Goal: Task Accomplishment & Management: Use online tool/utility

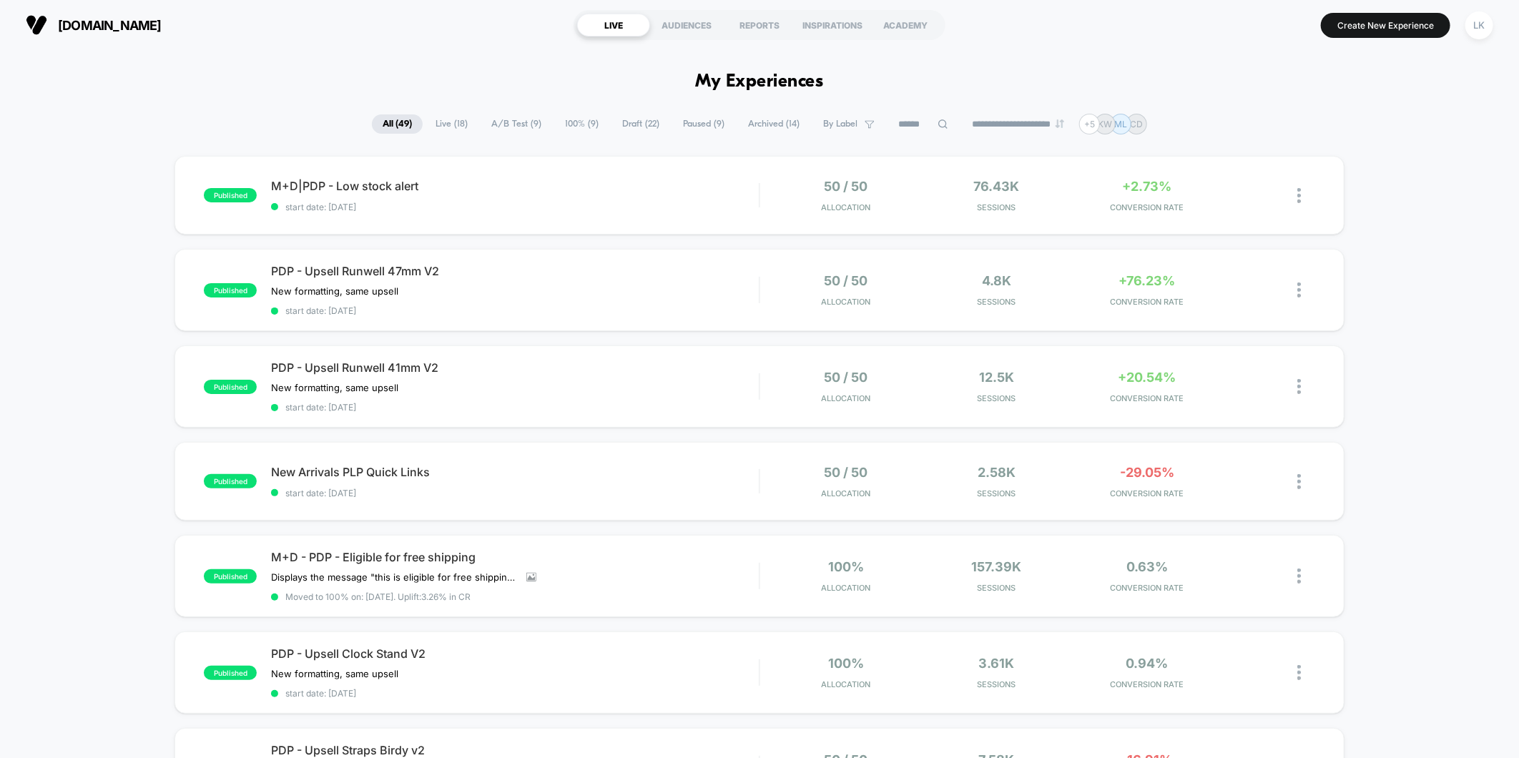
click at [441, 123] on span "Live ( 18 )" at bounding box center [452, 123] width 54 height 19
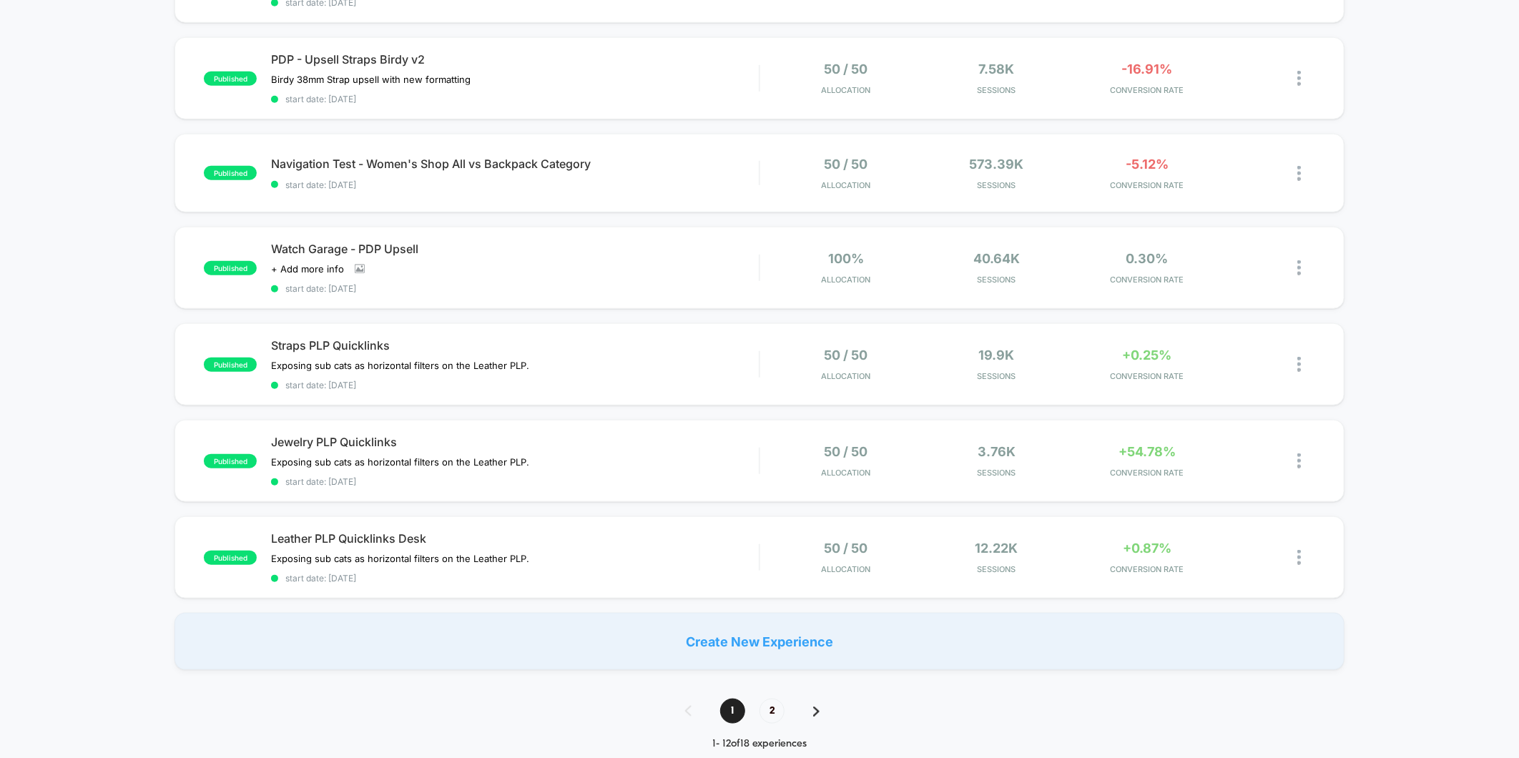
scroll to position [715, 0]
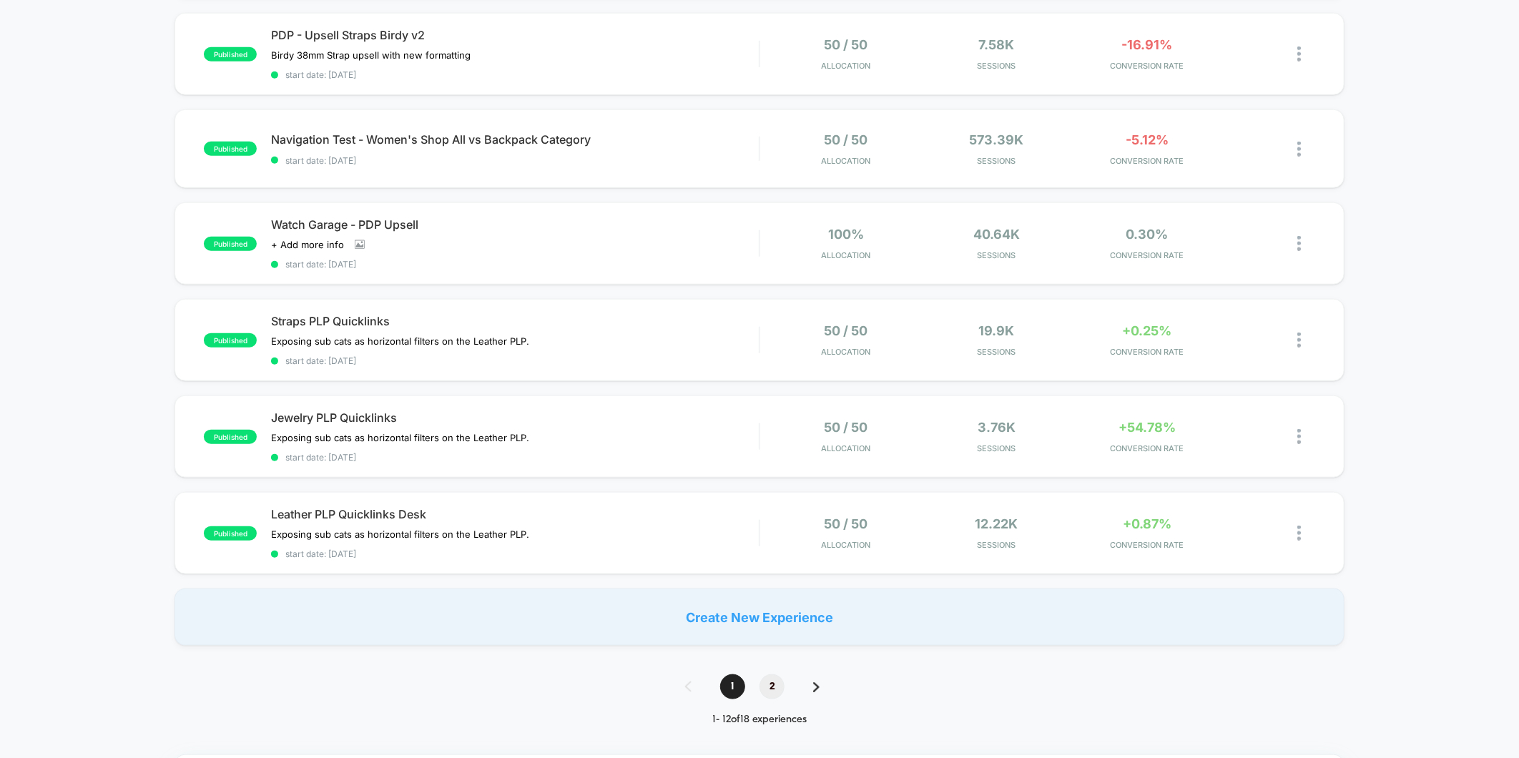
click at [773, 677] on span "2" at bounding box center [772, 687] width 25 height 25
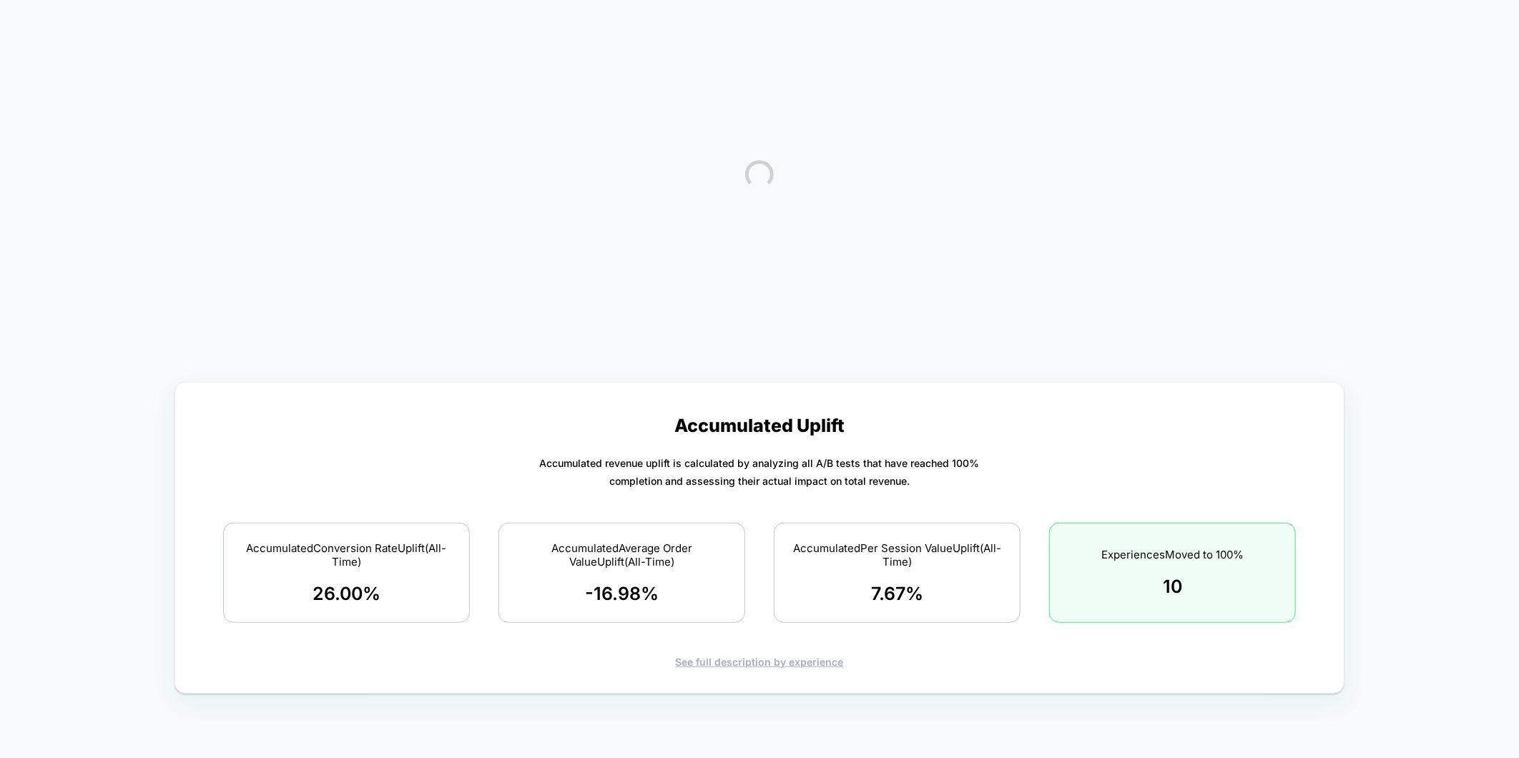
scroll to position [0, 0]
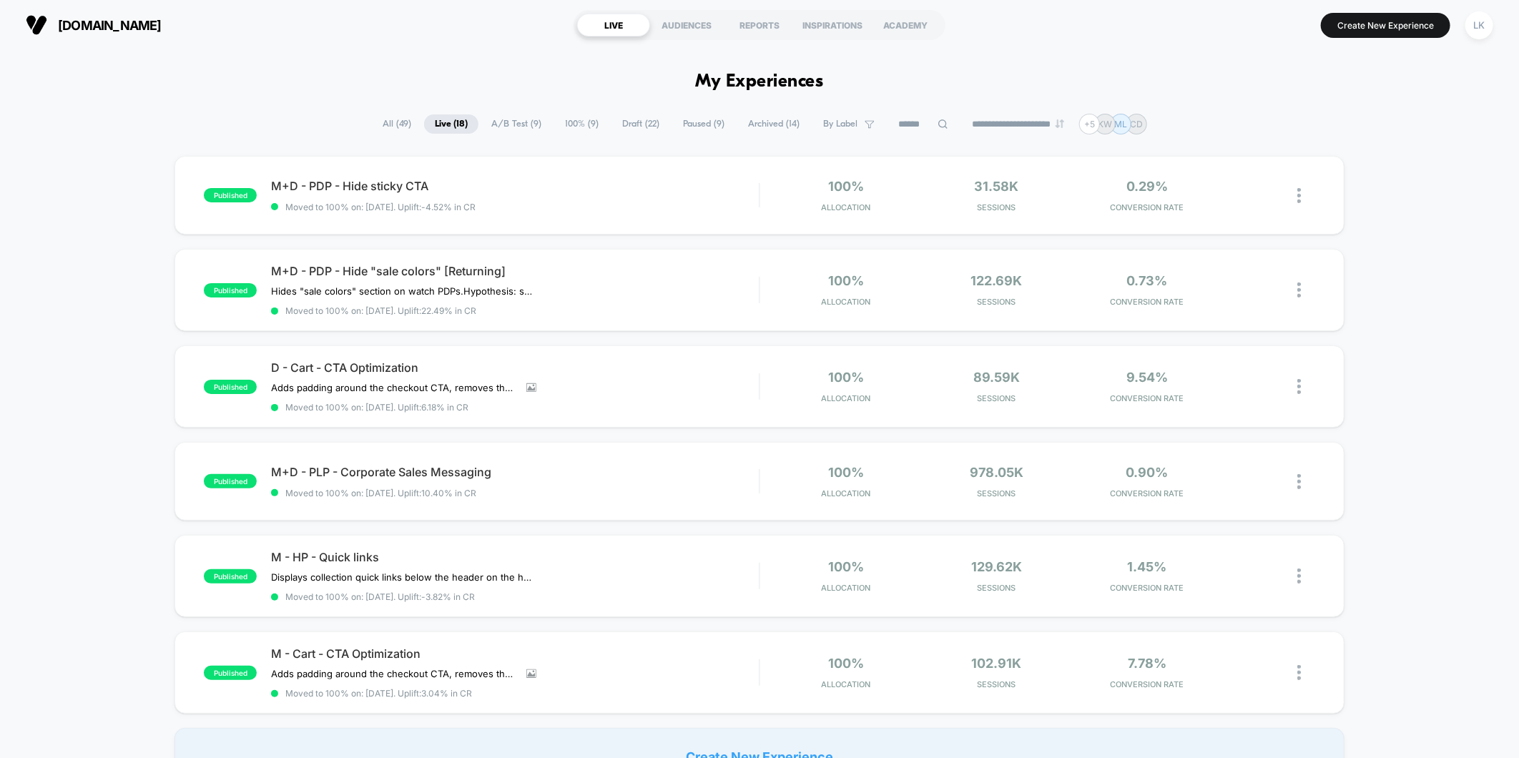
click at [501, 123] on span "A/B Test ( 9 )" at bounding box center [517, 123] width 72 height 19
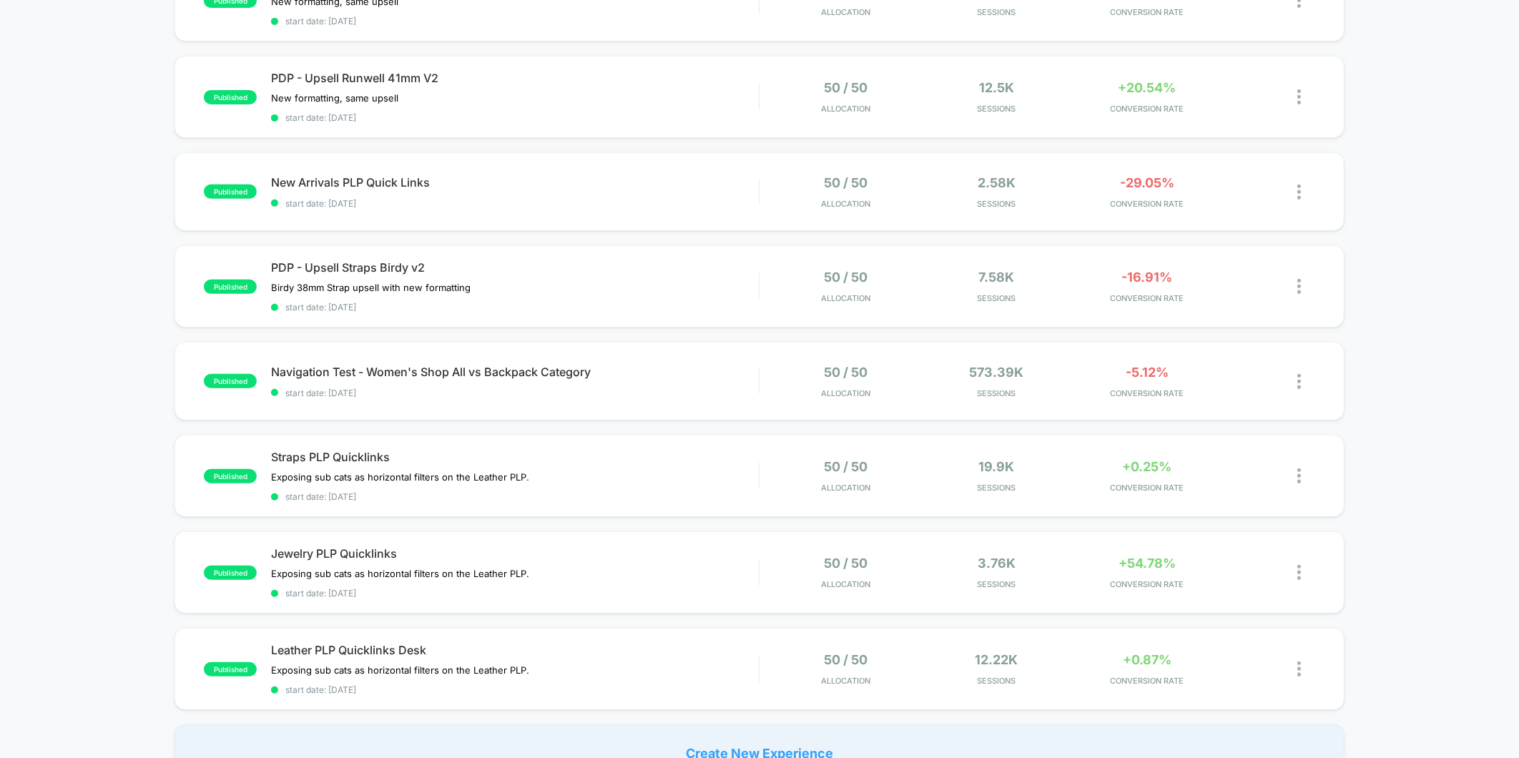
scroll to position [318, 0]
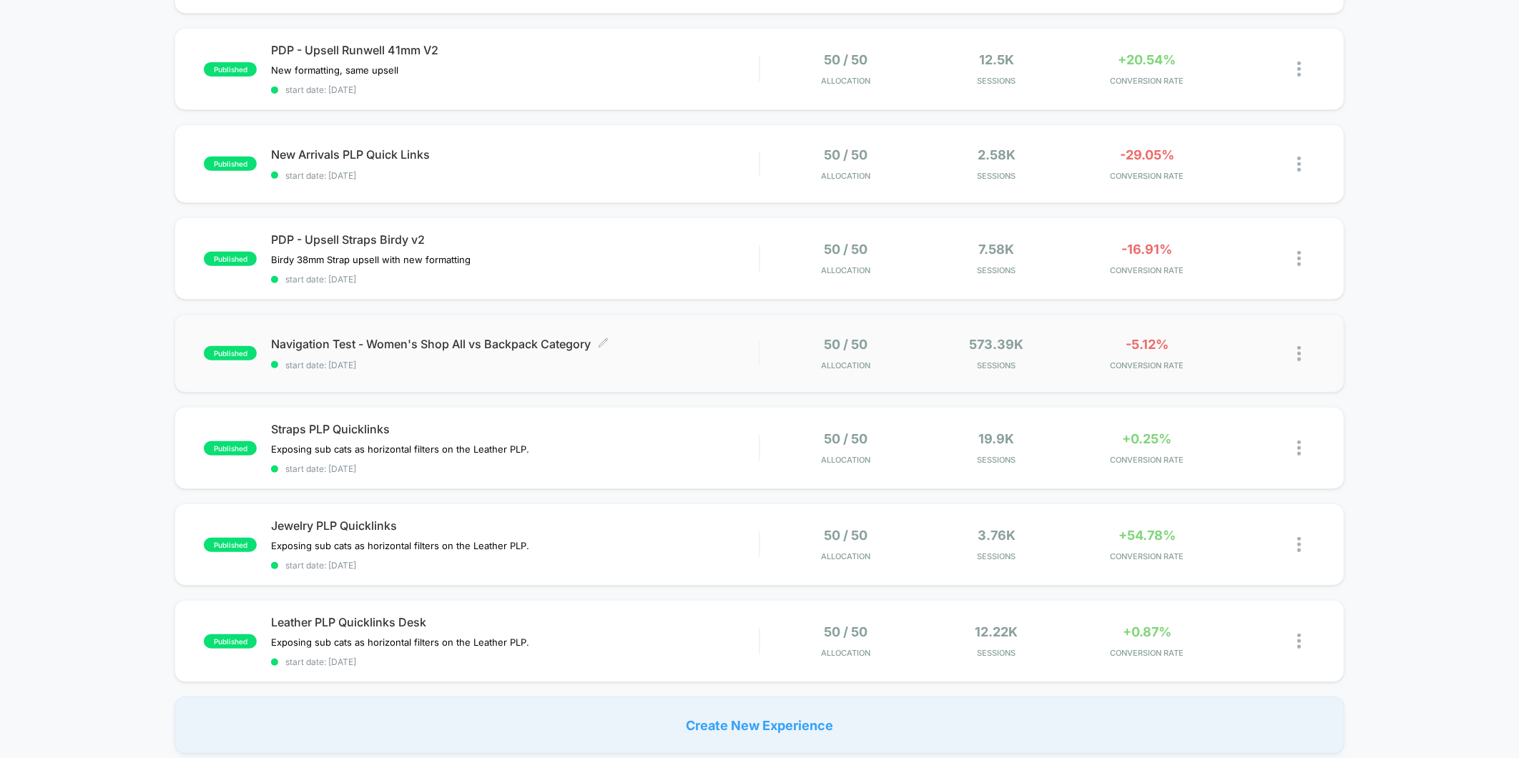
click at [519, 344] on span "Navigation Test - Women's Shop All vs Backpack Category Click to edit experienc…" at bounding box center [515, 344] width 488 height 14
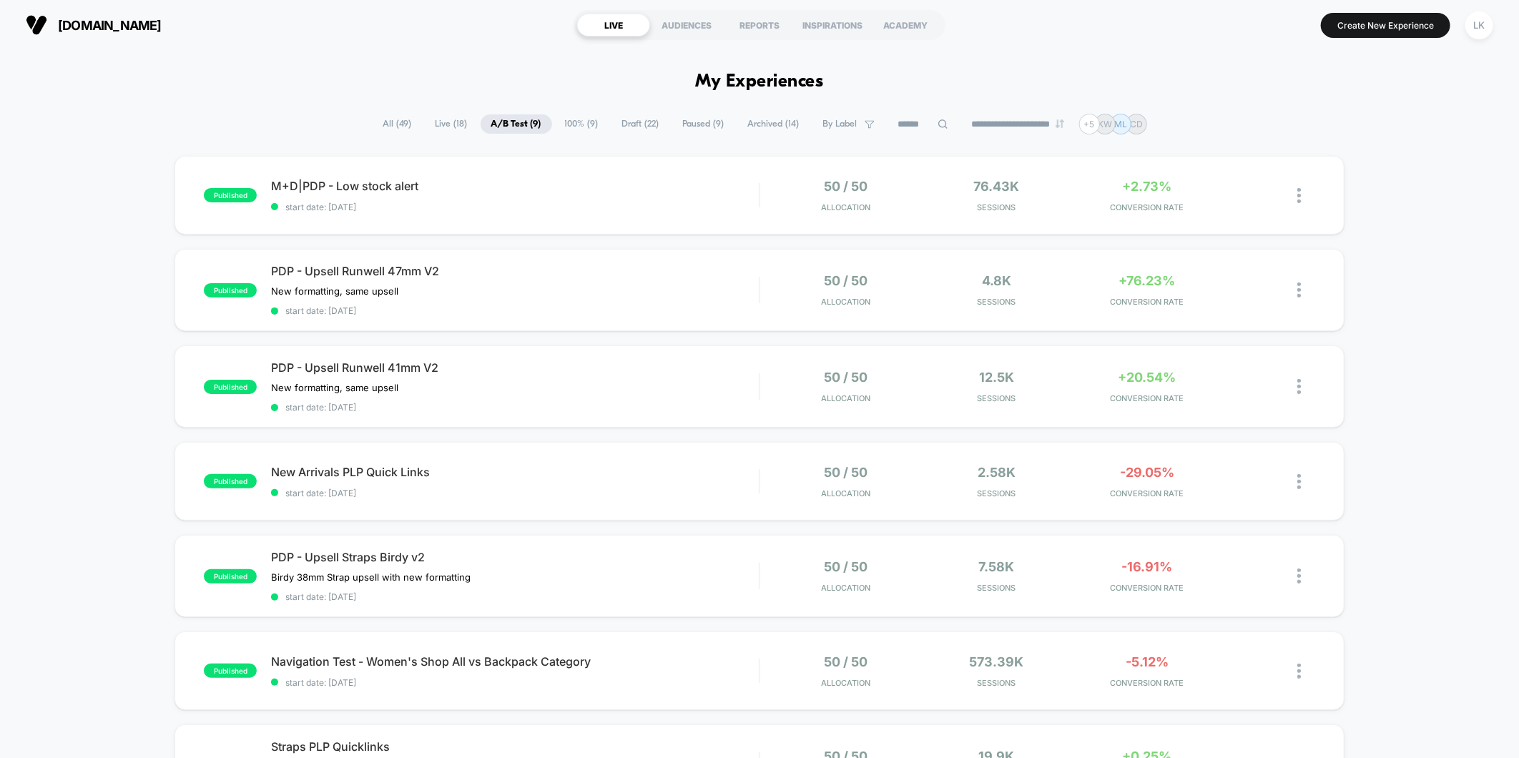
click at [119, 398] on div "published M+D|PDP - Low stock alert start date: [DATE] 50 / 50 Allocation 76.43…" at bounding box center [759, 614] width 1519 height 916
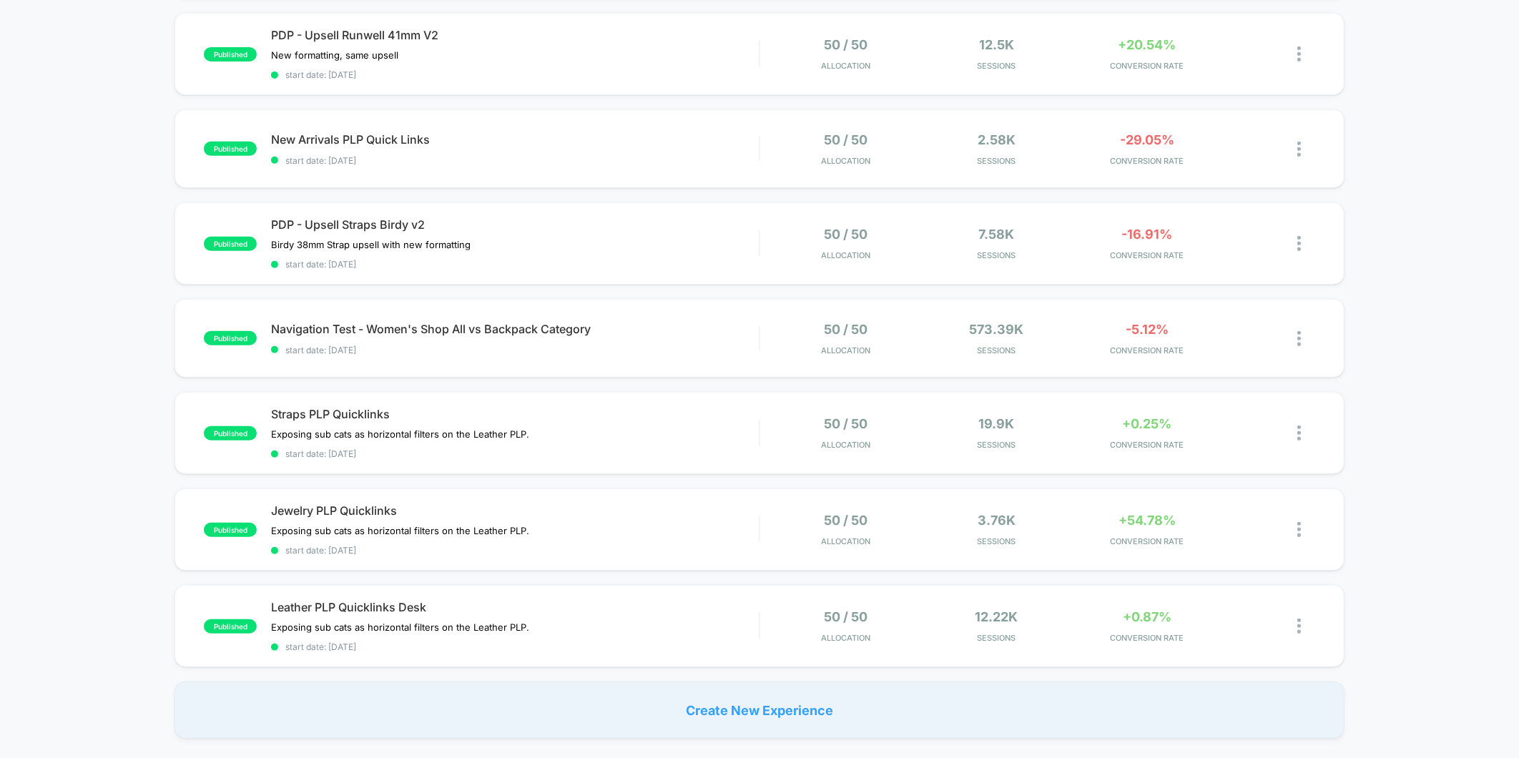
scroll to position [476, 0]
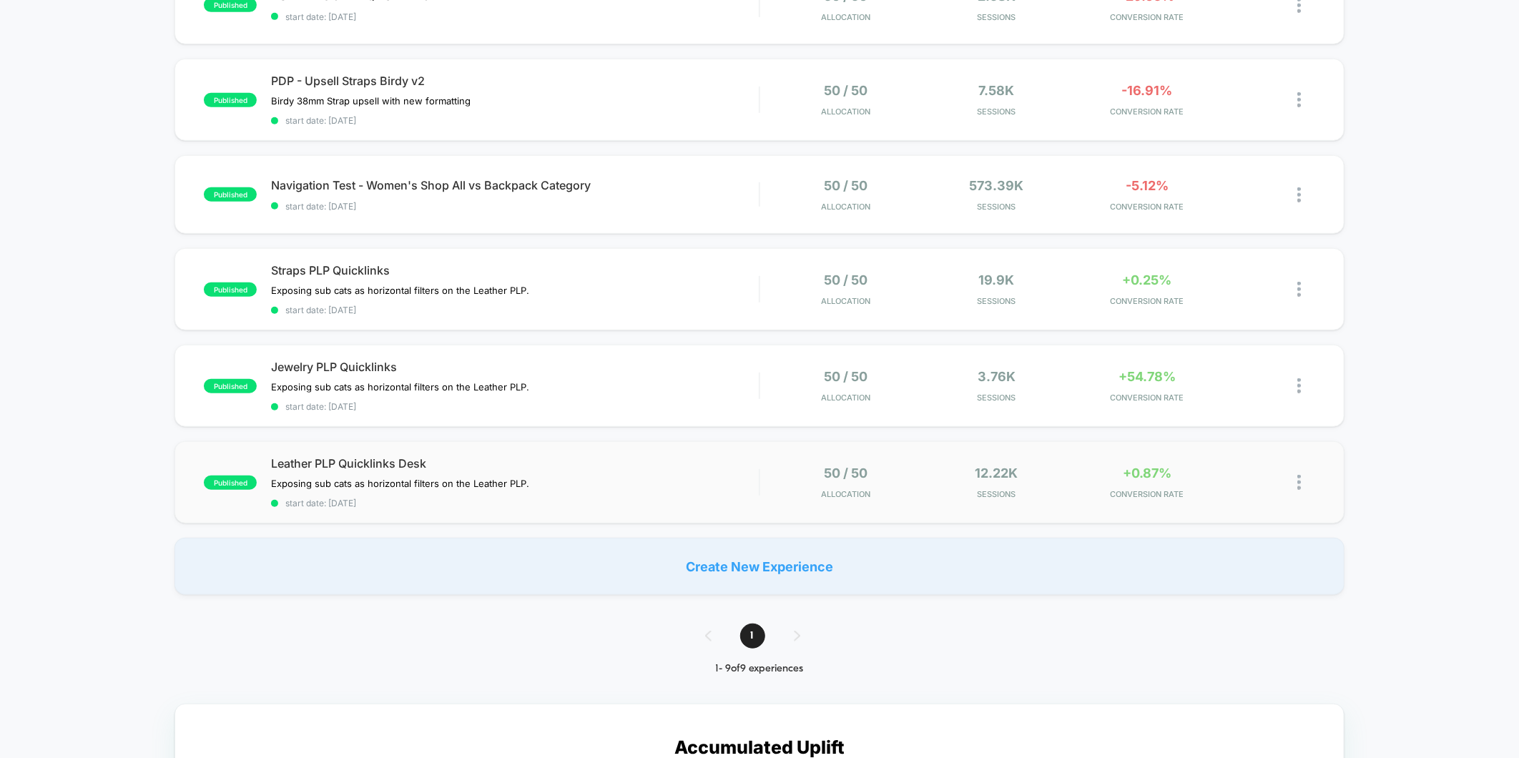
click at [907, 480] on div "50 / 50 Allocation" at bounding box center [847, 483] width 144 height 34
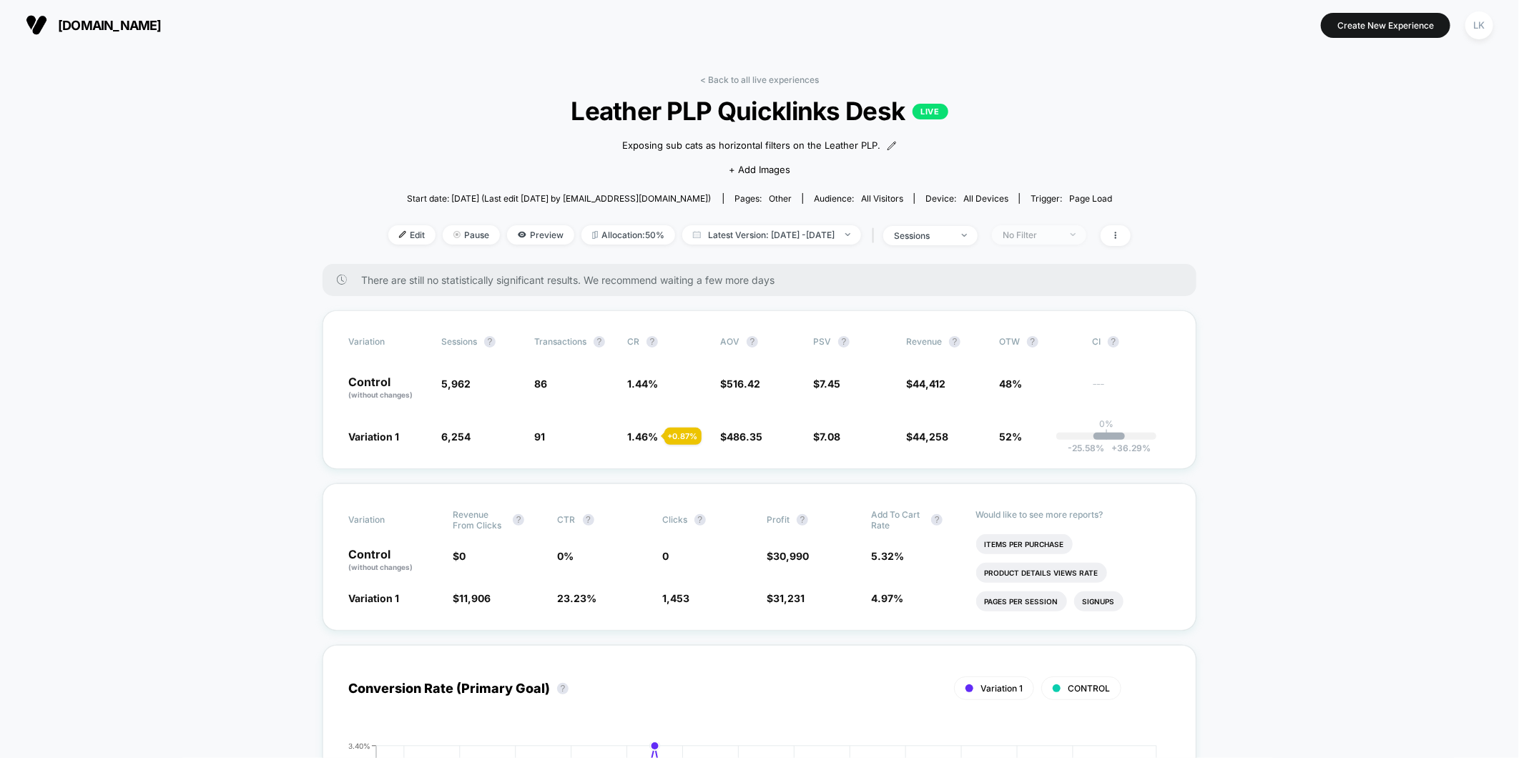
click at [1043, 230] on div "No Filter" at bounding box center [1031, 235] width 57 height 11
click at [1038, 283] on span "Mobile Visitors" at bounding box center [1053, 288] width 69 height 12
click at [1054, 433] on button "Save" at bounding box center [1061, 443] width 131 height 24
click at [1056, 240] on span "Mobile" at bounding box center [1039, 234] width 94 height 19
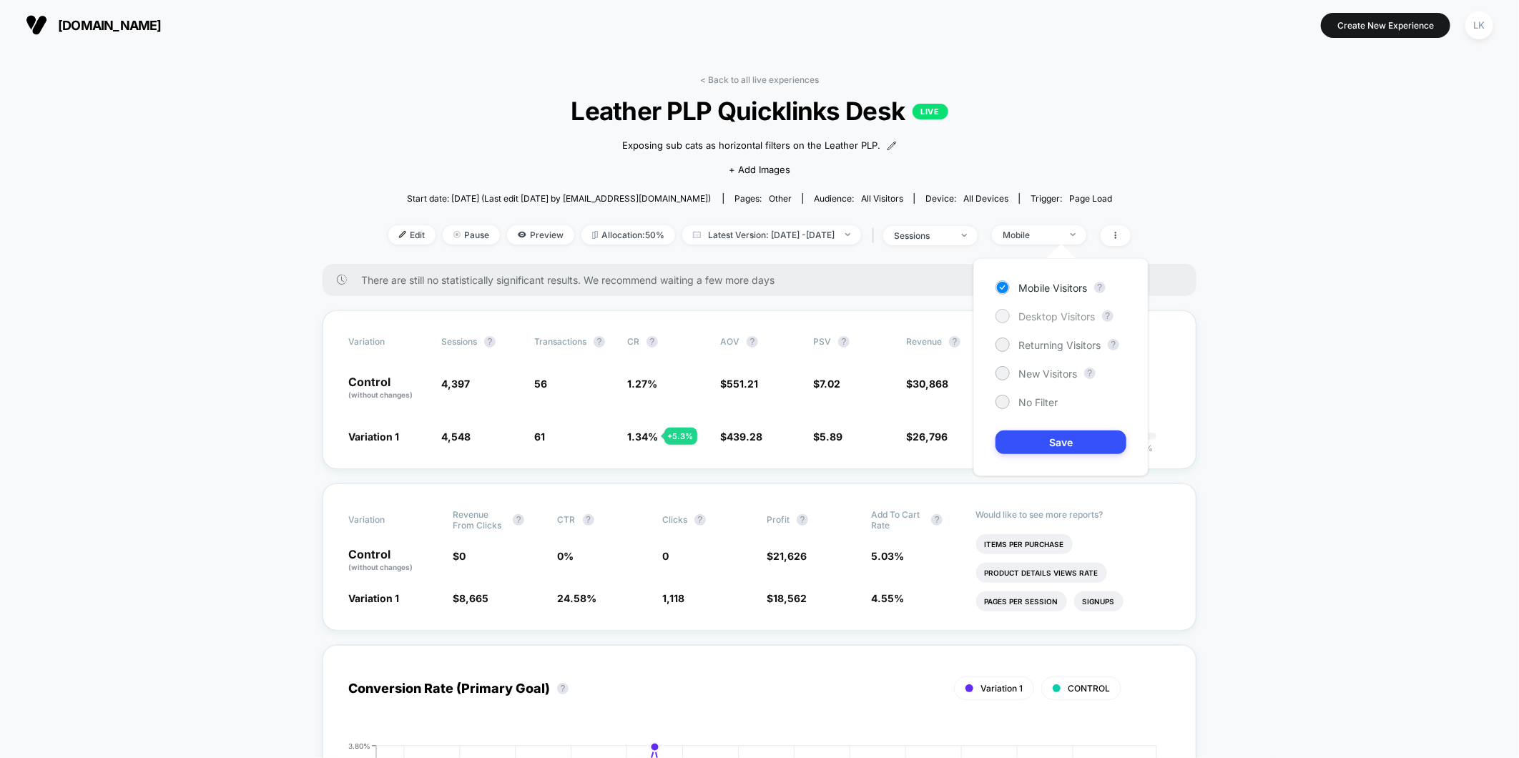
click at [1035, 313] on span "Desktop Visitors" at bounding box center [1057, 316] width 77 height 12
click at [1046, 424] on div "Mobile Visitors ? Desktop Visitors ? Returning Visitors ? New Visitors ? No Fil…" at bounding box center [1060, 367] width 175 height 218
click at [1046, 429] on div "Mobile Visitors ? Desktop Visitors ? Returning Visitors ? New Visitors ? No Fil…" at bounding box center [1060, 367] width 175 height 218
click at [1046, 444] on button "Save" at bounding box center [1061, 443] width 131 height 24
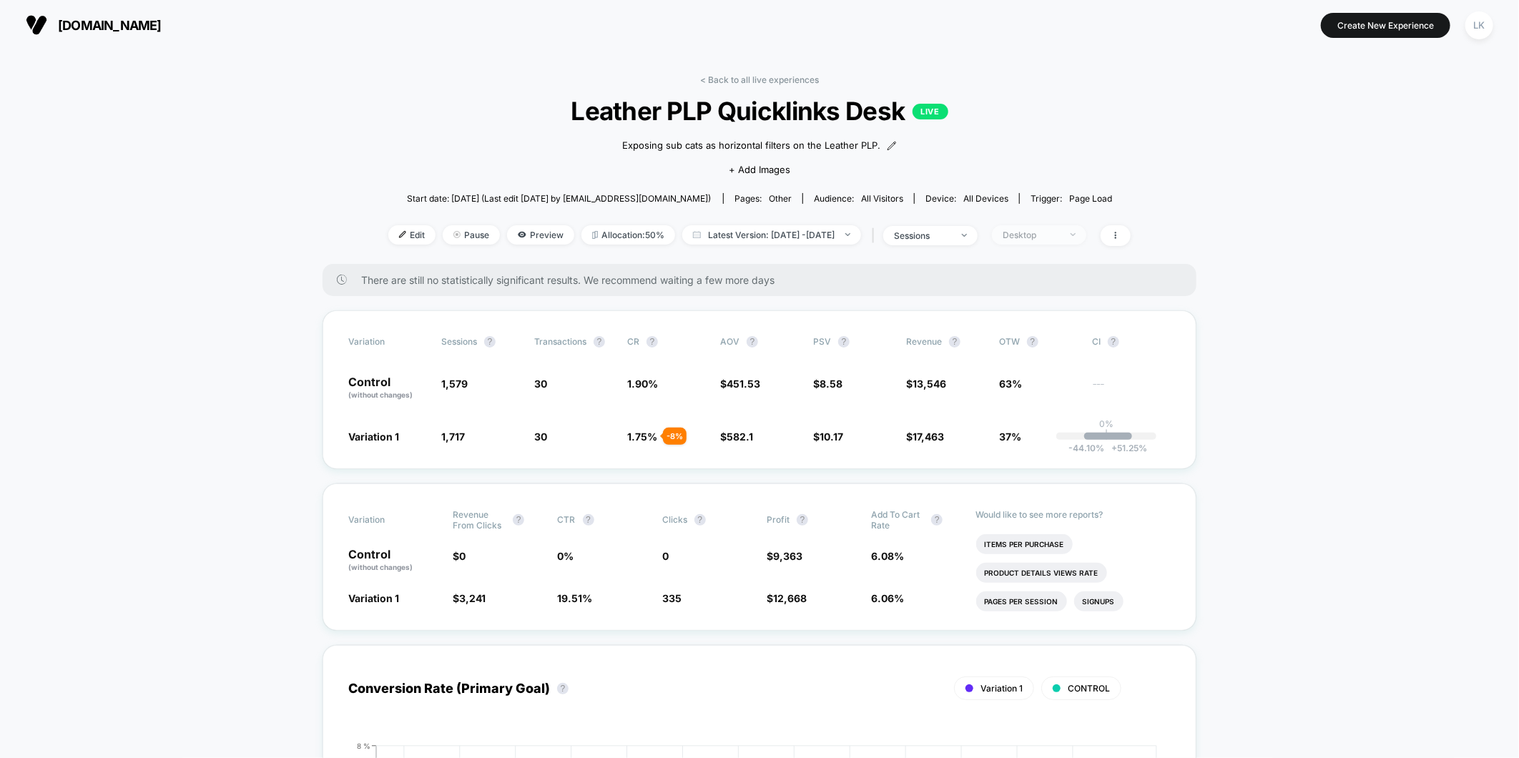
click at [1044, 230] on div "Desktop" at bounding box center [1031, 235] width 57 height 11
click at [1007, 345] on div at bounding box center [1002, 344] width 11 height 11
click at [1056, 438] on button "Save" at bounding box center [1061, 443] width 131 height 24
click at [1061, 227] on span "Returning Visitors" at bounding box center [1039, 234] width 94 height 19
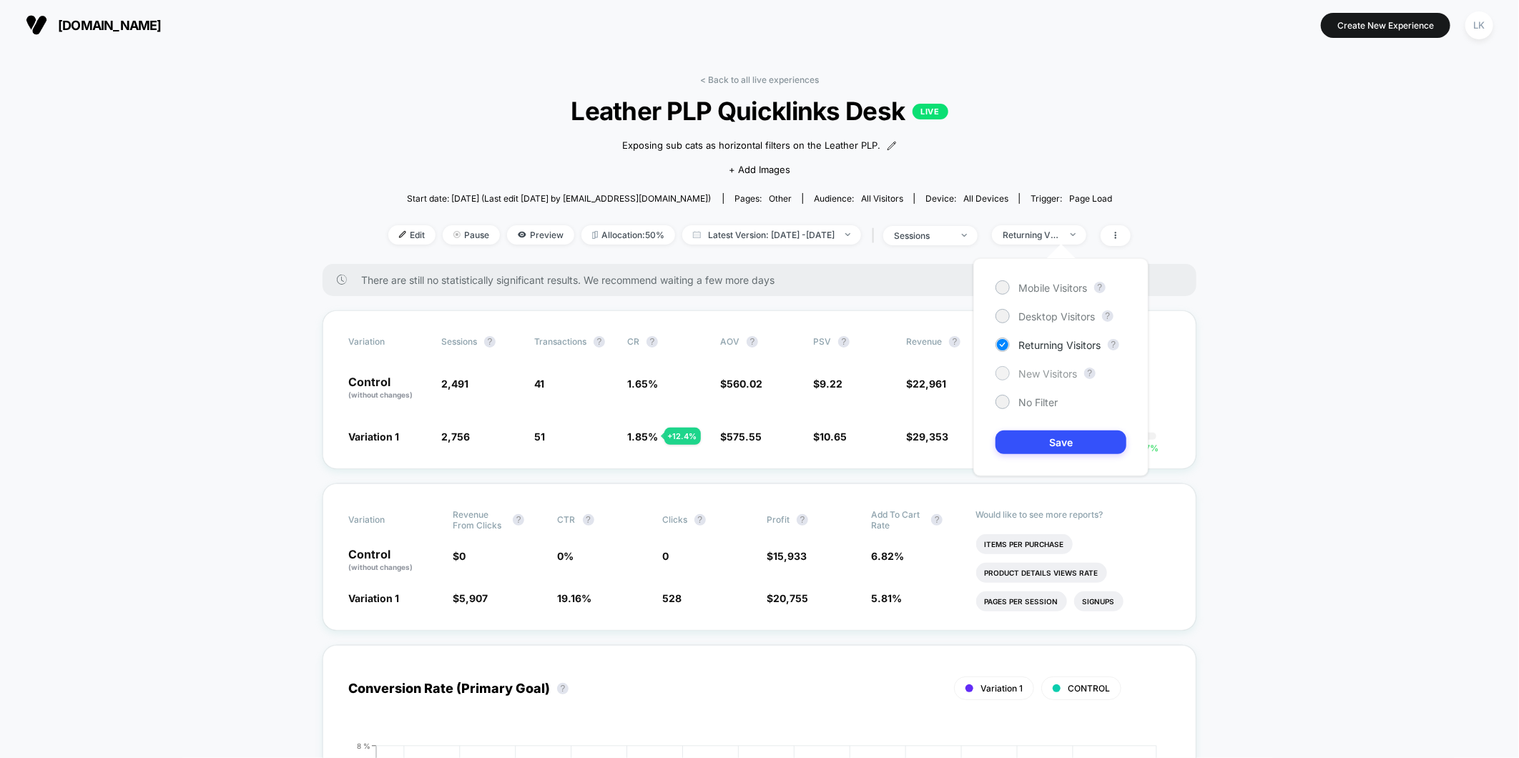
click at [1037, 369] on span "New Visitors" at bounding box center [1048, 374] width 59 height 12
click at [1043, 436] on button "Save" at bounding box center [1061, 443] width 131 height 24
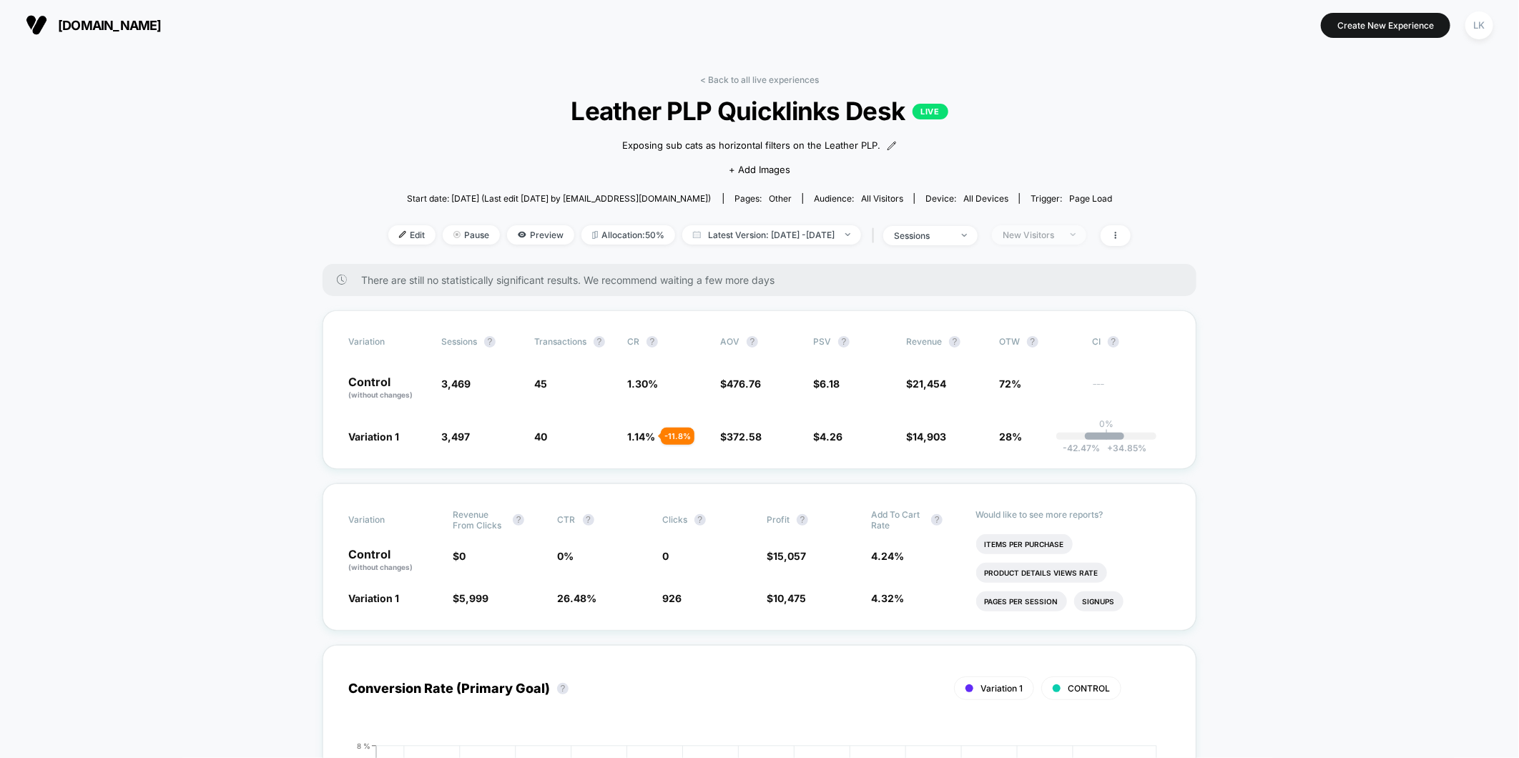
click at [1051, 231] on div "New Visitors" at bounding box center [1031, 235] width 57 height 11
click at [1013, 282] on div "Mobile Visitors" at bounding box center [1042, 287] width 92 height 14
click at [1024, 441] on button "Save" at bounding box center [1061, 443] width 131 height 24
click at [1069, 247] on div "< Back to all live experiences Leather PLP Quicklinks Desk LIVE Exposing sub ca…" at bounding box center [759, 169] width 742 height 190
click at [1071, 242] on span "Mobile" at bounding box center [1039, 234] width 94 height 19
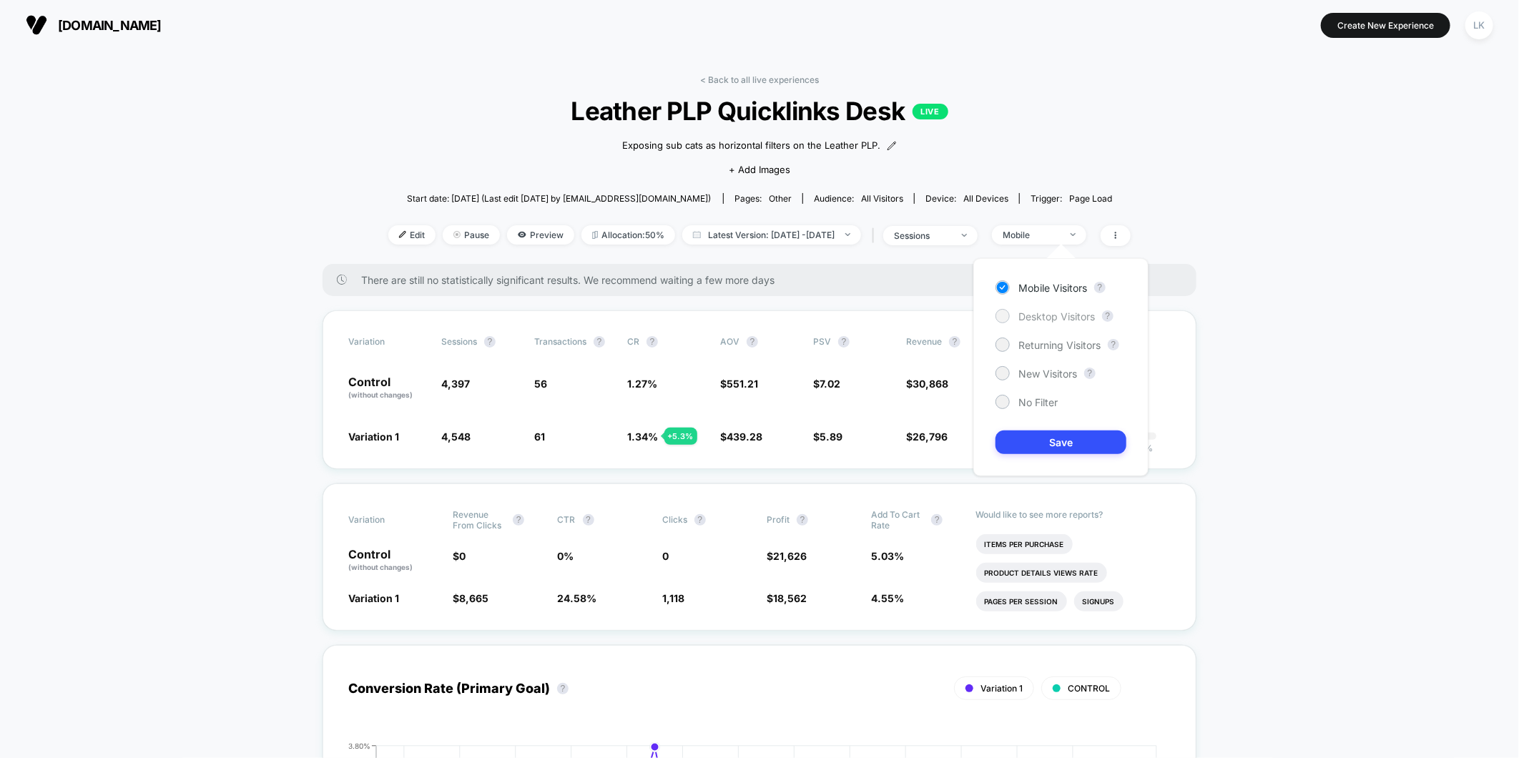
click at [1064, 311] on span "Desktop Visitors" at bounding box center [1057, 316] width 77 height 12
click at [1037, 439] on button "Save" at bounding box center [1061, 443] width 131 height 24
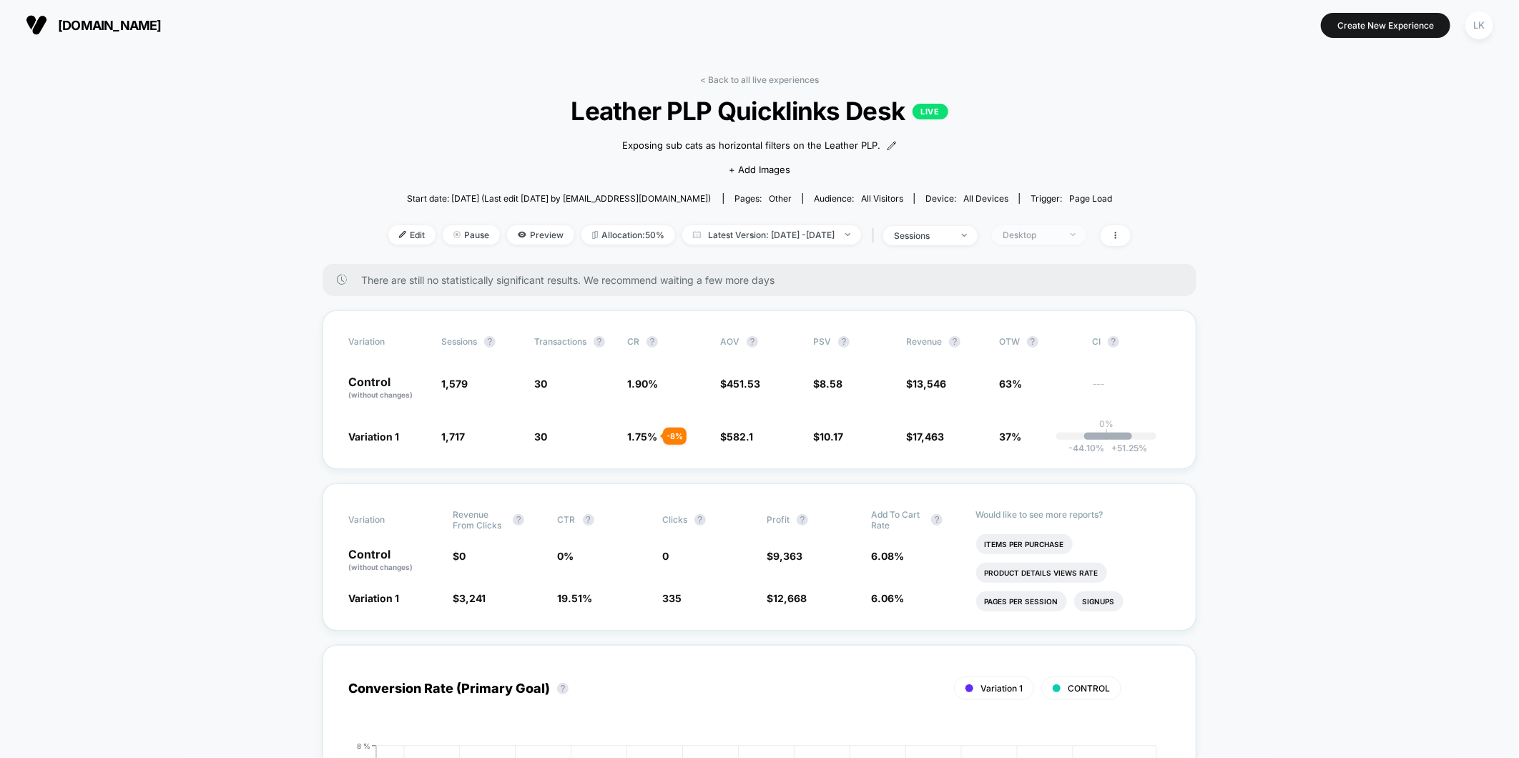
click at [1087, 240] on span "Desktop" at bounding box center [1039, 234] width 94 height 19
click at [1038, 283] on span "Mobile Visitors" at bounding box center [1053, 288] width 69 height 12
click at [1052, 431] on button "Save" at bounding box center [1061, 443] width 131 height 24
click at [388, 231] on span "Edit" at bounding box center [411, 234] width 47 height 19
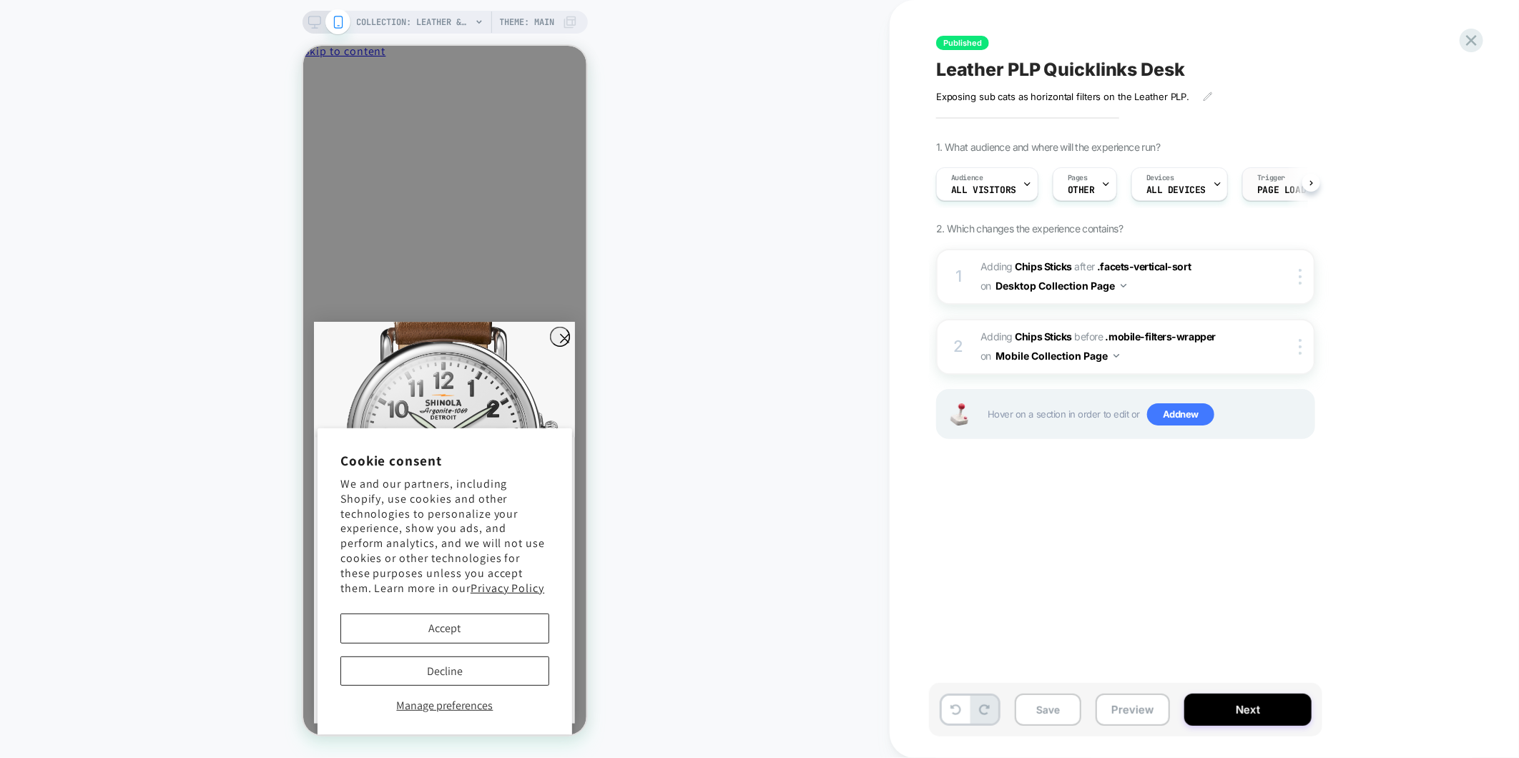
scroll to position [0, 1]
click at [1177, 187] on span "ALL DEVICES" at bounding box center [1175, 190] width 59 height 10
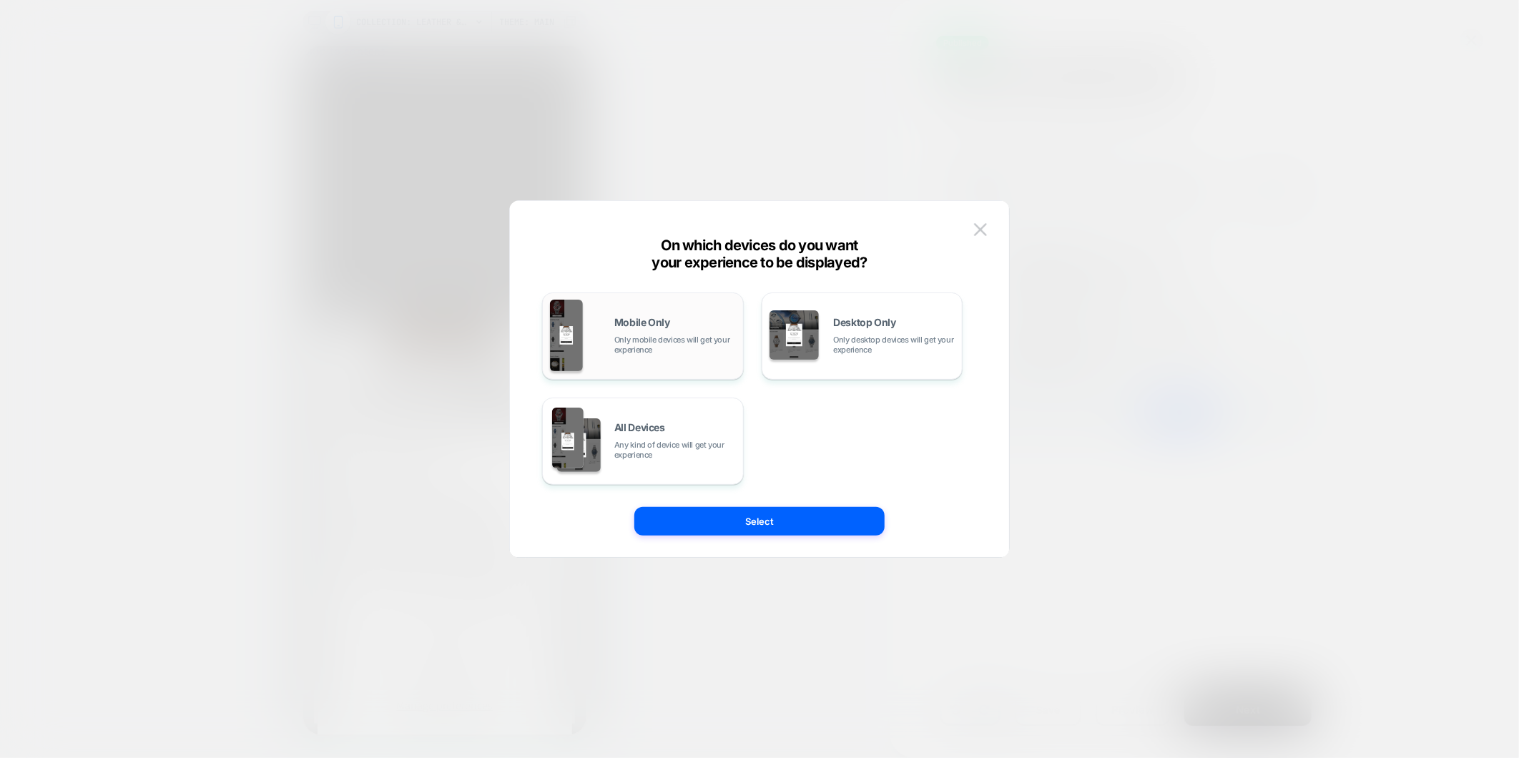
click at [656, 322] on span "Mobile Only" at bounding box center [642, 323] width 56 height 10
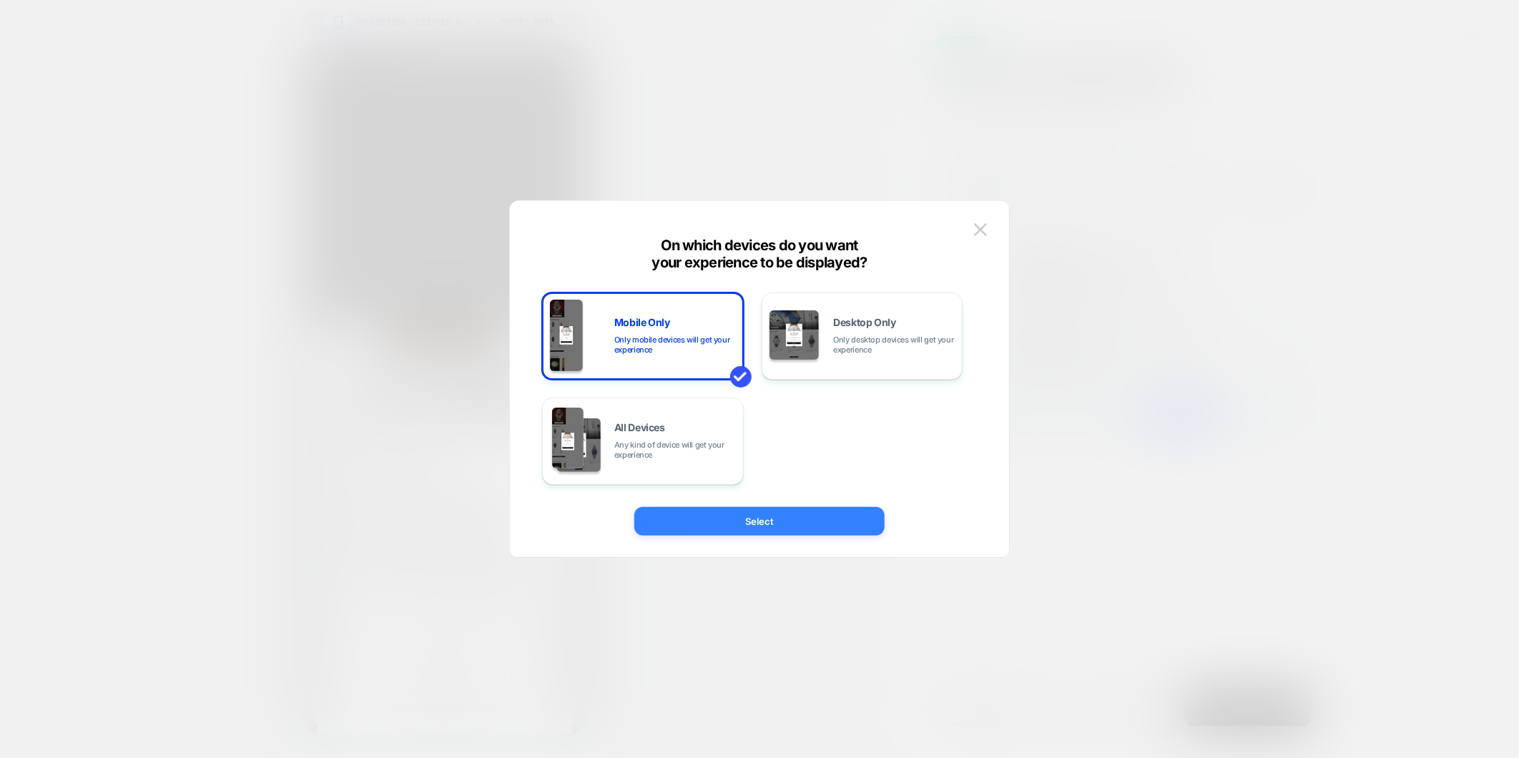
click at [740, 514] on button "Select" at bounding box center [759, 521] width 250 height 29
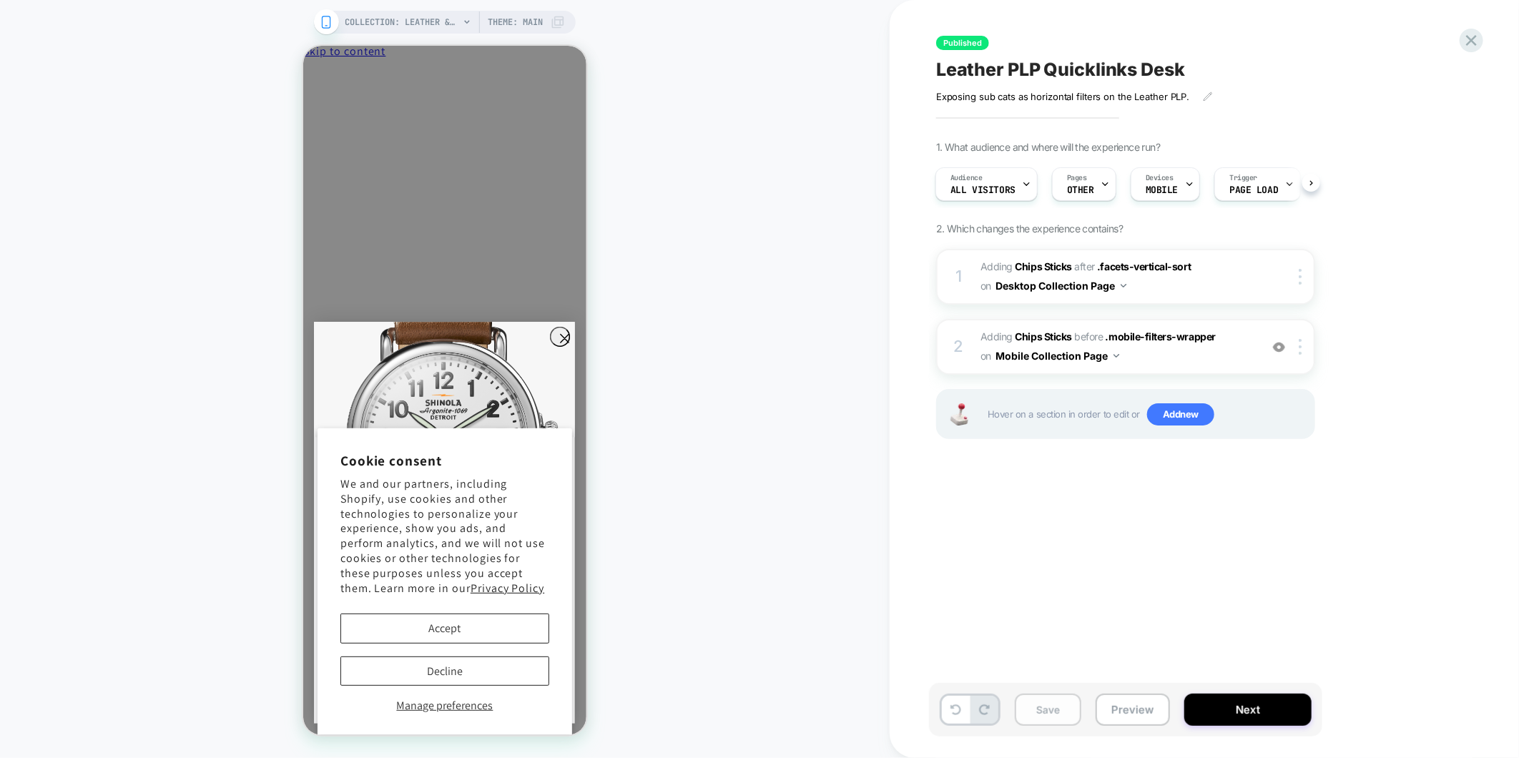
click at [1028, 712] on button "Save" at bounding box center [1048, 710] width 67 height 32
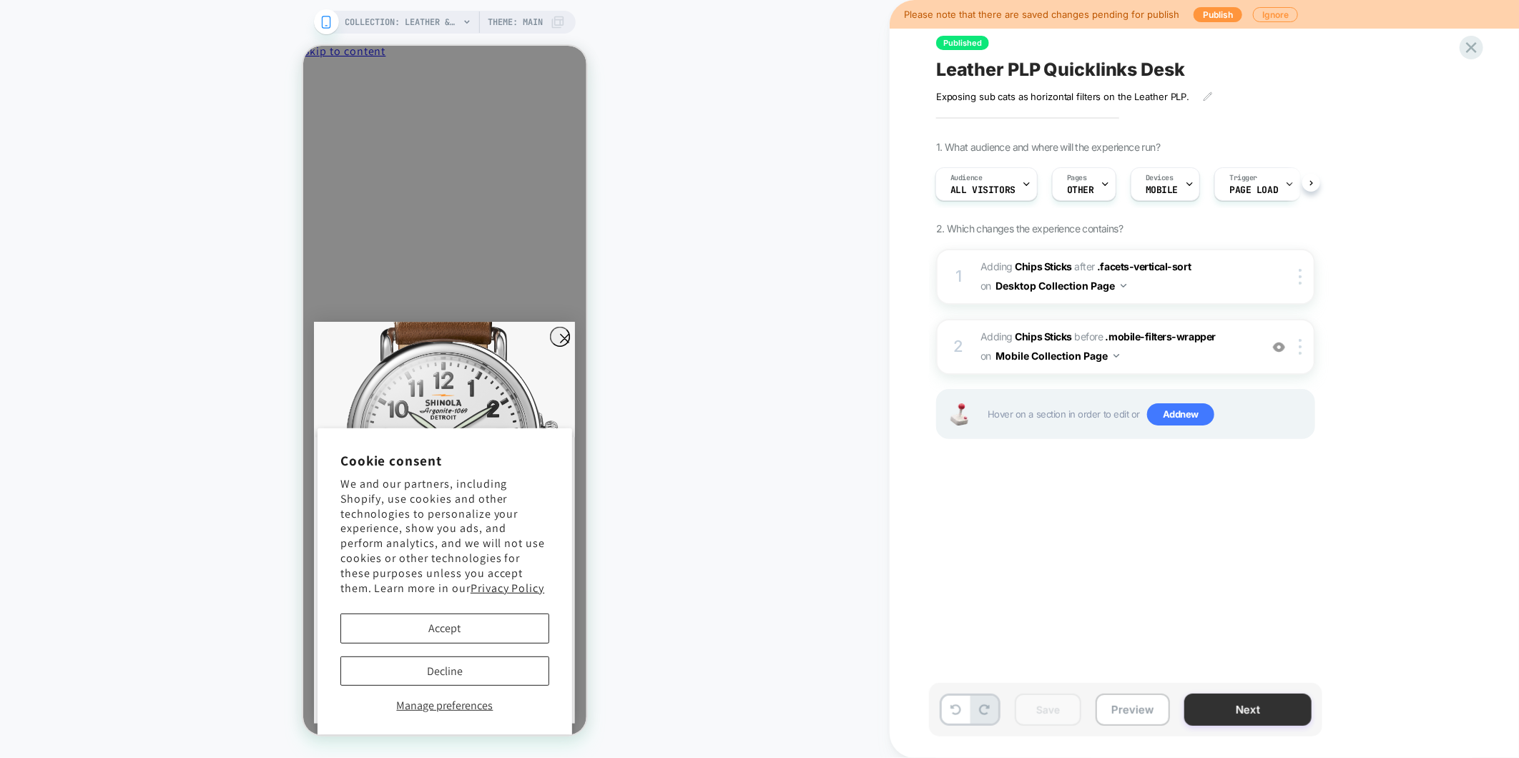
click at [1232, 707] on button "Next" at bounding box center [1248, 710] width 127 height 32
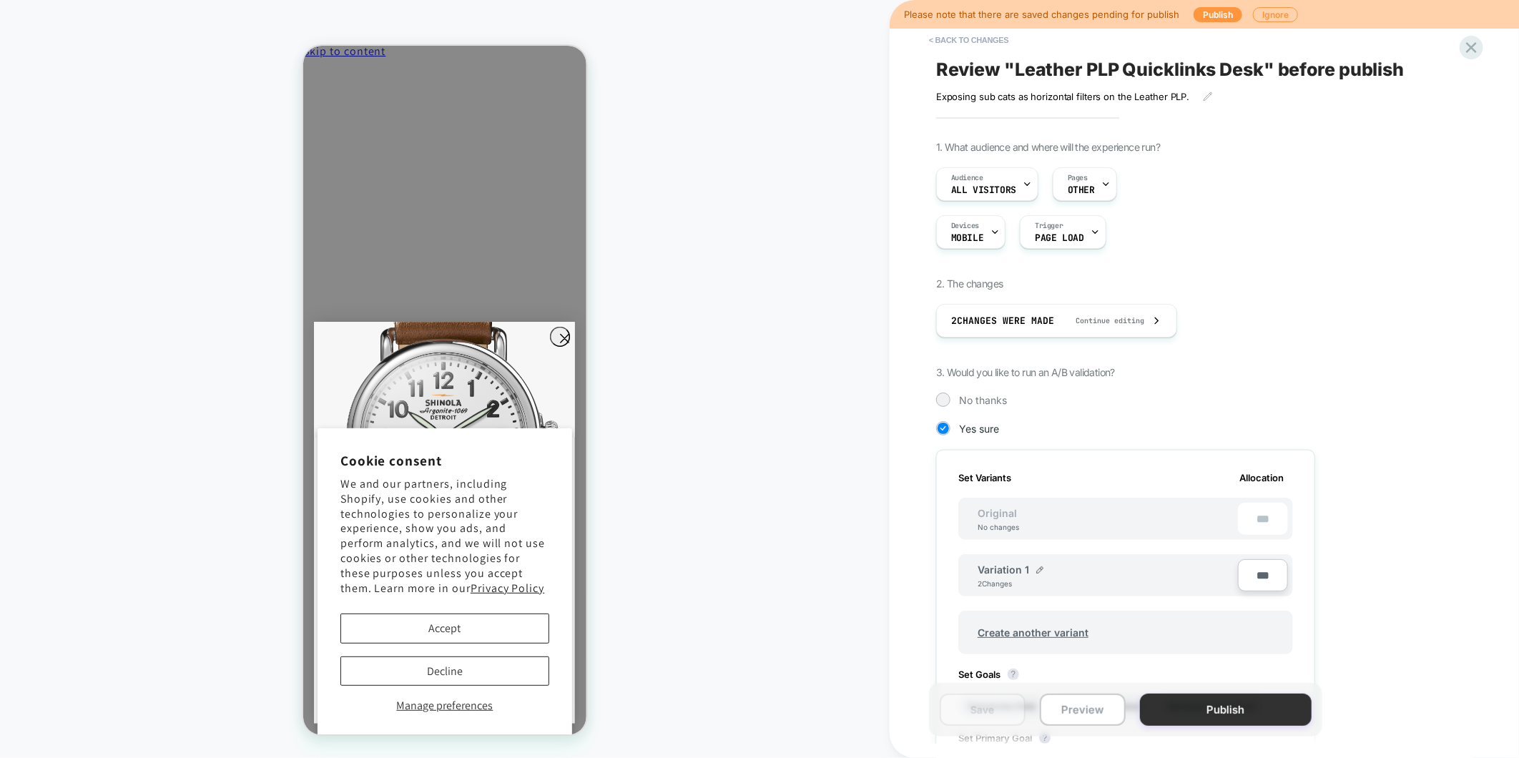
scroll to position [0, 1]
click at [1229, 710] on button "Publish" at bounding box center [1226, 710] width 172 height 32
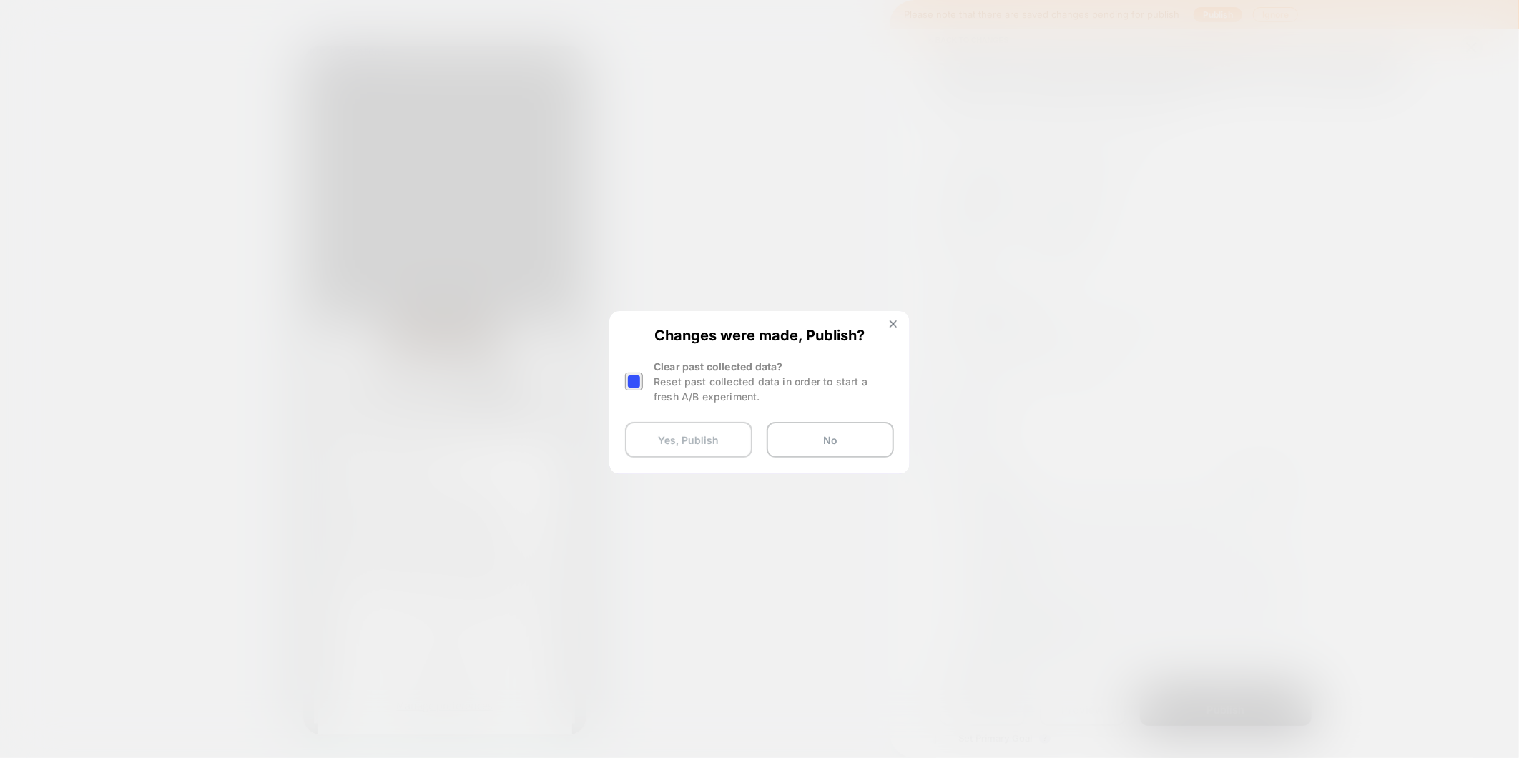
click at [733, 437] on button "Yes, Publish" at bounding box center [688, 440] width 127 height 36
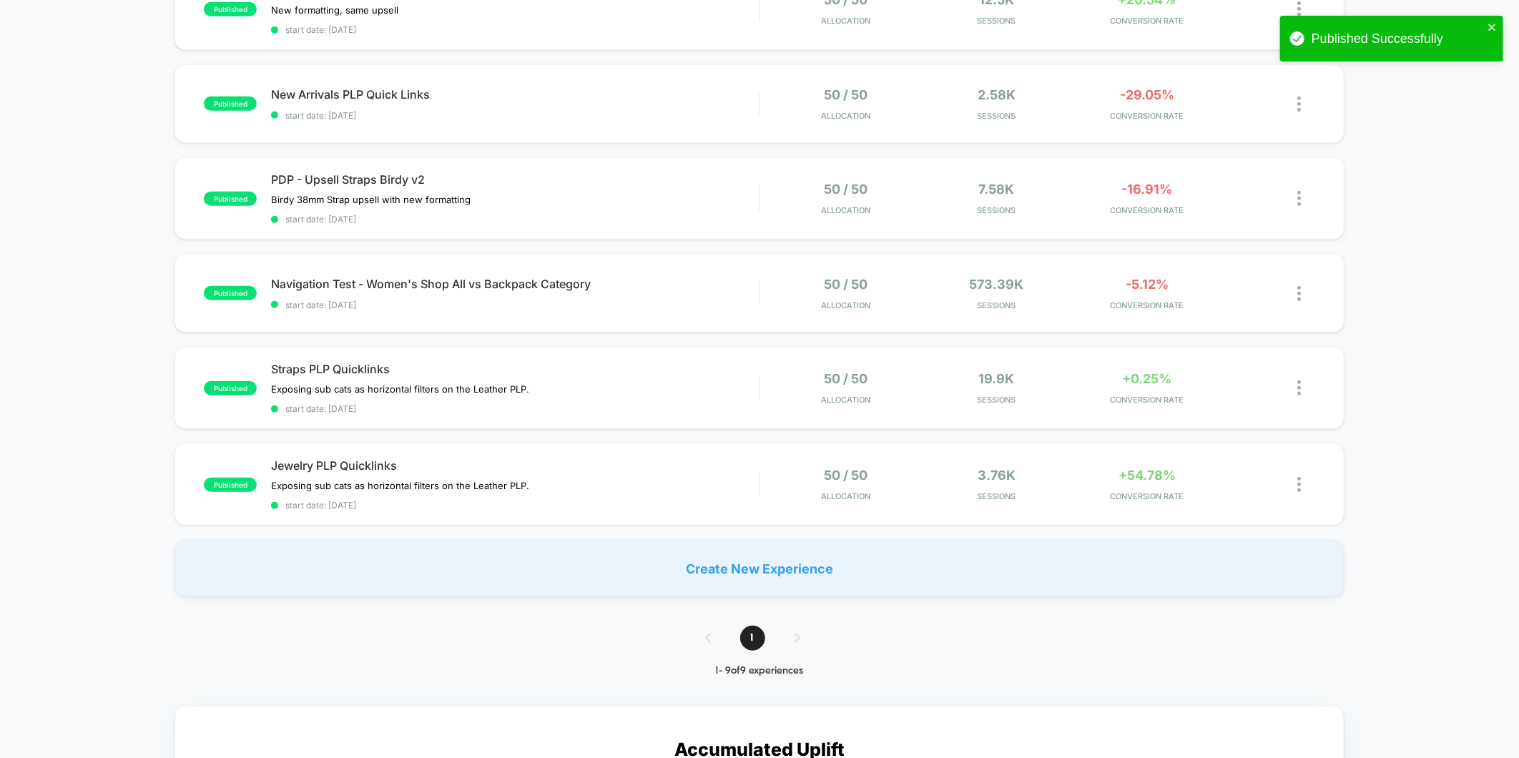
scroll to position [476, 0]
click at [941, 466] on div "3.76k Sessions" at bounding box center [997, 483] width 144 height 34
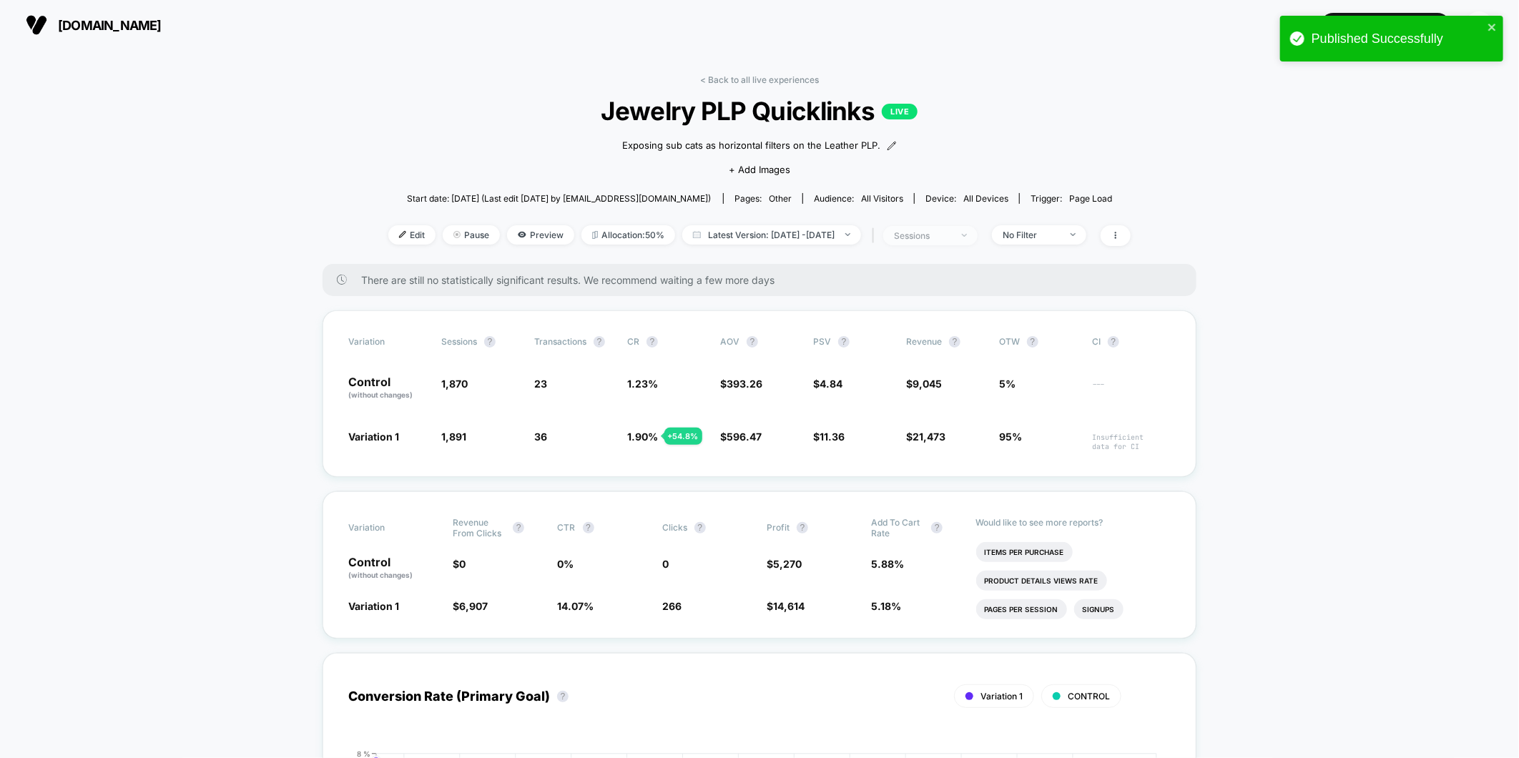
click at [951, 239] on div "sessions" at bounding box center [922, 235] width 57 height 11
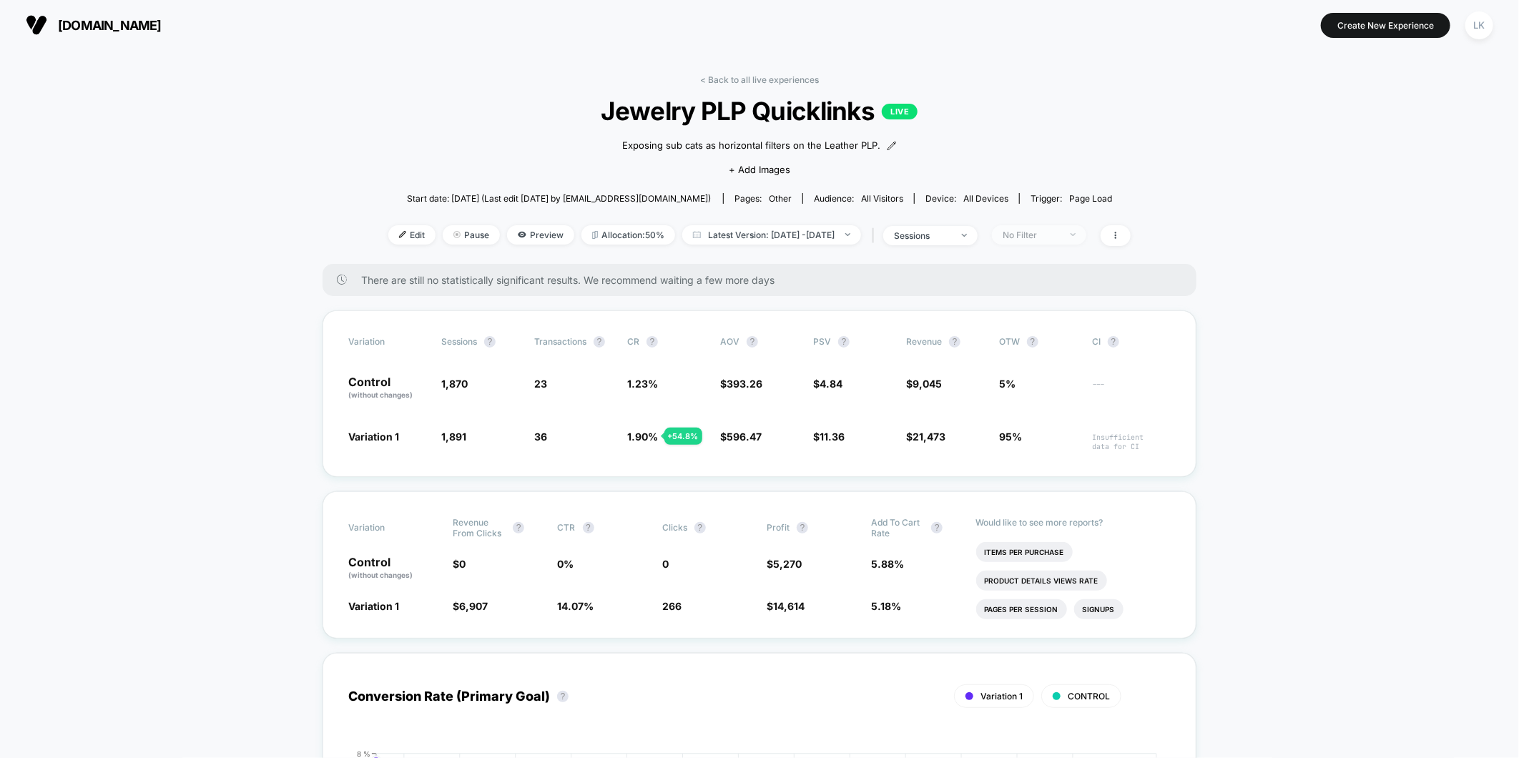
click at [1060, 237] on div "No Filter" at bounding box center [1031, 235] width 57 height 11
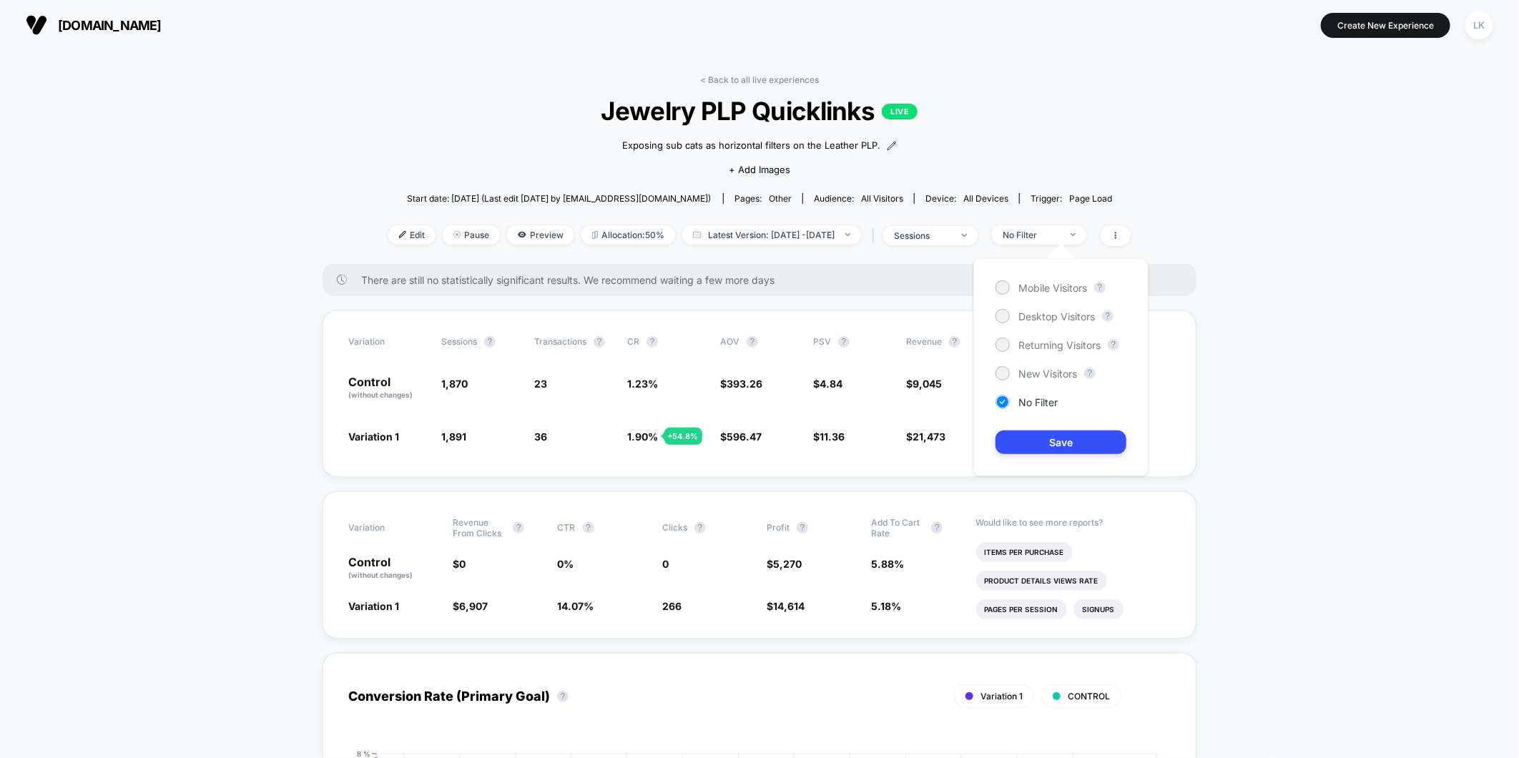
click at [1030, 279] on div "Mobile Visitors ? Desktop Visitors ? Returning Visitors ? New Visitors ? No Fil…" at bounding box center [1060, 367] width 175 height 218
click at [1028, 290] on span "Mobile Visitors" at bounding box center [1053, 288] width 69 height 12
click at [1031, 433] on button "Save" at bounding box center [1061, 443] width 131 height 24
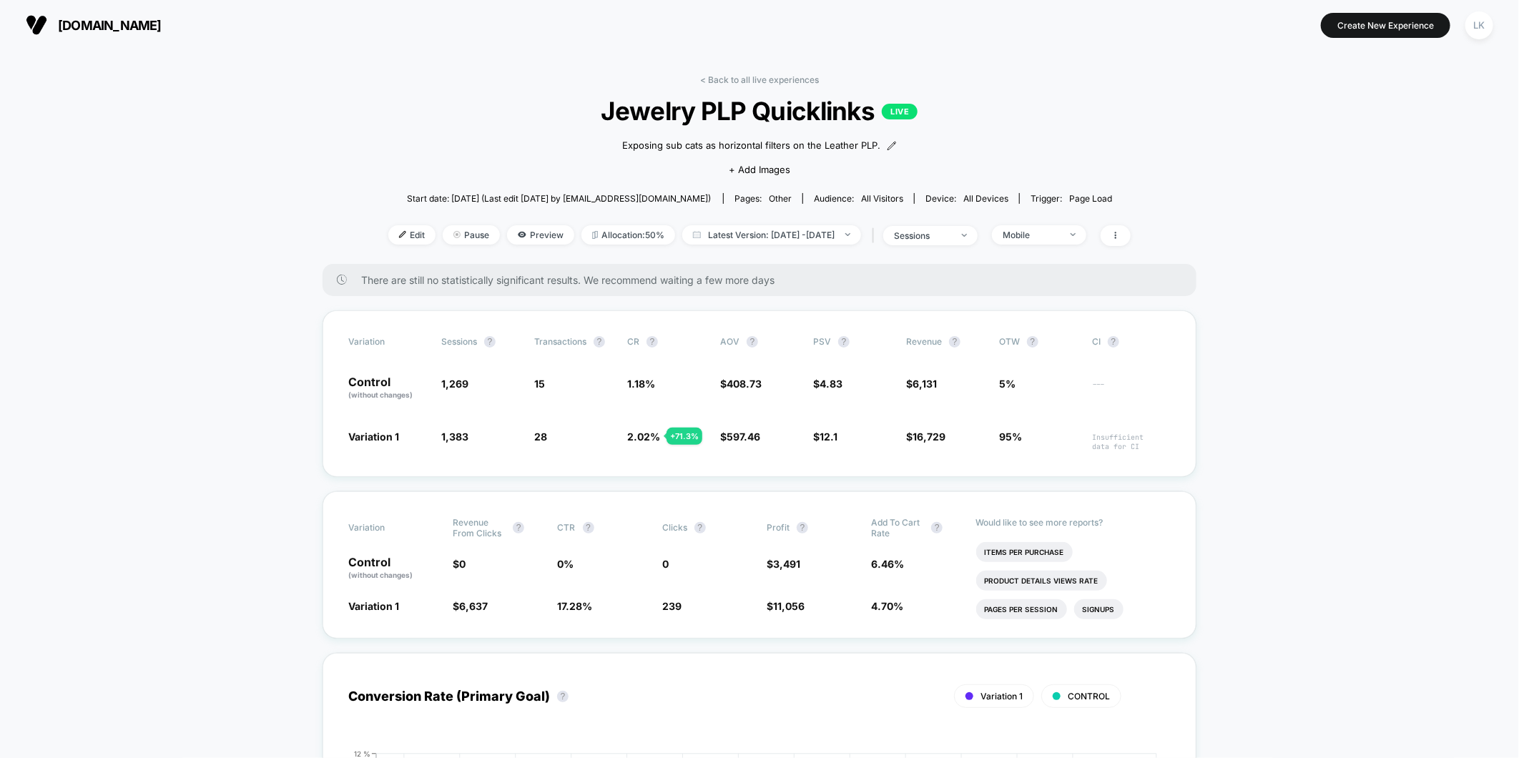
click at [1036, 244] on div "Edit Pause Preview Allocation: 50% Latest Version: [DATE] - [DATE] | sessions M…" at bounding box center [759, 235] width 742 height 21
click at [1039, 232] on div "Mobile" at bounding box center [1031, 235] width 57 height 11
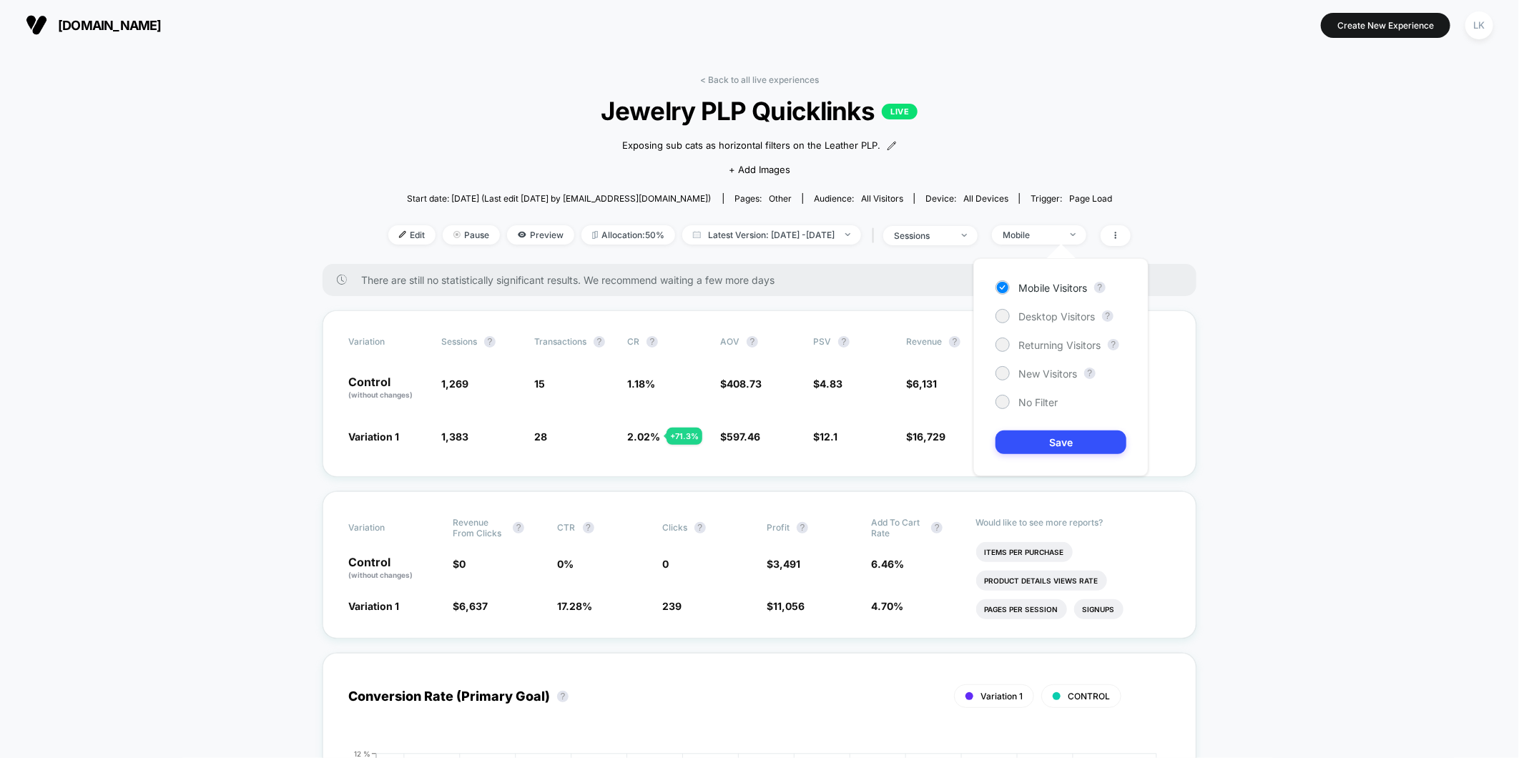
click at [1013, 327] on div "Mobile Visitors ? Desktop Visitors ? Returning Visitors ? New Visitors ? No Fil…" at bounding box center [1060, 367] width 175 height 218
click at [1019, 315] on span "Desktop Visitors" at bounding box center [1057, 316] width 77 height 12
click at [1064, 445] on button "Save" at bounding box center [1061, 443] width 131 height 24
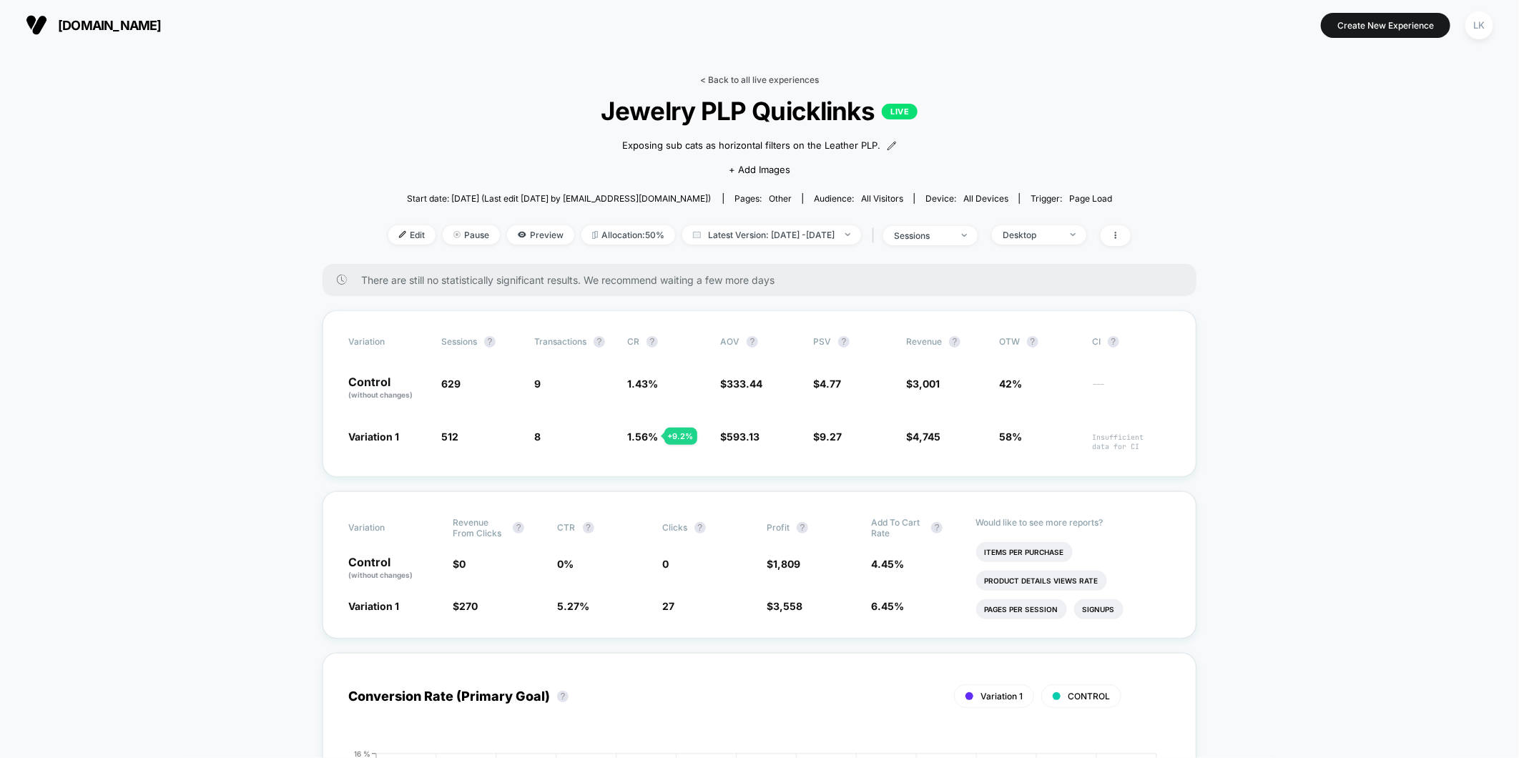
click at [770, 79] on link "< Back to all live experiences" at bounding box center [759, 79] width 119 height 11
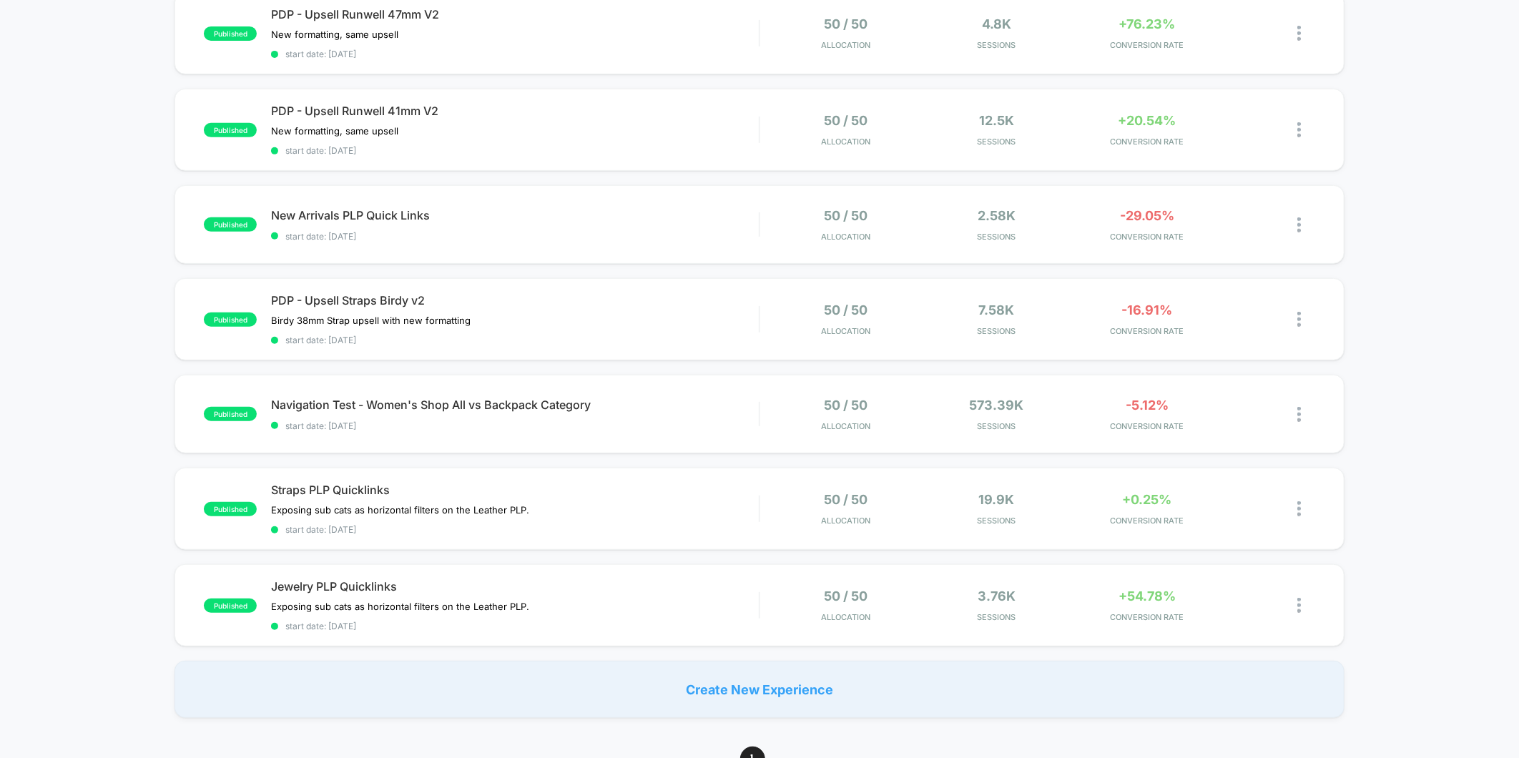
scroll to position [397, 0]
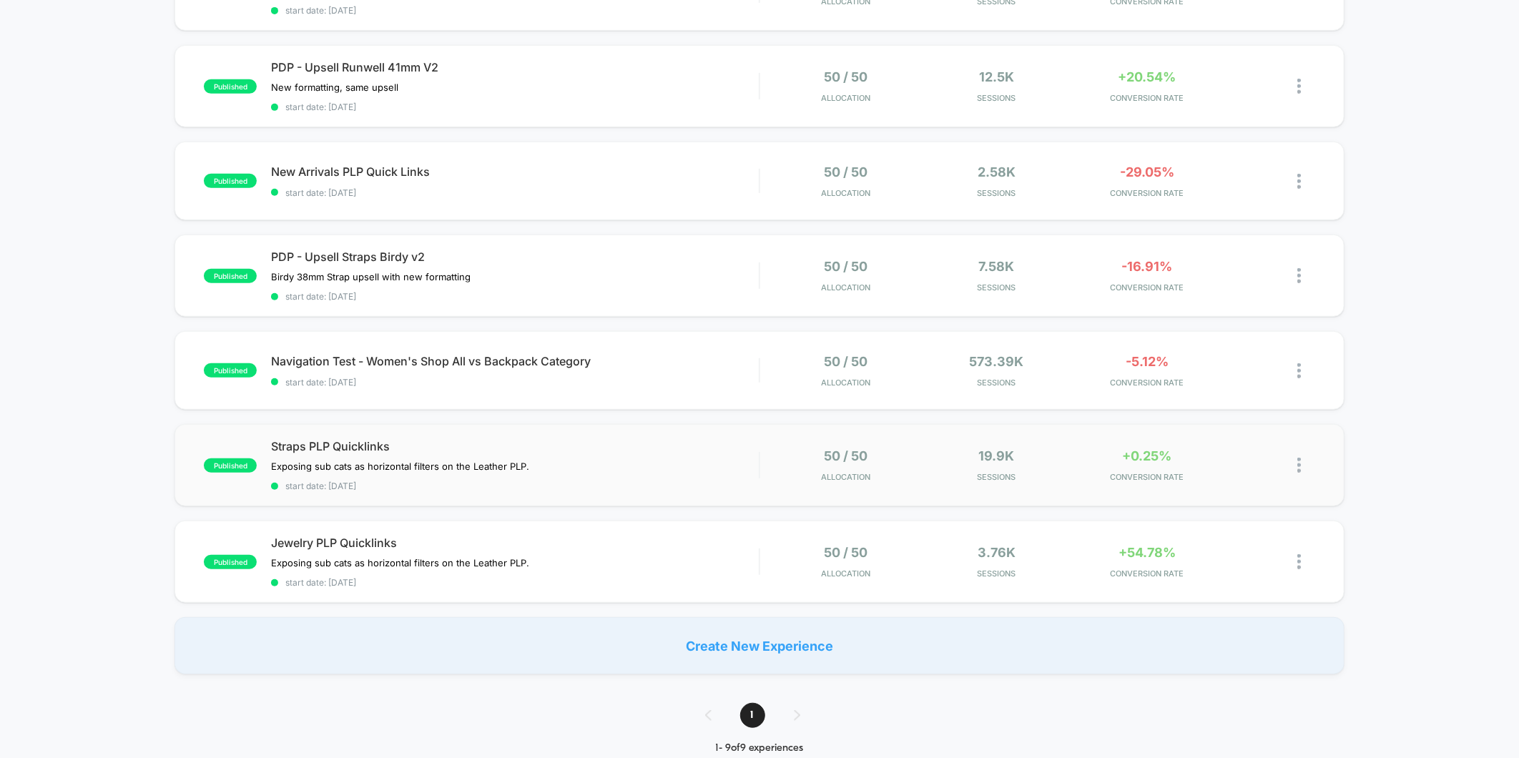
click at [845, 435] on div "published Straps PLP Quicklinks Exposing sub cats as horizontal filters on the …" at bounding box center [759, 465] width 1169 height 82
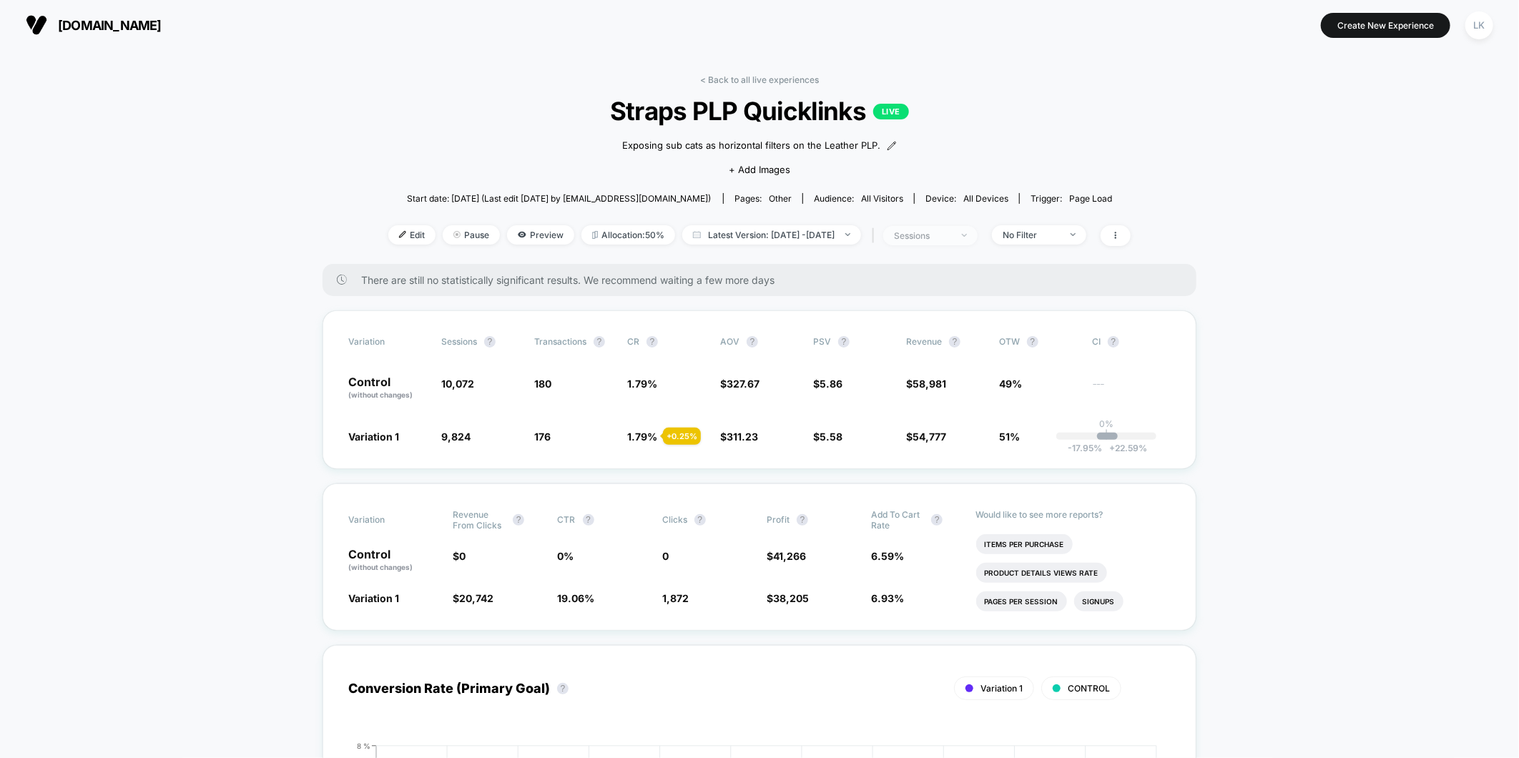
click at [967, 243] on span "sessions" at bounding box center [930, 235] width 94 height 19
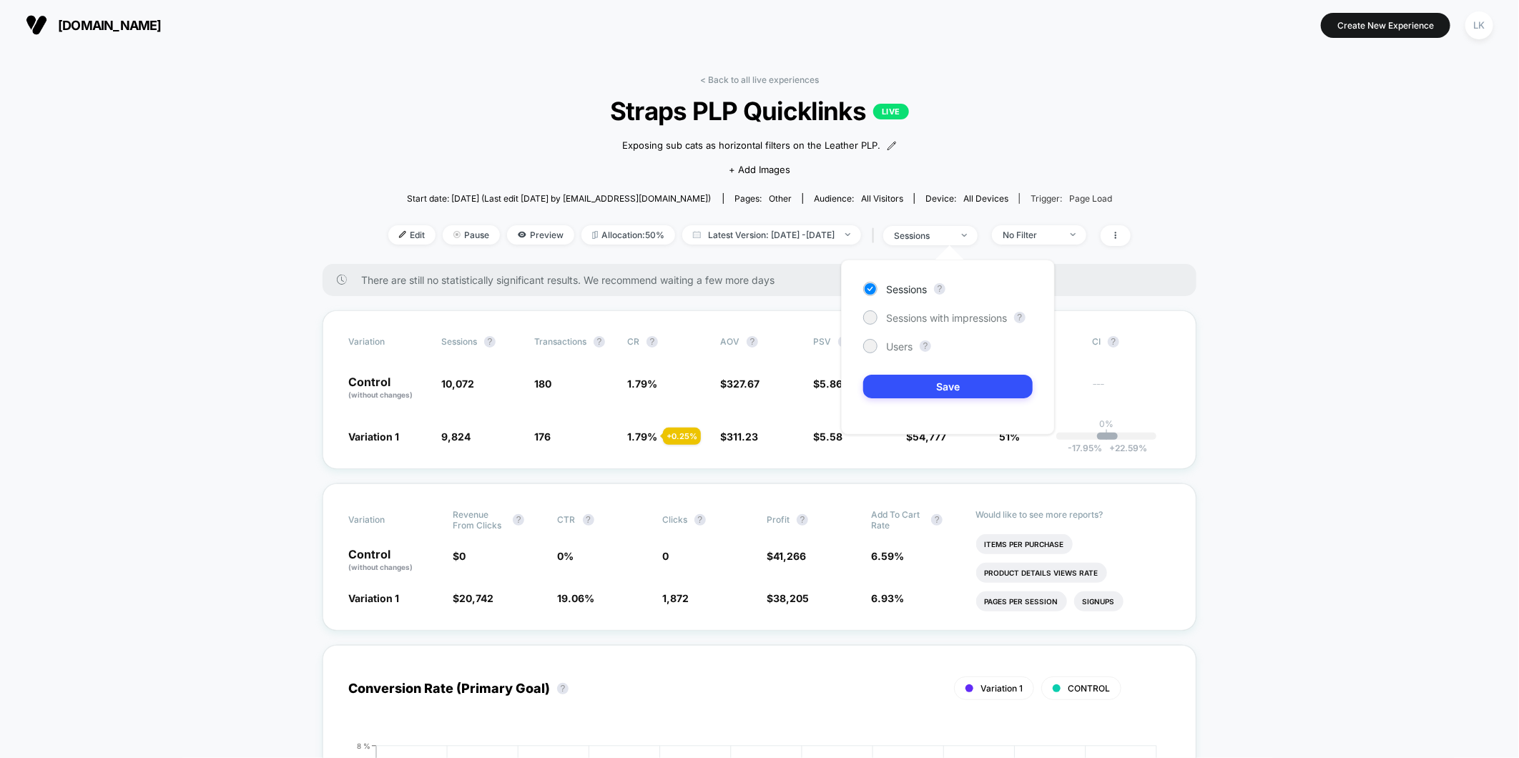
click at [1045, 197] on div "Trigger: Page Load" at bounding box center [1072, 198] width 82 height 11
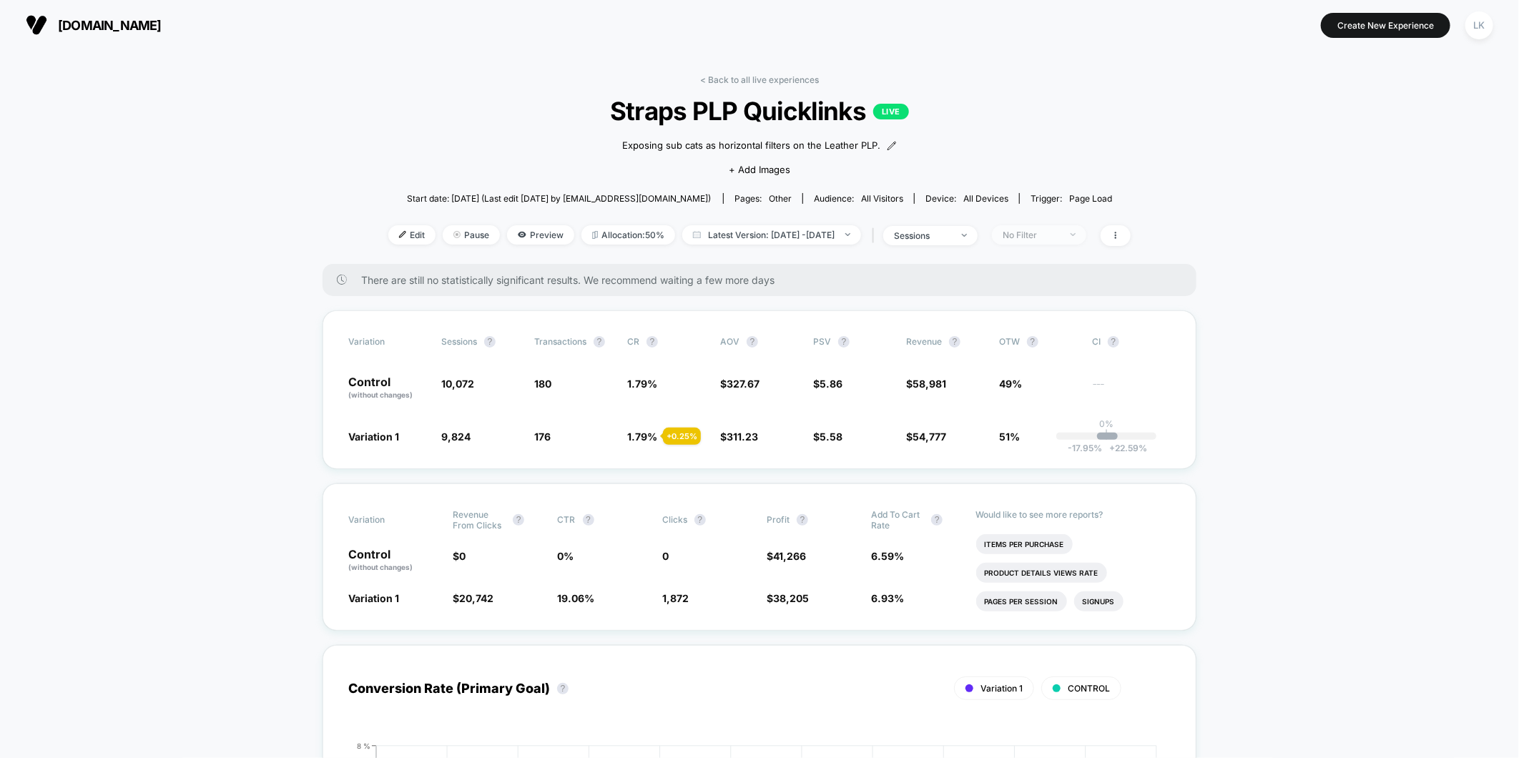
click at [1069, 240] on span "No Filter" at bounding box center [1039, 234] width 94 height 19
click at [1041, 280] on div "Mobile Visitors" at bounding box center [1042, 287] width 92 height 14
click at [1039, 434] on button "Save" at bounding box center [1061, 443] width 131 height 24
click at [1070, 227] on span "Mobile" at bounding box center [1039, 234] width 94 height 19
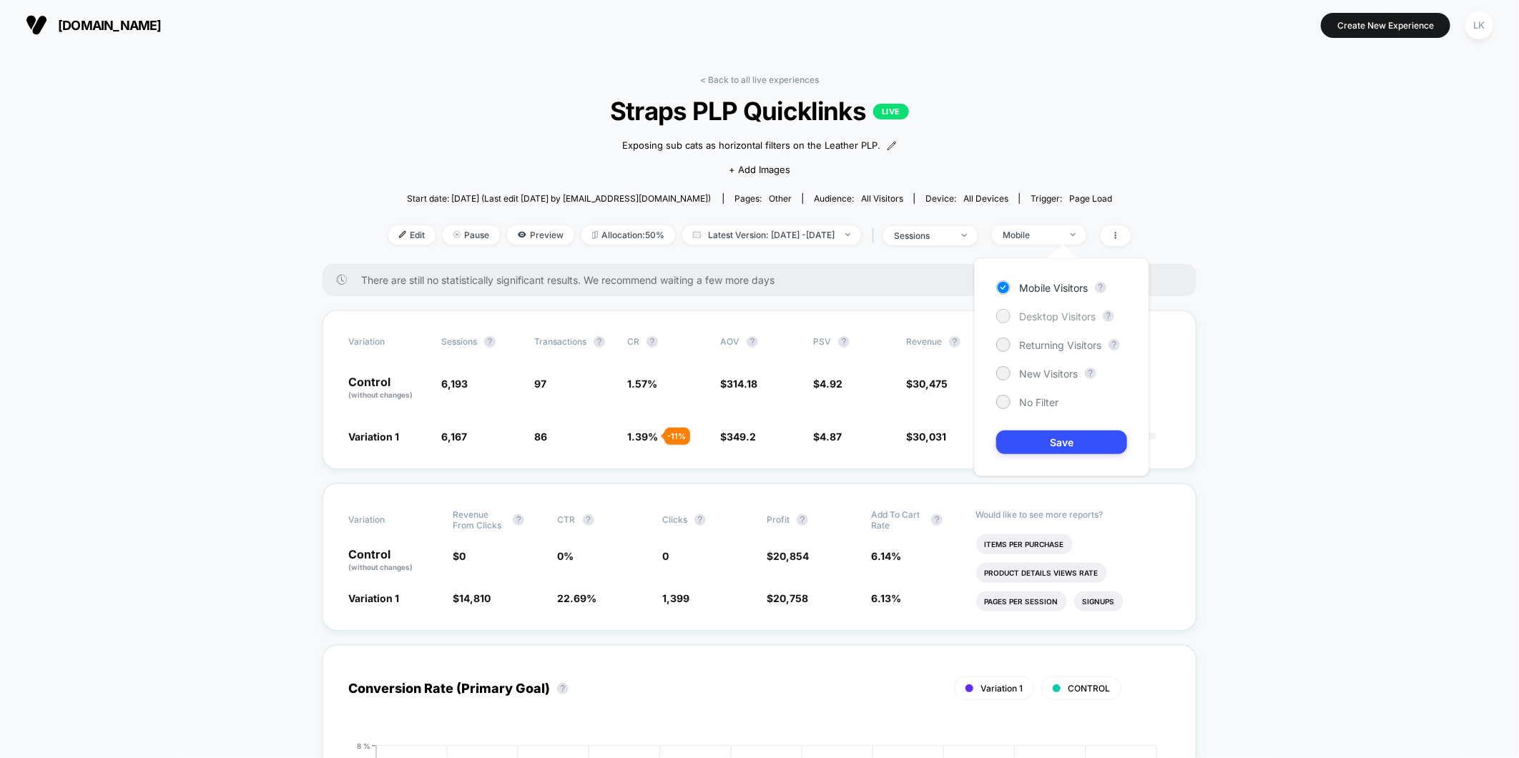
click at [1036, 313] on span "Desktop Visitors" at bounding box center [1057, 316] width 77 height 12
click at [1026, 436] on button "Save" at bounding box center [1061, 443] width 131 height 24
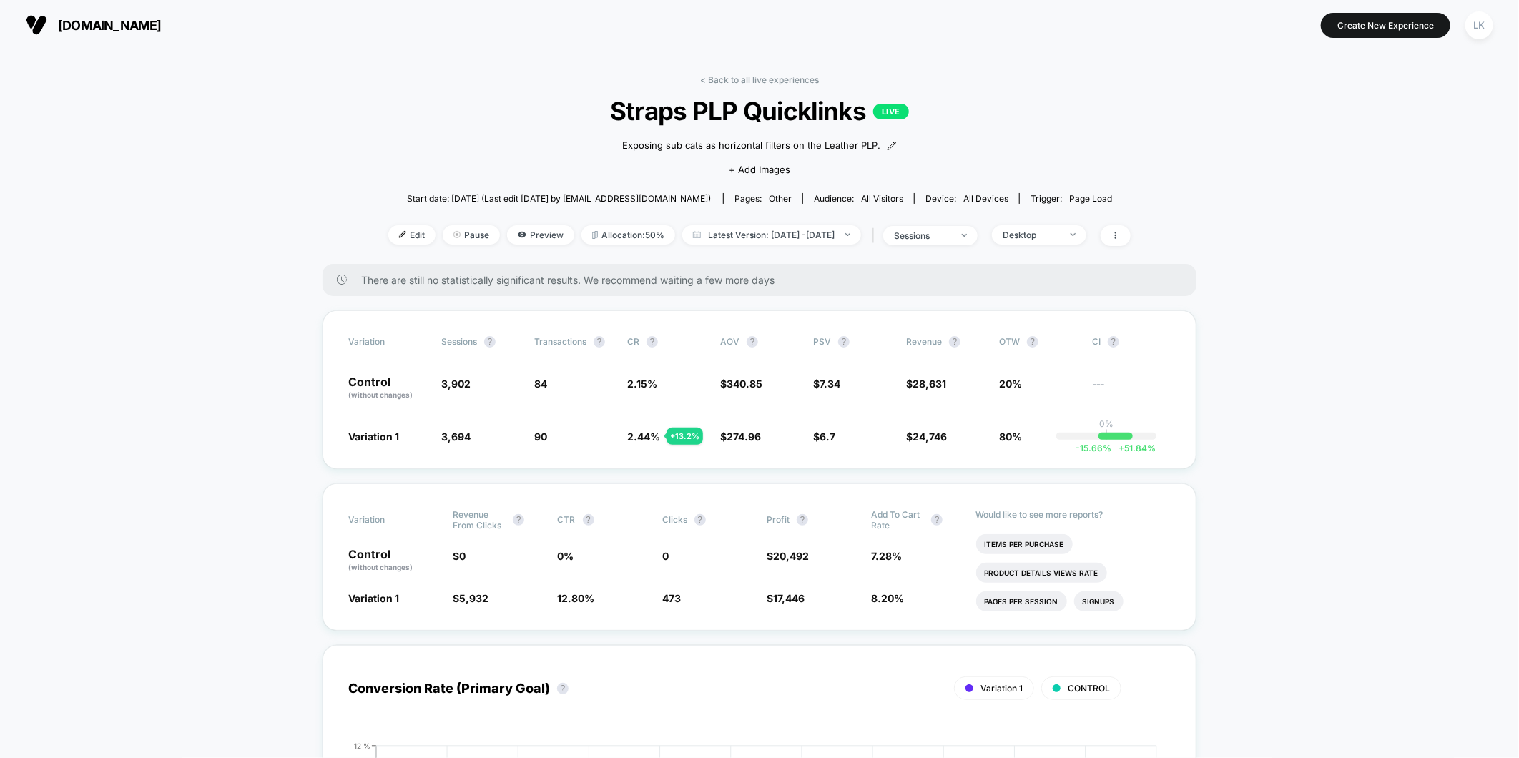
click at [781, 84] on div "< Back to all live experiences Straps PLP Quicklinks LIVE Exposing sub cats as …" at bounding box center [759, 169] width 742 height 190
click at [778, 79] on link "< Back to all live experiences" at bounding box center [759, 79] width 119 height 11
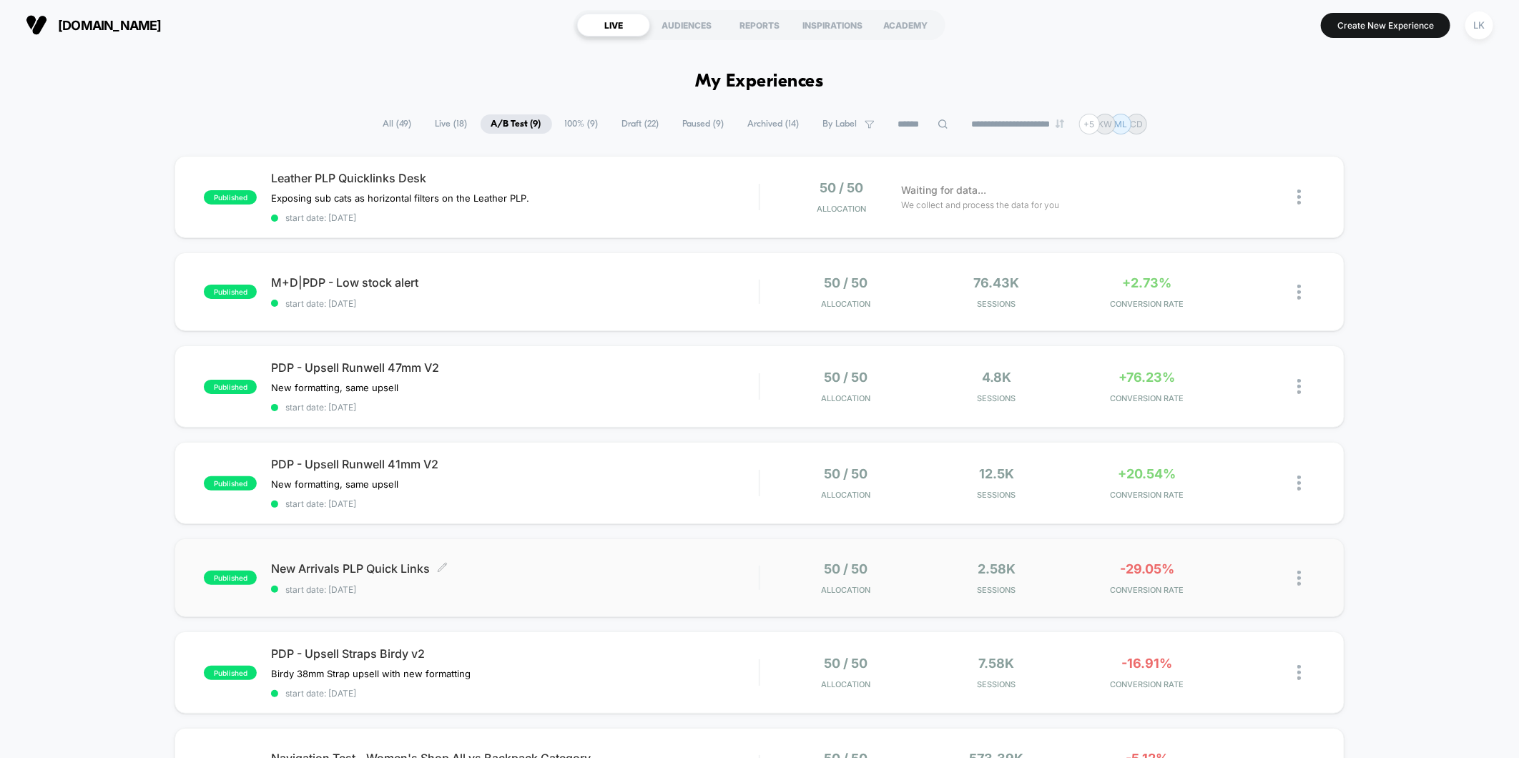
click at [585, 574] on div "New Arrivals PLP Quick Links Click to edit experience details Click to edit exp…" at bounding box center [515, 578] width 488 height 34
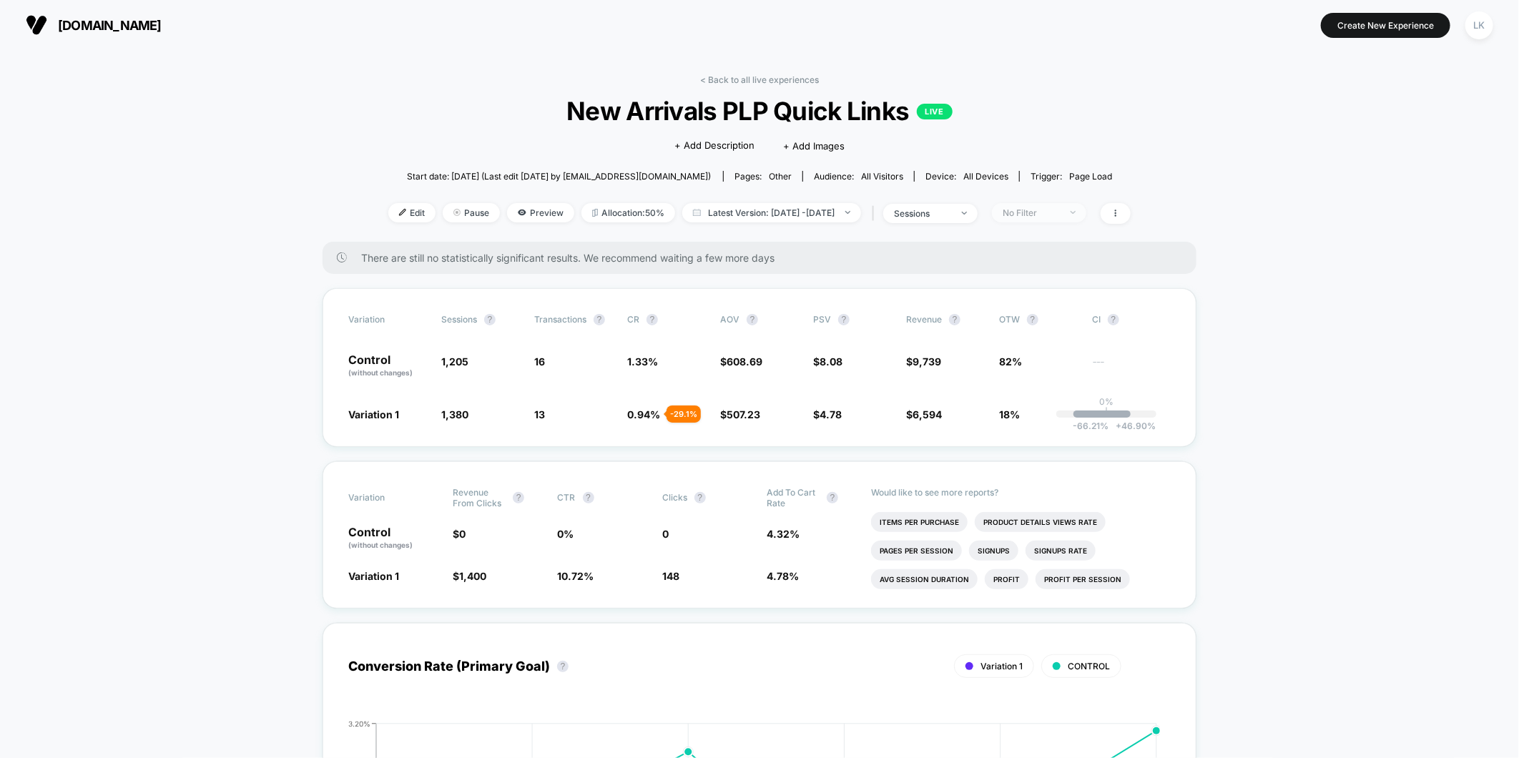
click at [1049, 210] on div "No Filter" at bounding box center [1031, 212] width 57 height 11
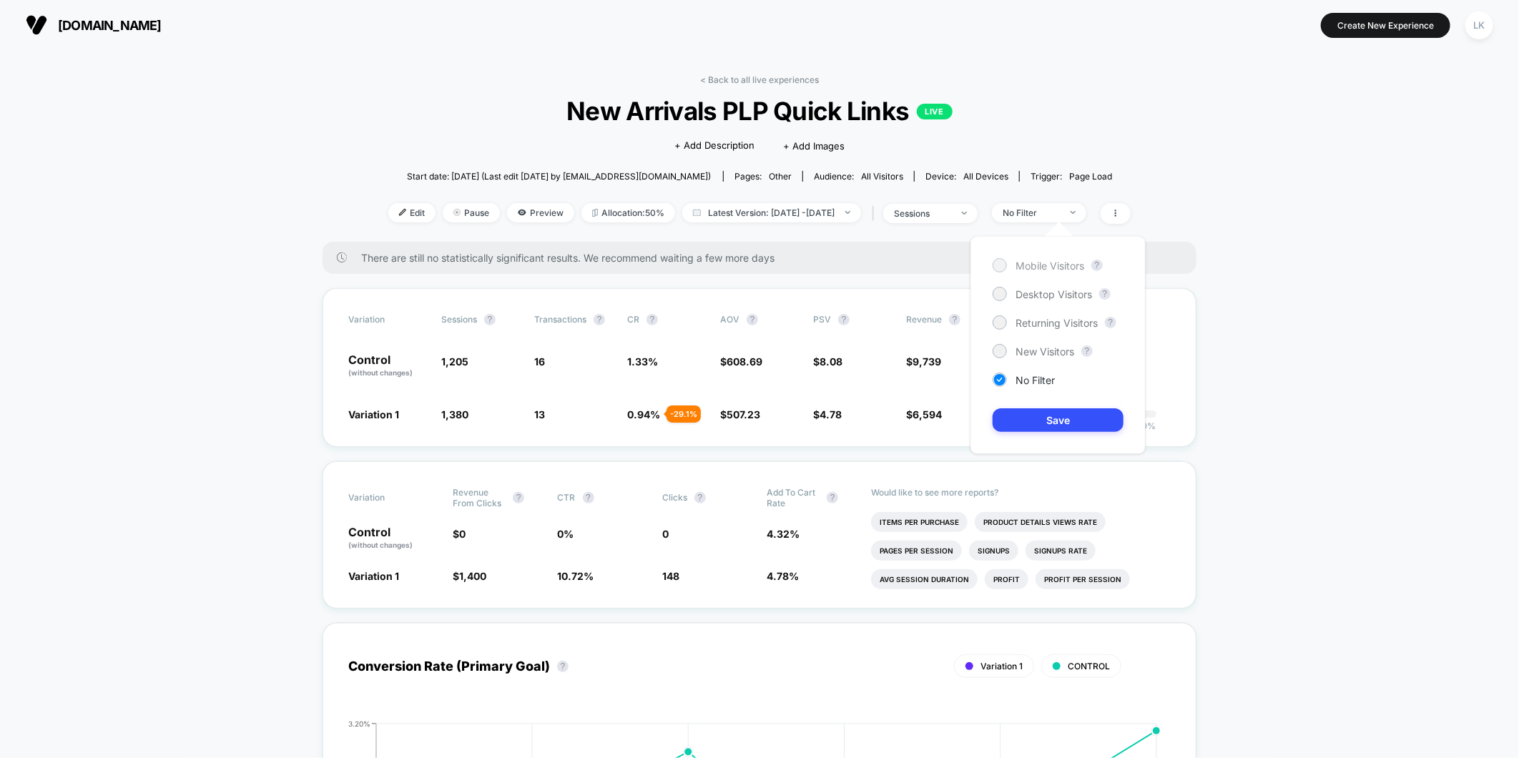
click at [1043, 263] on span "Mobile Visitors" at bounding box center [1050, 266] width 69 height 12
click at [1041, 434] on div "Mobile Visitors ? Desktop Visitors ? Returning Visitors ? New Visitors ? No Fil…" at bounding box center [1058, 345] width 175 height 218
click at [1041, 417] on button "Save" at bounding box center [1058, 420] width 131 height 24
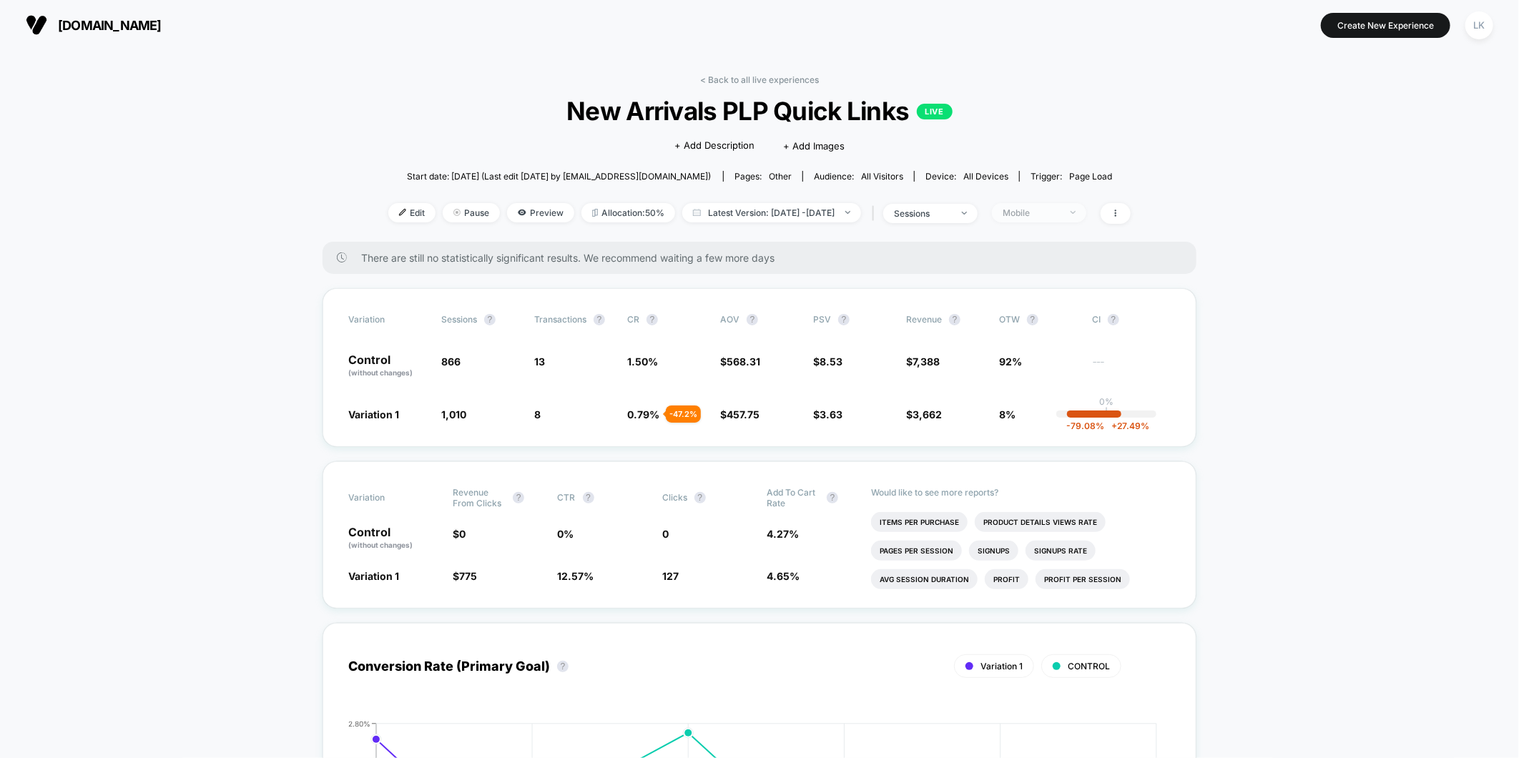
click at [1069, 205] on span "Mobile" at bounding box center [1039, 212] width 94 height 19
click at [1052, 279] on div "Mobile Visitors ? Desktop Visitors ? Returning Visitors ? New Visitors ? No Fil…" at bounding box center [1058, 345] width 175 height 218
click at [1052, 283] on div "Mobile Visitors ? Desktop Visitors ? Returning Visitors ? New Visitors ? No Fil…" at bounding box center [1058, 345] width 175 height 218
click at [1053, 288] on span "Desktop Visitors" at bounding box center [1054, 294] width 77 height 12
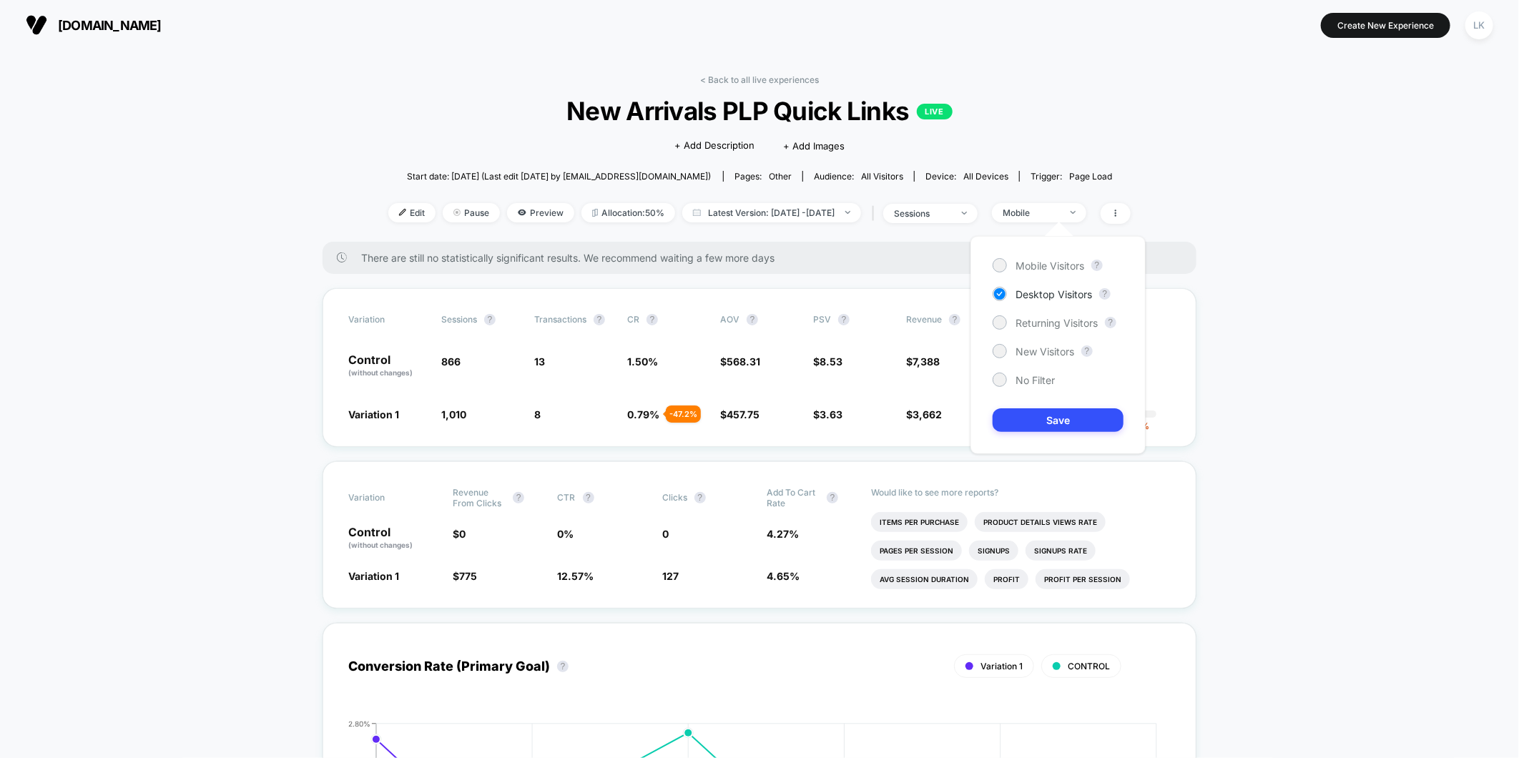
click at [1031, 435] on div "Mobile Visitors ? Desktop Visitors ? Returning Visitors ? New Visitors ? No Fil…" at bounding box center [1058, 345] width 175 height 218
click at [1030, 433] on div "Mobile Visitors ? Desktop Visitors ? Returning Visitors ? New Visitors ? No Fil…" at bounding box center [1058, 345] width 175 height 218
click at [1032, 416] on button "Save" at bounding box center [1058, 420] width 131 height 24
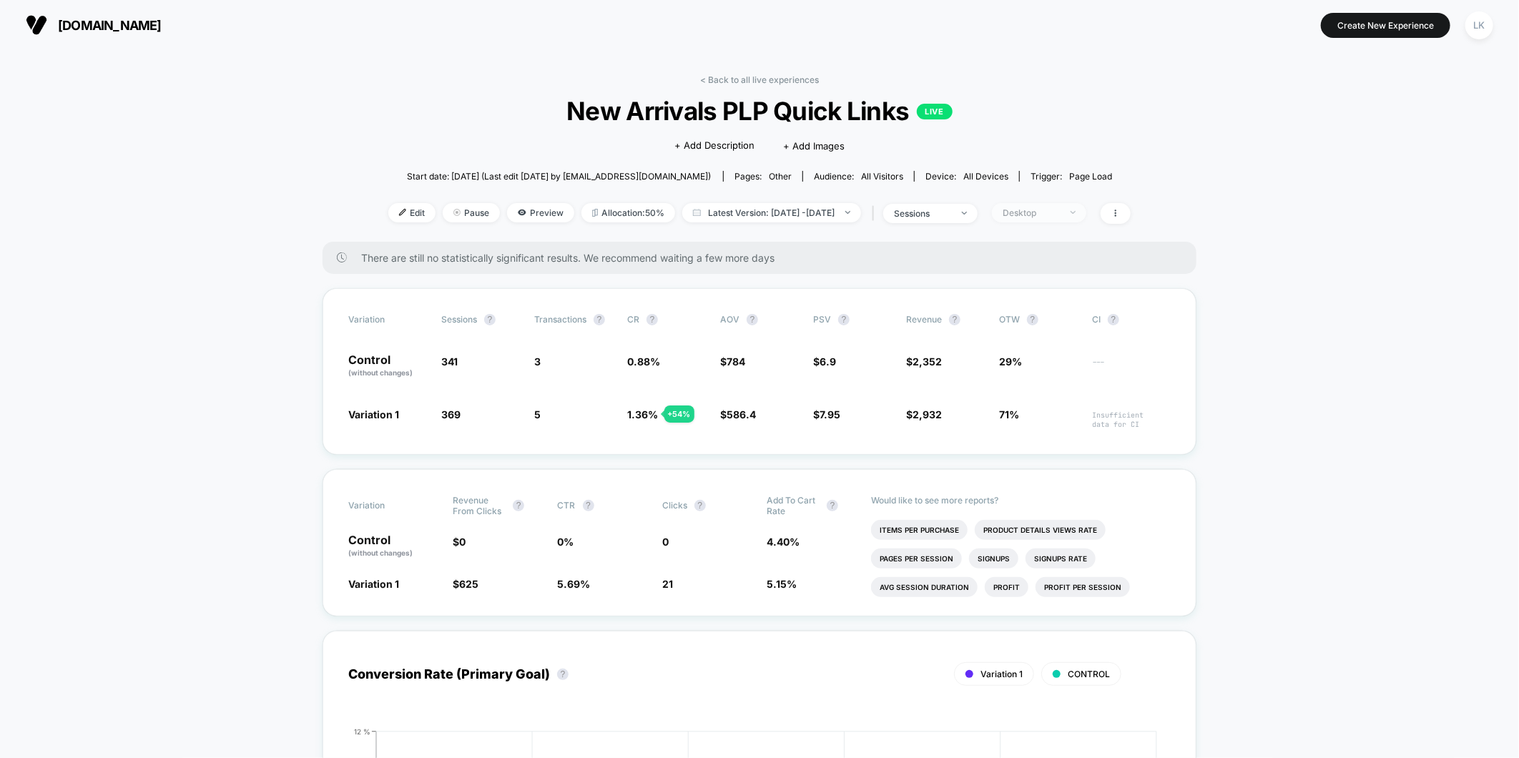
click at [1087, 206] on span "Desktop" at bounding box center [1039, 212] width 94 height 19
click at [1031, 274] on div "Mobile Visitors ? Desktop Visitors ? Returning Visitors ? New Visitors ? No Fil…" at bounding box center [1058, 345] width 175 height 218
click at [984, 270] on div "Mobile Visitors ? Desktop Visitors ? Returning Visitors ? New Visitors ? No Fil…" at bounding box center [1058, 345] width 175 height 218
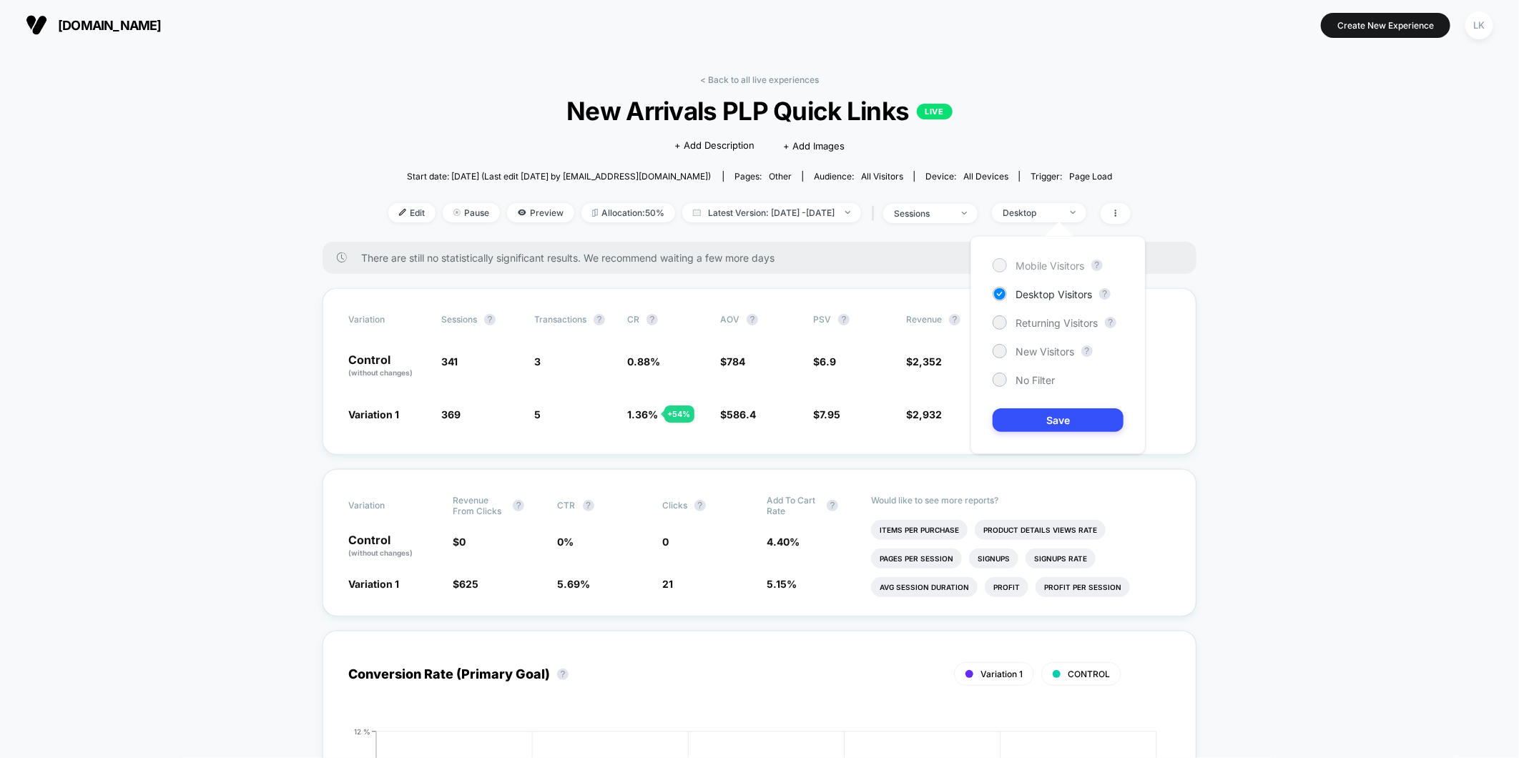
click at [999, 263] on div at bounding box center [999, 265] width 11 height 11
click at [1060, 431] on button "Save" at bounding box center [1058, 420] width 131 height 24
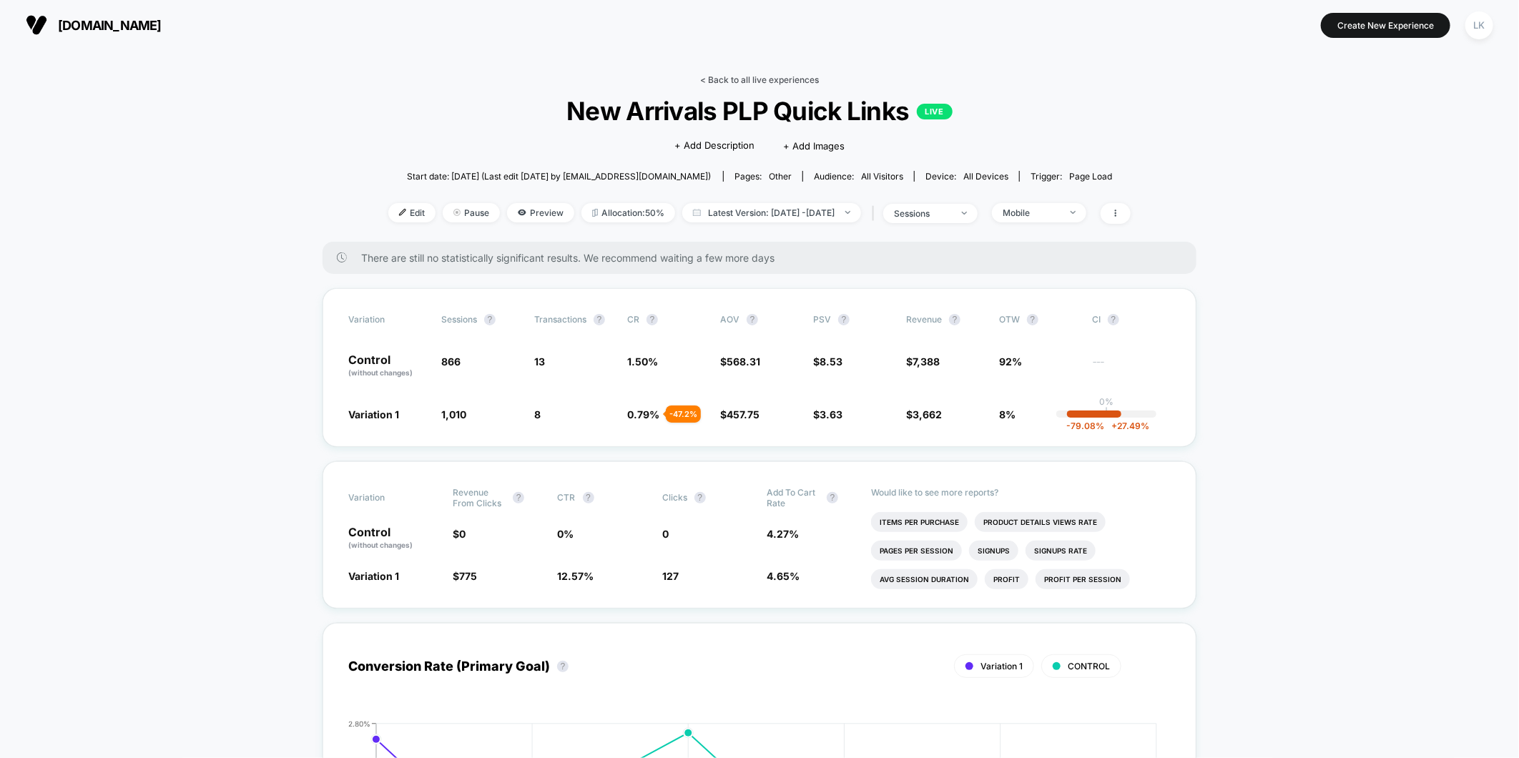
click at [740, 77] on link "< Back to all live experiences" at bounding box center [759, 79] width 119 height 11
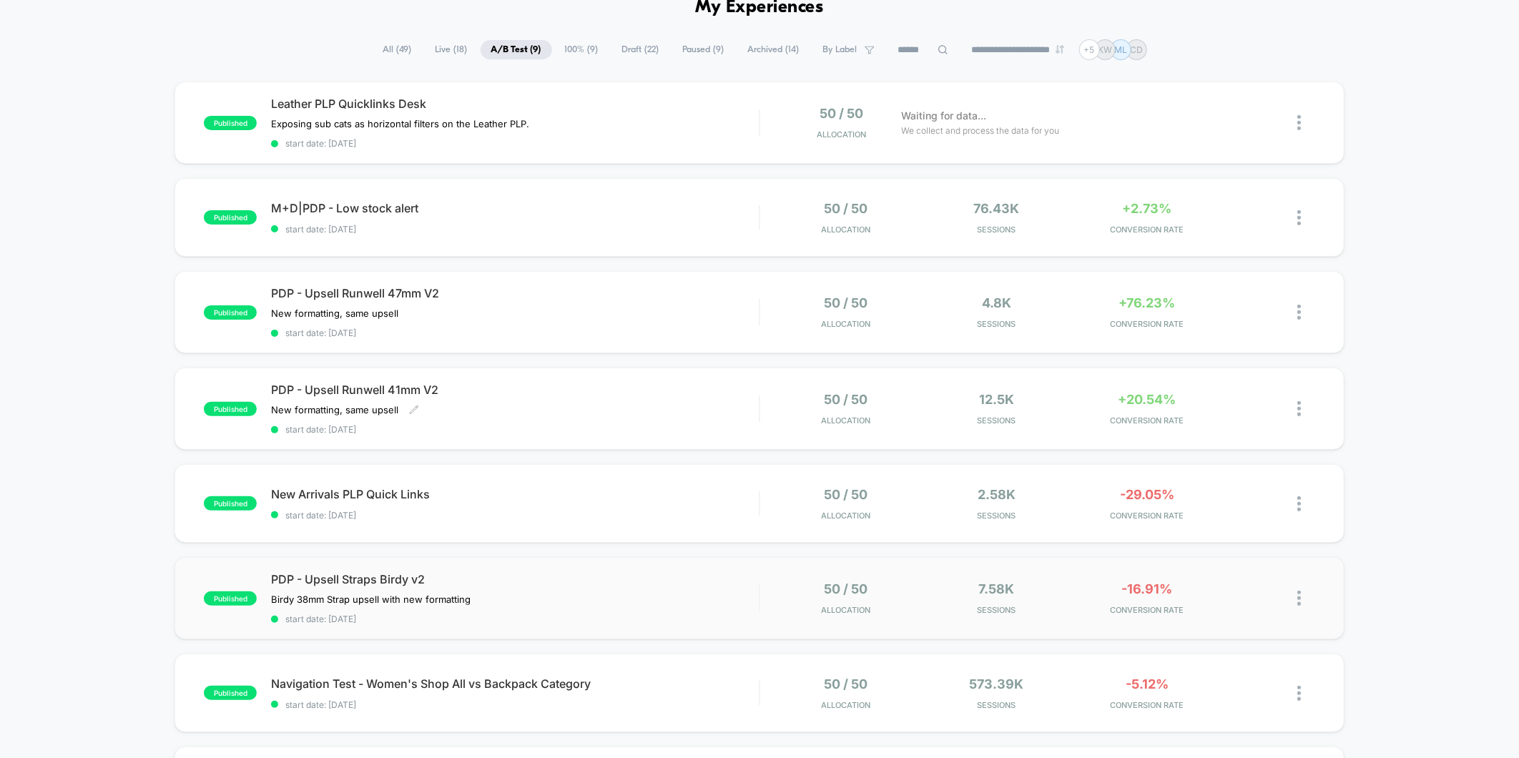
scroll to position [159, 0]
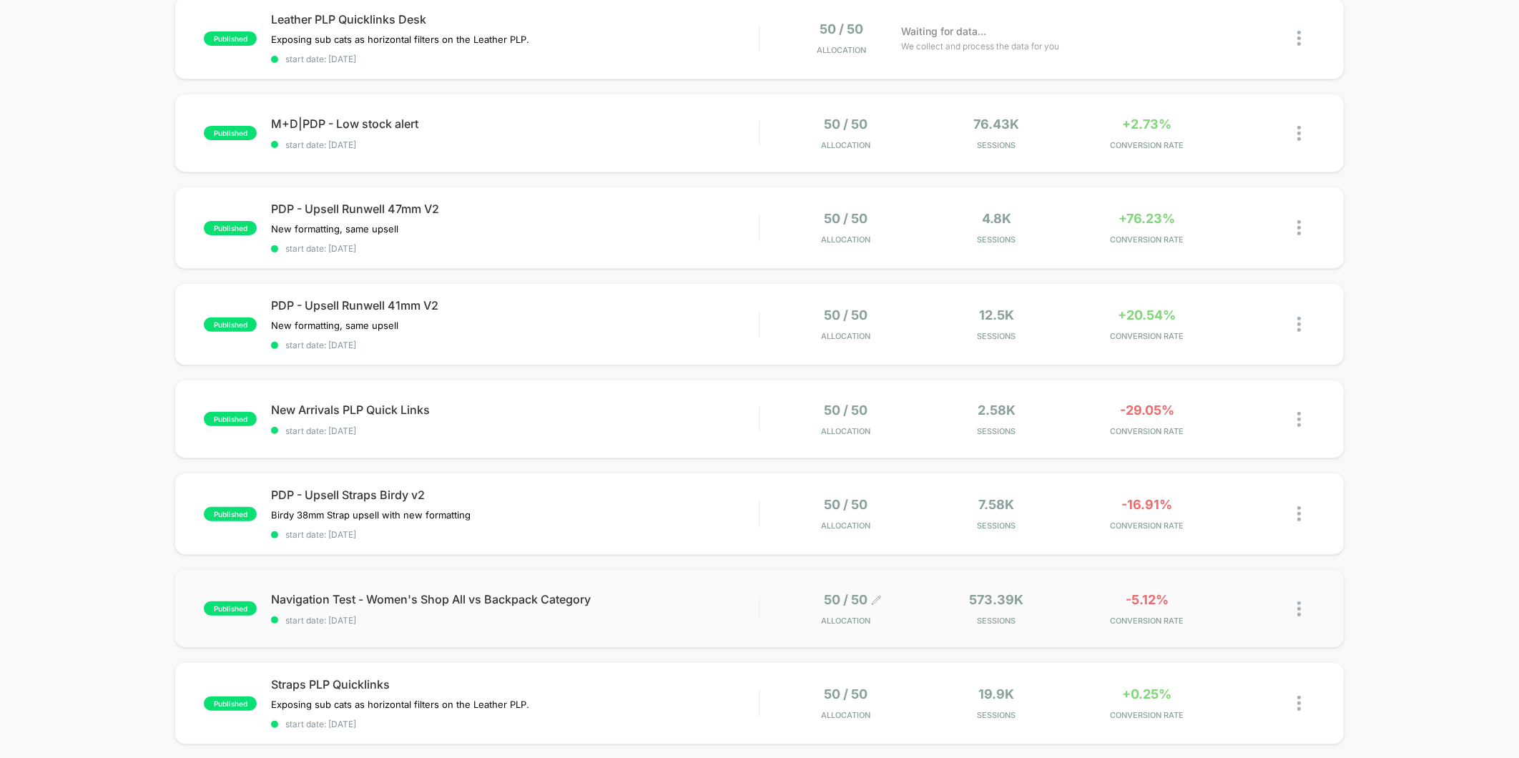
click at [868, 592] on div "50 / 50 Allocation" at bounding box center [846, 609] width 49 height 34
click at [717, 551] on div "published Leather PLP Quicklinks Desk Exposing sub cats as horizontal filters o…" at bounding box center [759, 455] width 1519 height 916
click at [701, 561] on div "published Leather PLP Quicklinks Desk Exposing sub cats as horizontal filters o…" at bounding box center [759, 455] width 1519 height 916
click at [694, 578] on div "published Navigation Test - Women's Shop All vs Backpack Category start date: […" at bounding box center [759, 608] width 1169 height 79
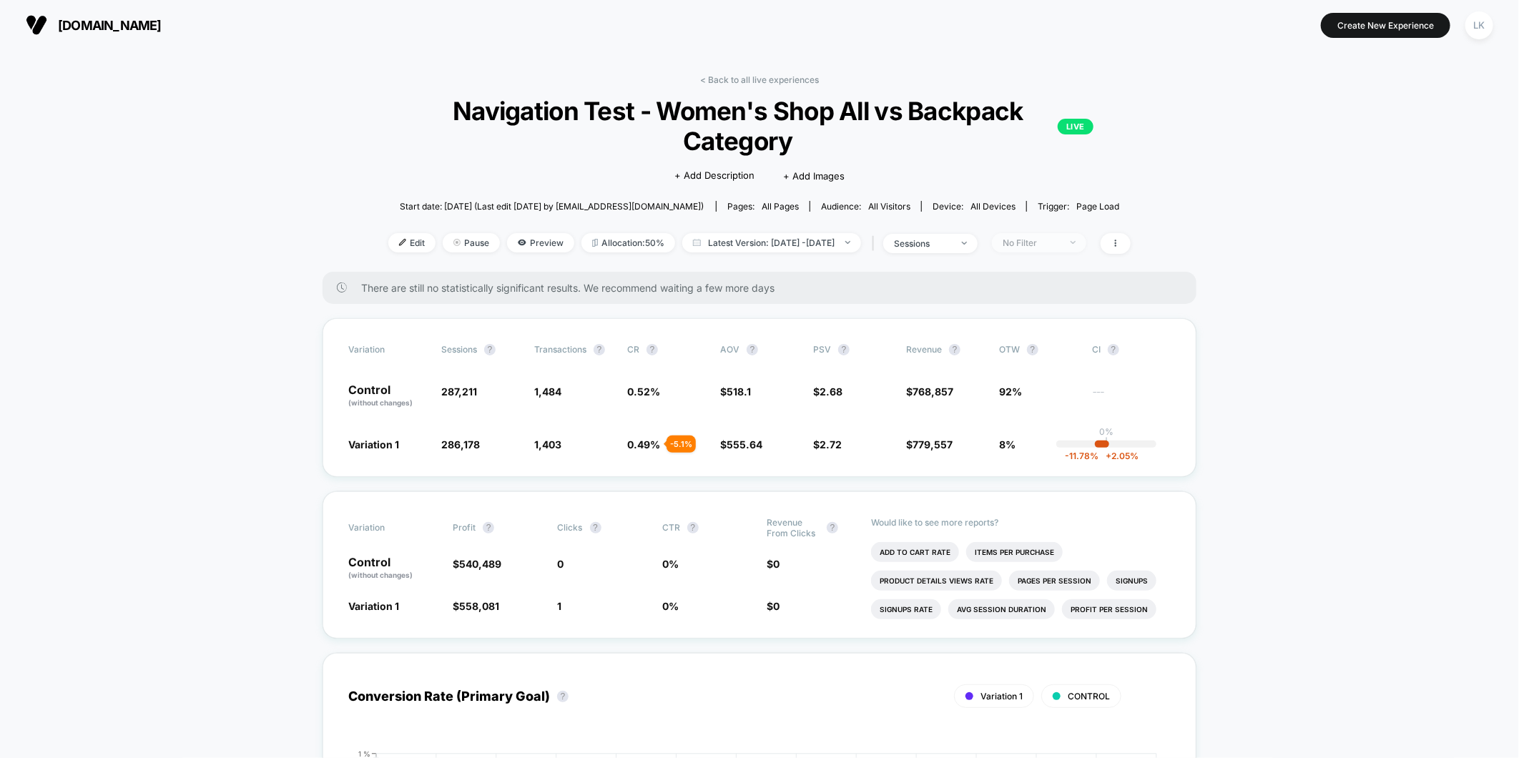
click at [1070, 252] on span "No Filter" at bounding box center [1039, 242] width 94 height 19
click at [1056, 376] on span "New Visitors" at bounding box center [1048, 382] width 59 height 12
click at [1049, 445] on button "Save" at bounding box center [1061, 451] width 131 height 24
click at [1060, 245] on div "New Visitors" at bounding box center [1031, 242] width 57 height 11
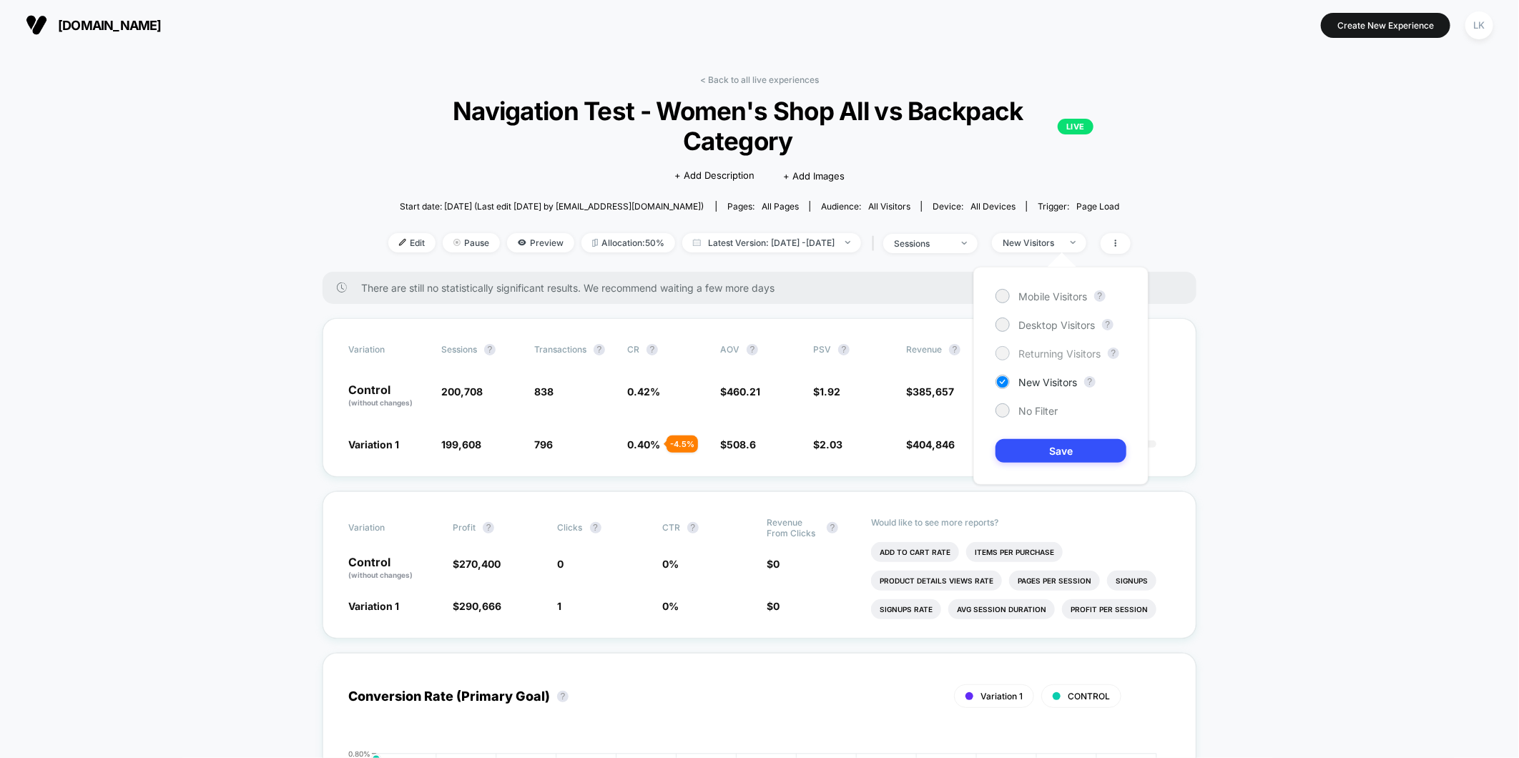
click at [1071, 346] on div "Returning Visitors" at bounding box center [1048, 353] width 105 height 14
click at [1074, 443] on button "Save" at bounding box center [1061, 451] width 131 height 24
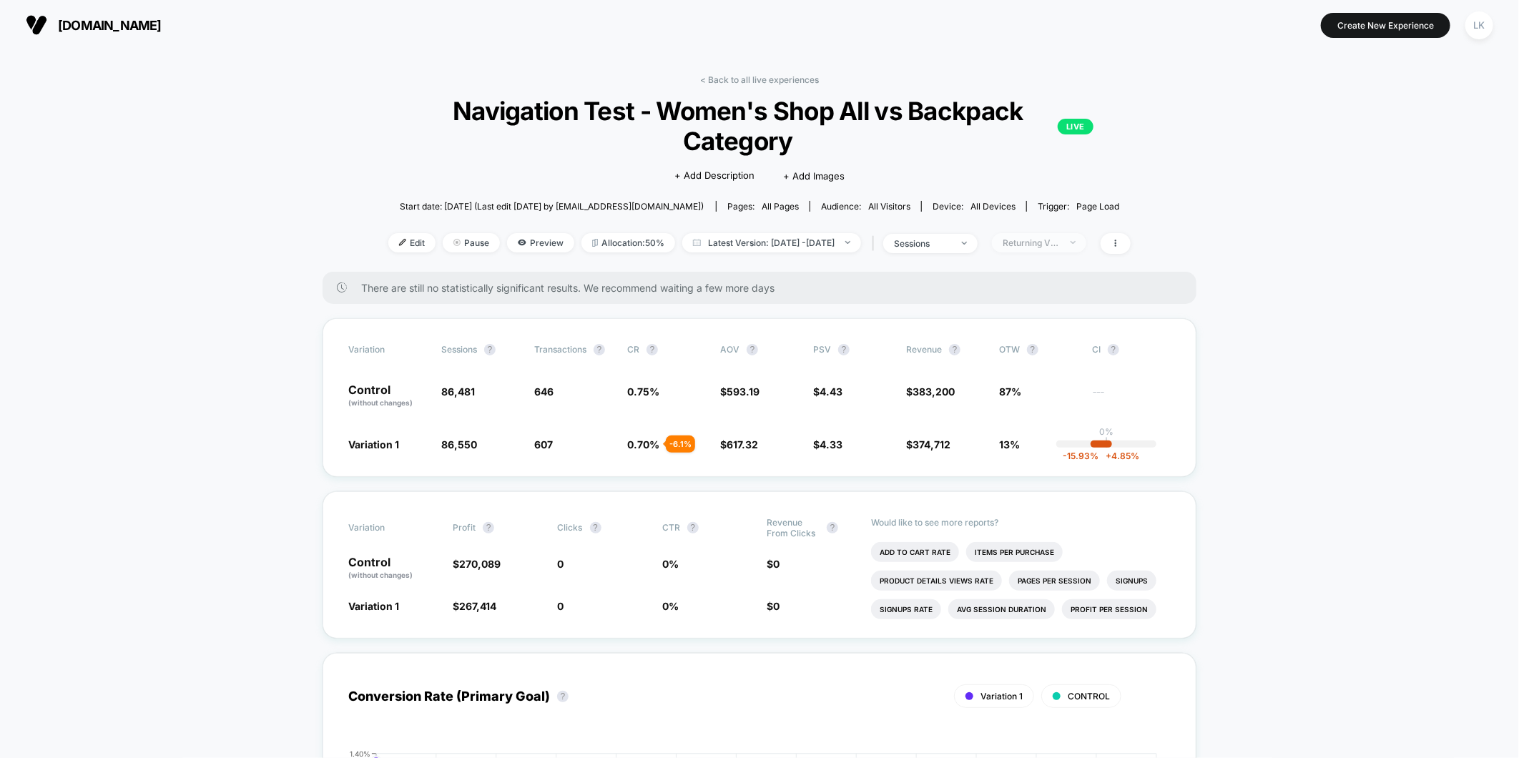
click at [1060, 240] on div "Returning Visitors" at bounding box center [1031, 242] width 57 height 11
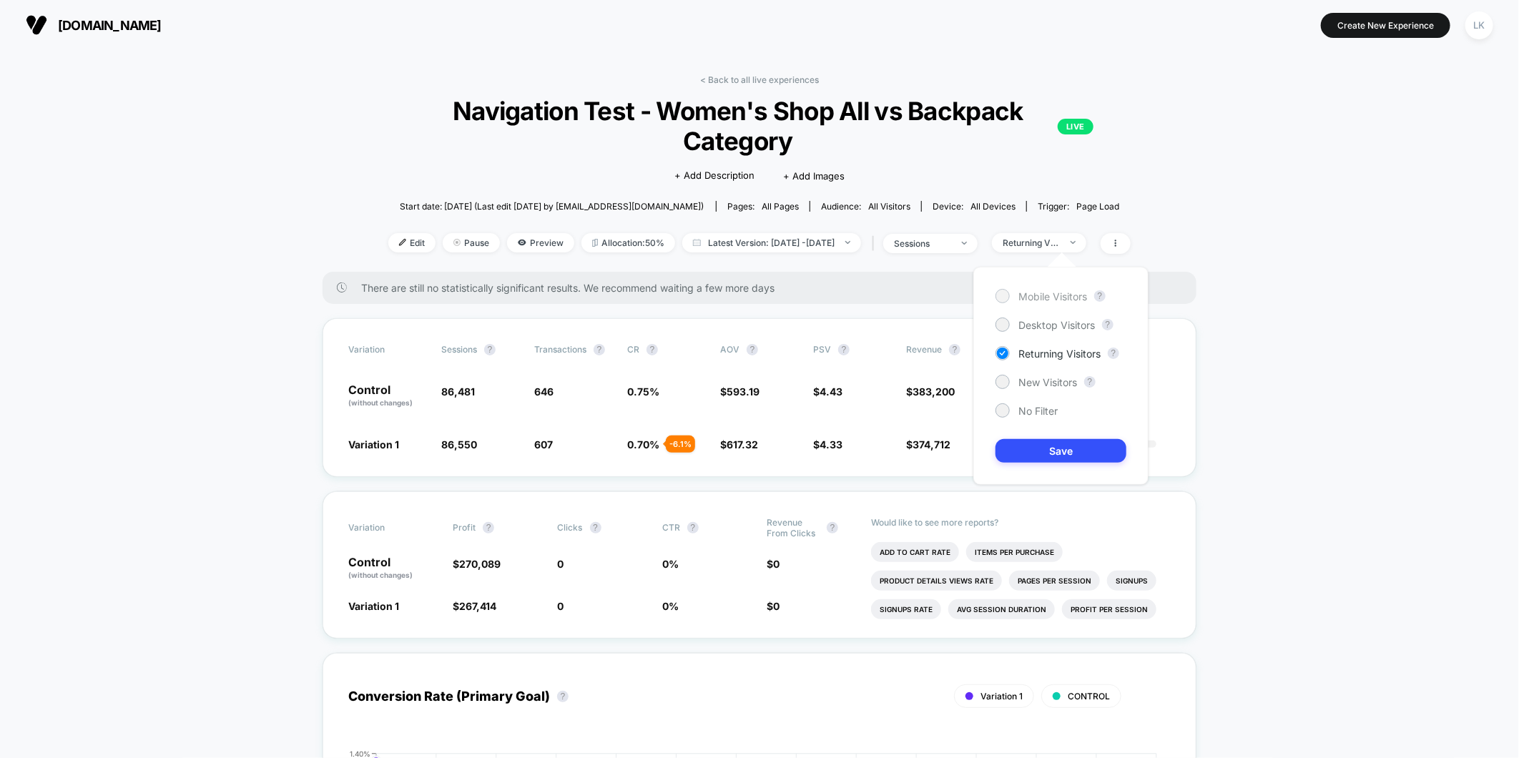
click at [1051, 292] on span "Mobile Visitors" at bounding box center [1053, 296] width 69 height 12
click at [1041, 458] on button "Save" at bounding box center [1061, 451] width 131 height 24
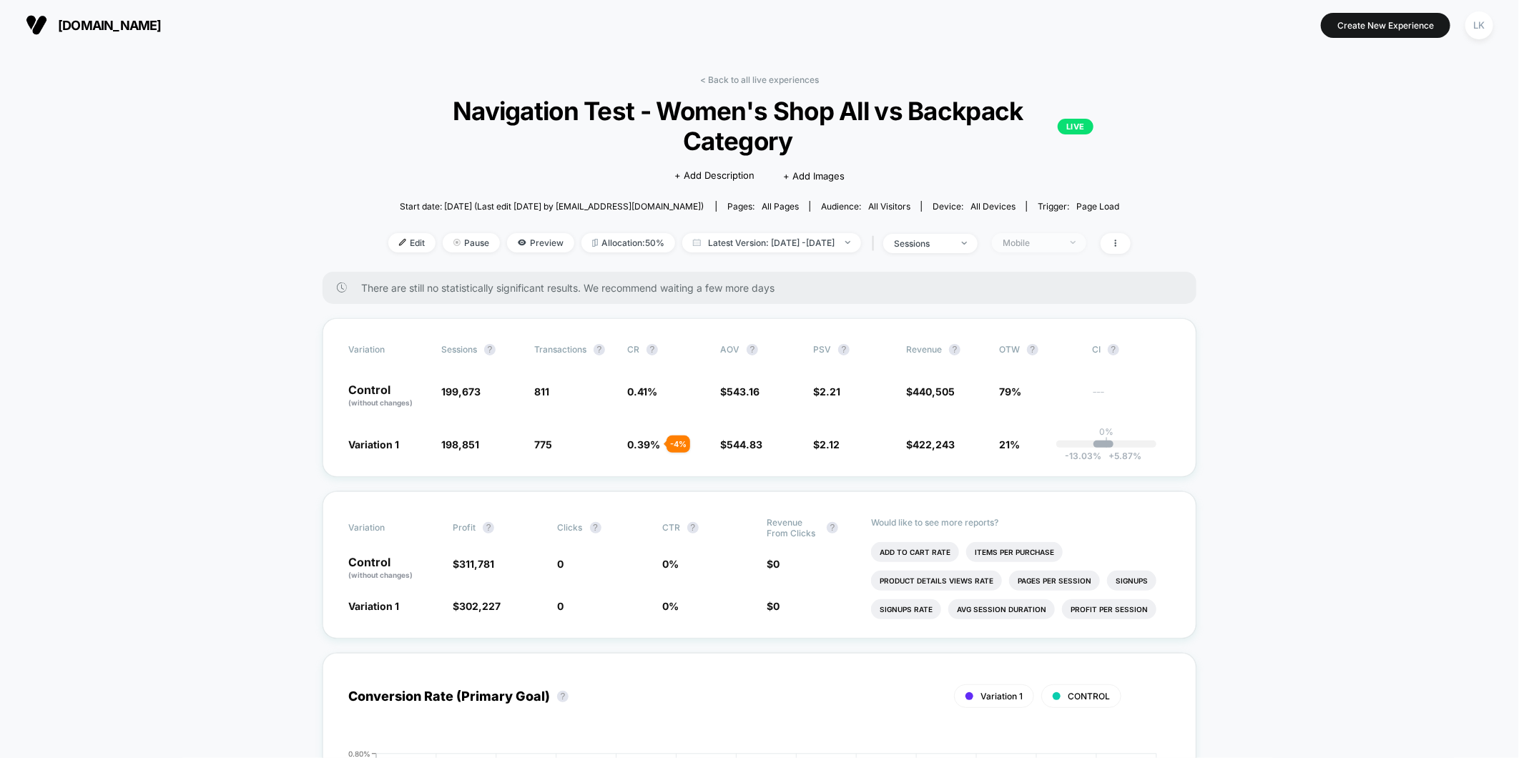
click at [1038, 247] on div "Mobile" at bounding box center [1031, 242] width 57 height 11
click at [1049, 323] on span "Desktop Visitors" at bounding box center [1057, 325] width 77 height 12
click at [1046, 453] on button "Save" at bounding box center [1061, 451] width 131 height 24
click at [1059, 238] on div "Desktop" at bounding box center [1031, 242] width 57 height 11
click at [1036, 408] on span "No Filter" at bounding box center [1038, 411] width 39 height 12
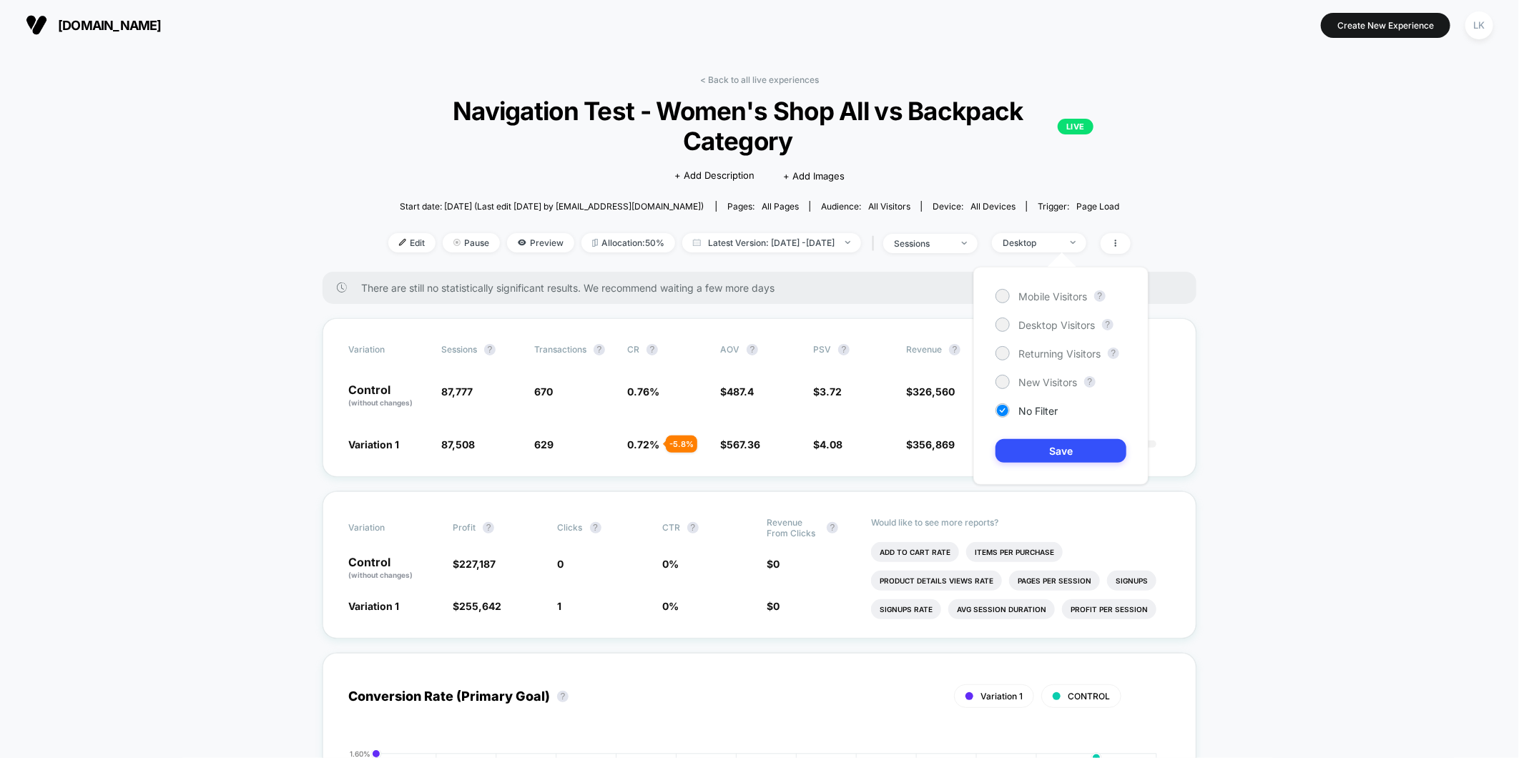
click at [1043, 431] on div "Mobile Visitors ? Desktop Visitors ? Returning Visitors ? New Visitors ? No Fil…" at bounding box center [1060, 376] width 175 height 218
click at [1048, 454] on button "Save" at bounding box center [1061, 451] width 131 height 24
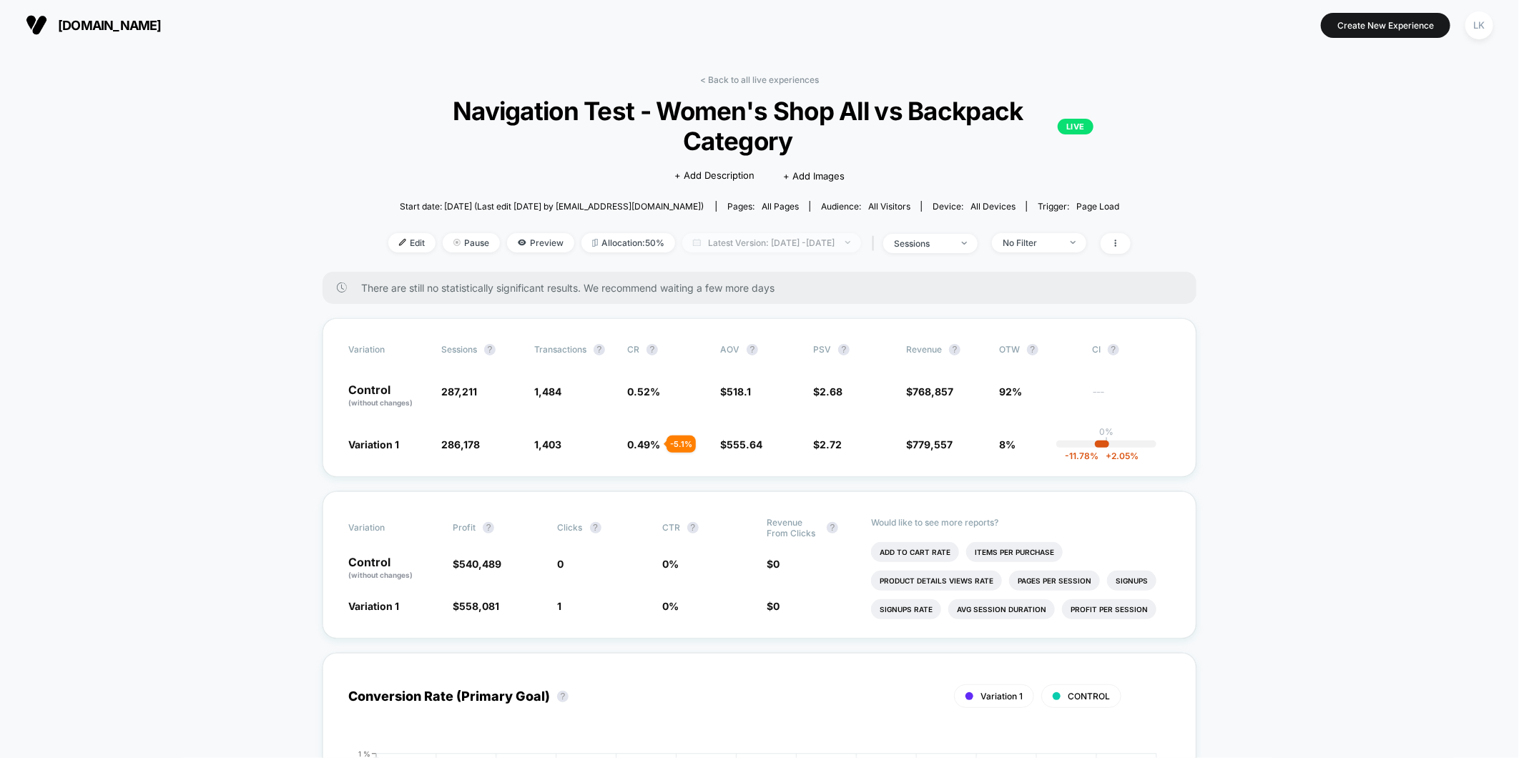
click at [682, 243] on span "Latest Version: [DATE] - [DATE]" at bounding box center [771, 242] width 179 height 19
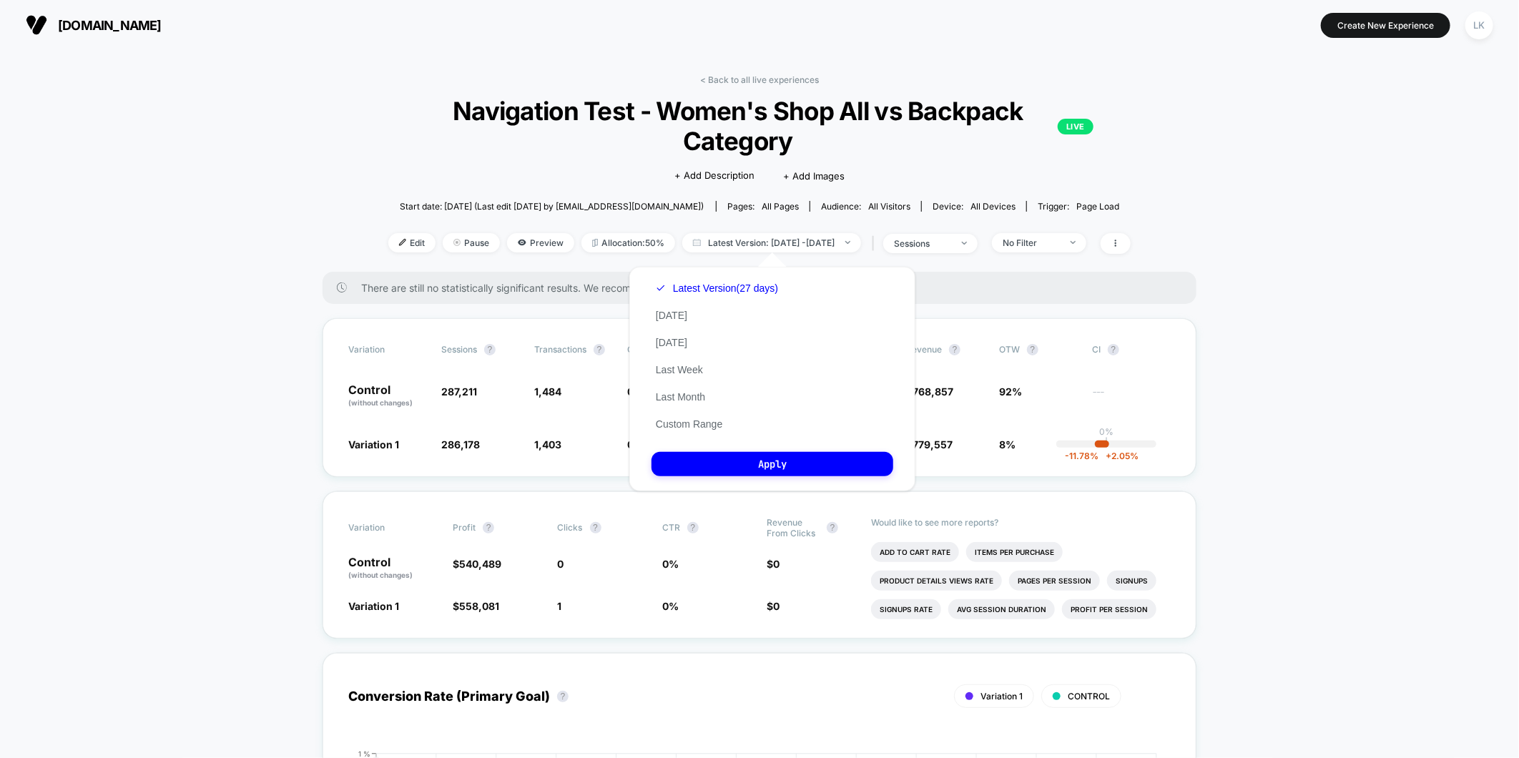
click at [483, 134] on span "Navigation Test - Women's Shop All vs Backpack Category LIVE" at bounding box center [760, 126] width 668 height 60
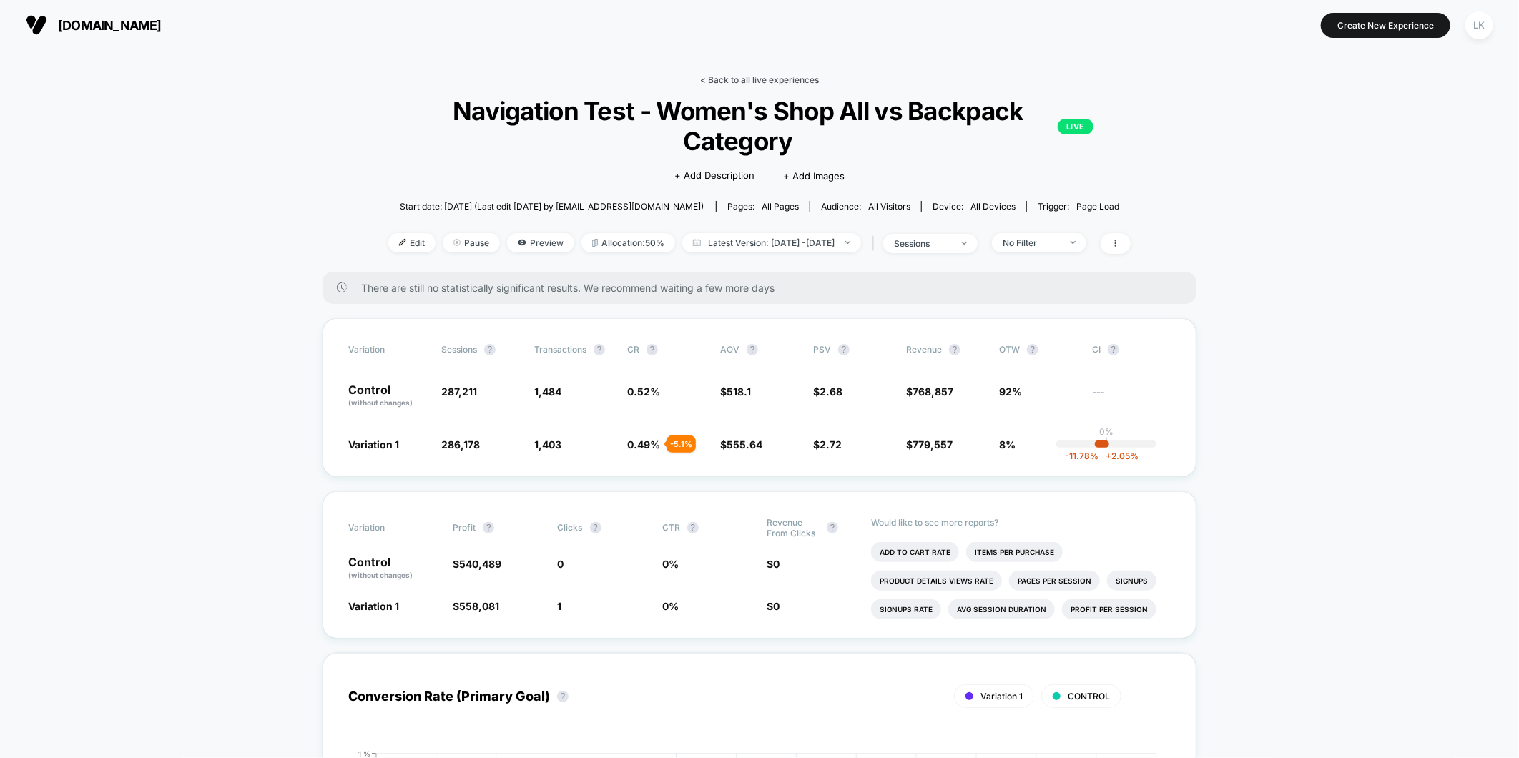
click at [712, 74] on link "< Back to all live experiences" at bounding box center [759, 79] width 119 height 11
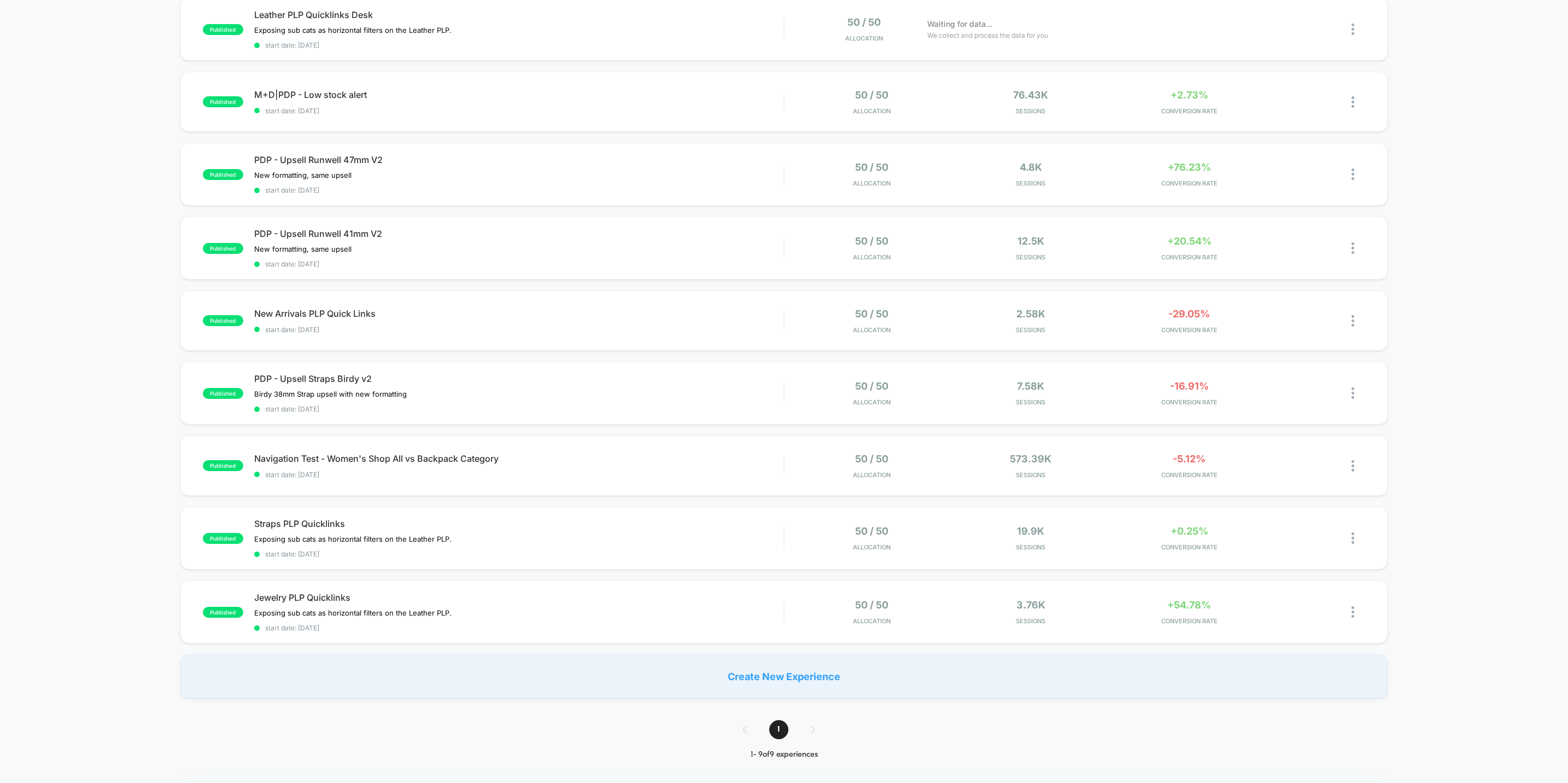
scroll to position [122, 0]
drag, startPoint x: 1124, startPoint y: 0, endPoint x: 1457, endPoint y: 677, distance: 754.5
click at [1161, 579] on div "published Leather PLP Quicklinks Desk Exposing sub cats as horizontal filters o…" at bounding box center [784, 348] width 1568 height 700
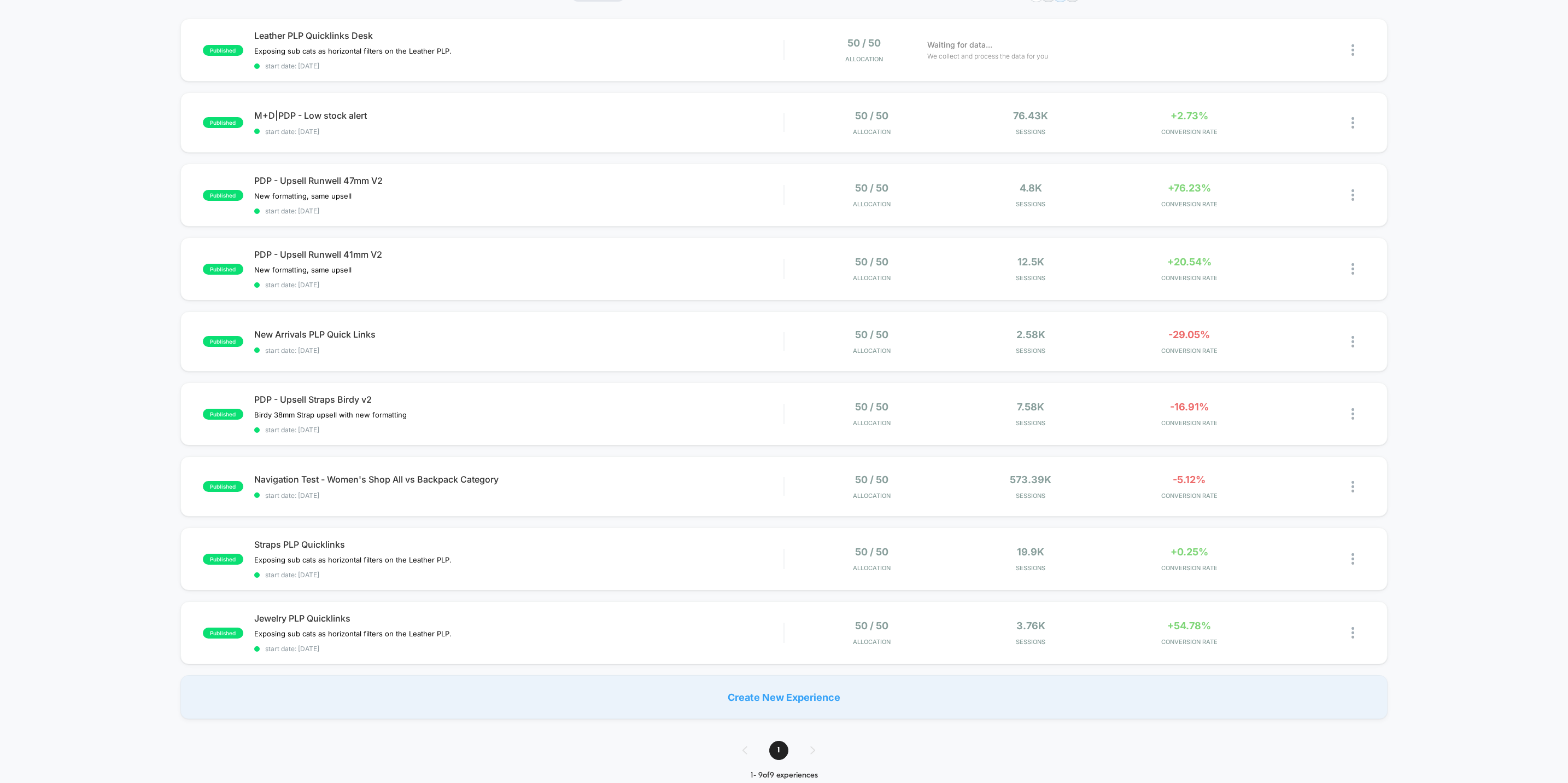
scroll to position [40, 0]
